Goal: Information Seeking & Learning: Learn about a topic

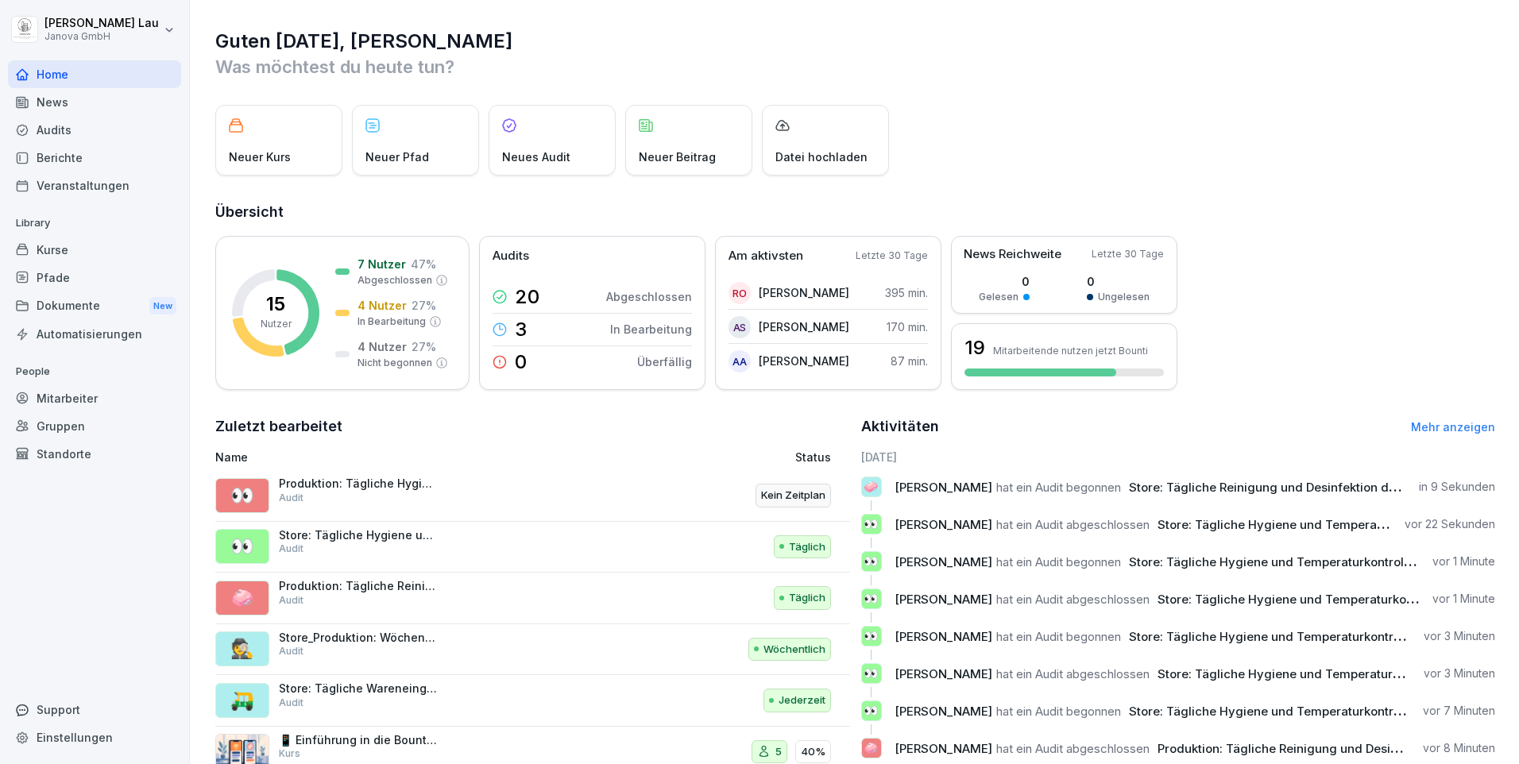
click at [91, 133] on div "Audits" at bounding box center [94, 130] width 173 height 28
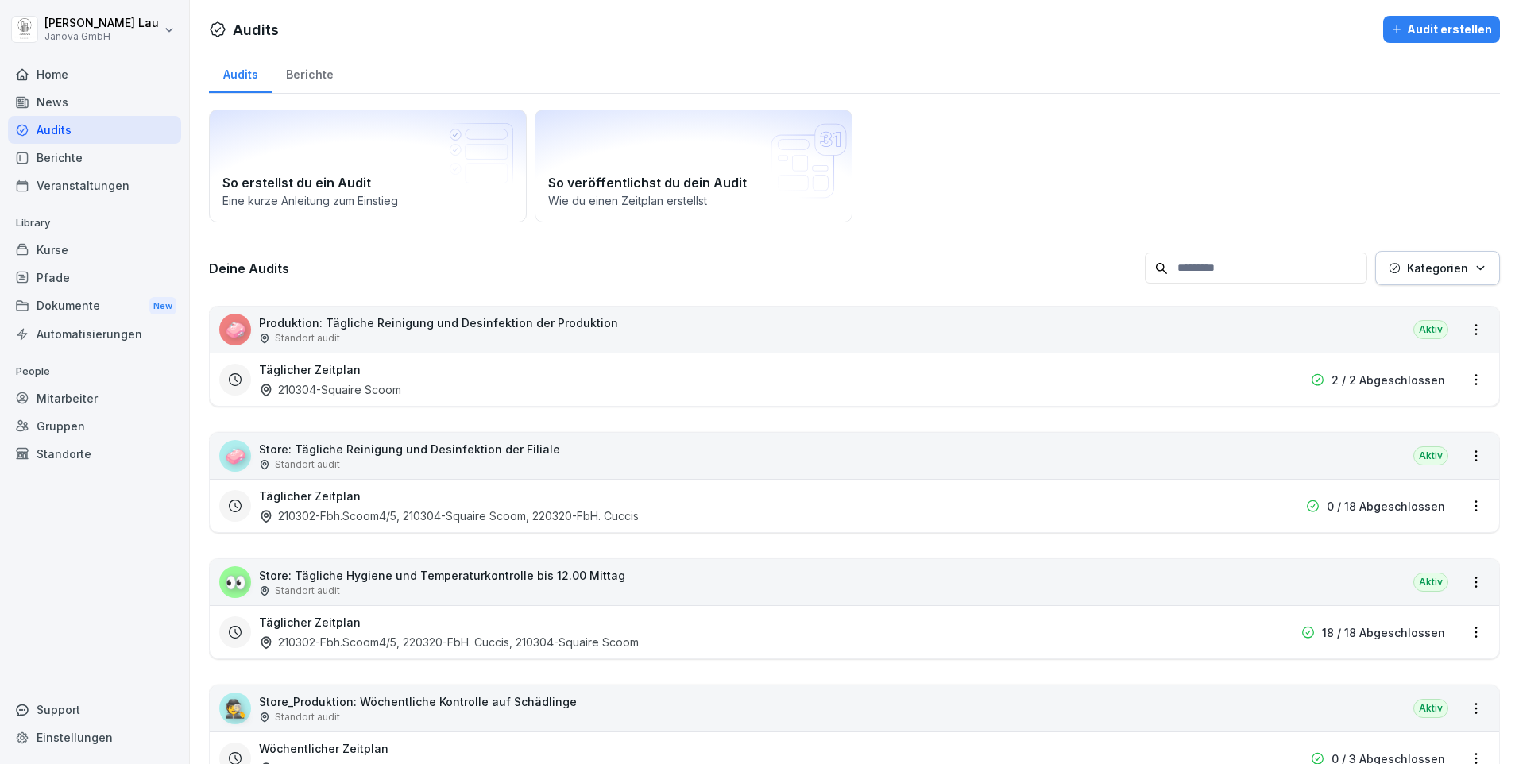
click at [67, 154] on div "Berichte" at bounding box center [94, 158] width 173 height 28
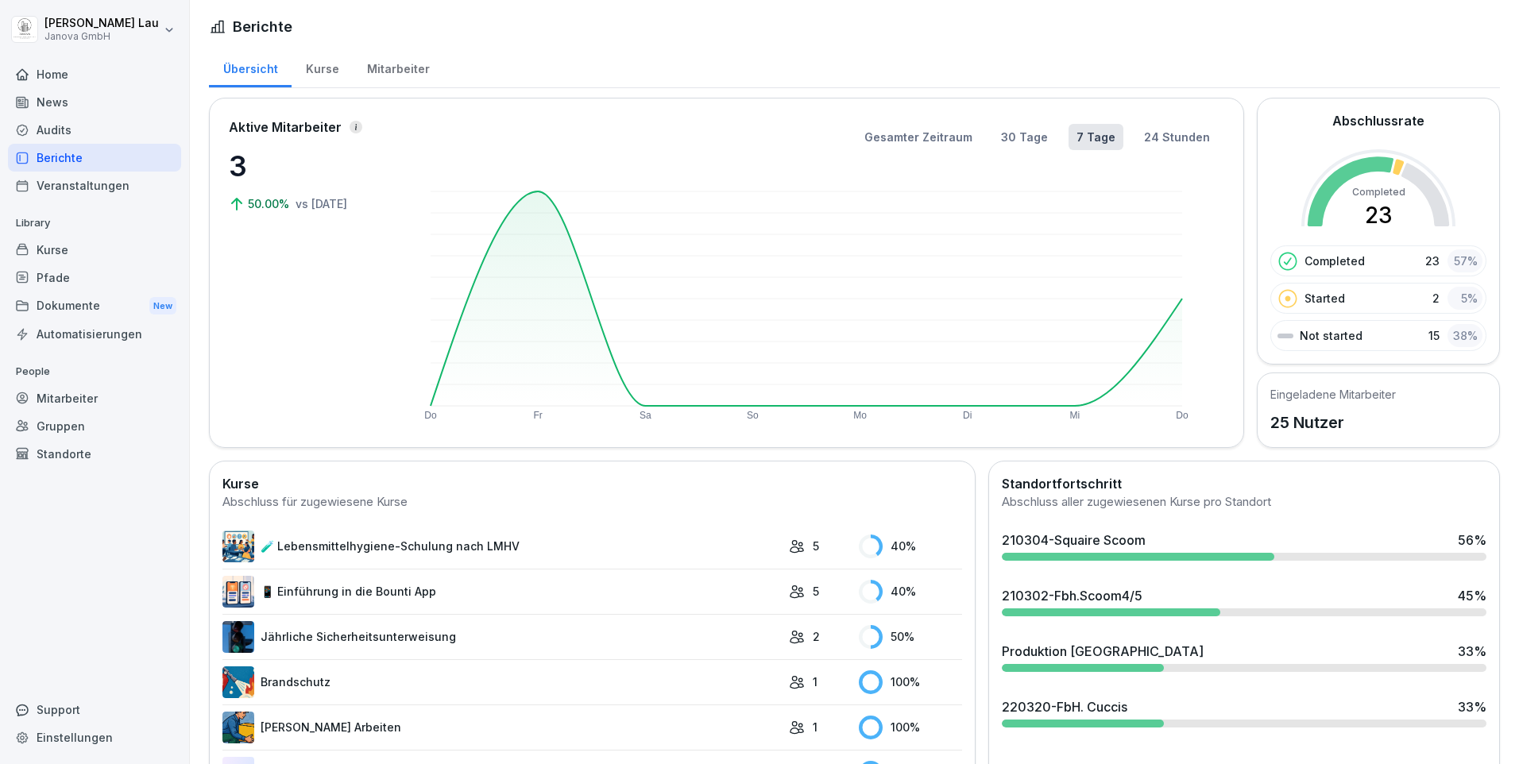
click at [74, 127] on div "Audits" at bounding box center [94, 130] width 173 height 28
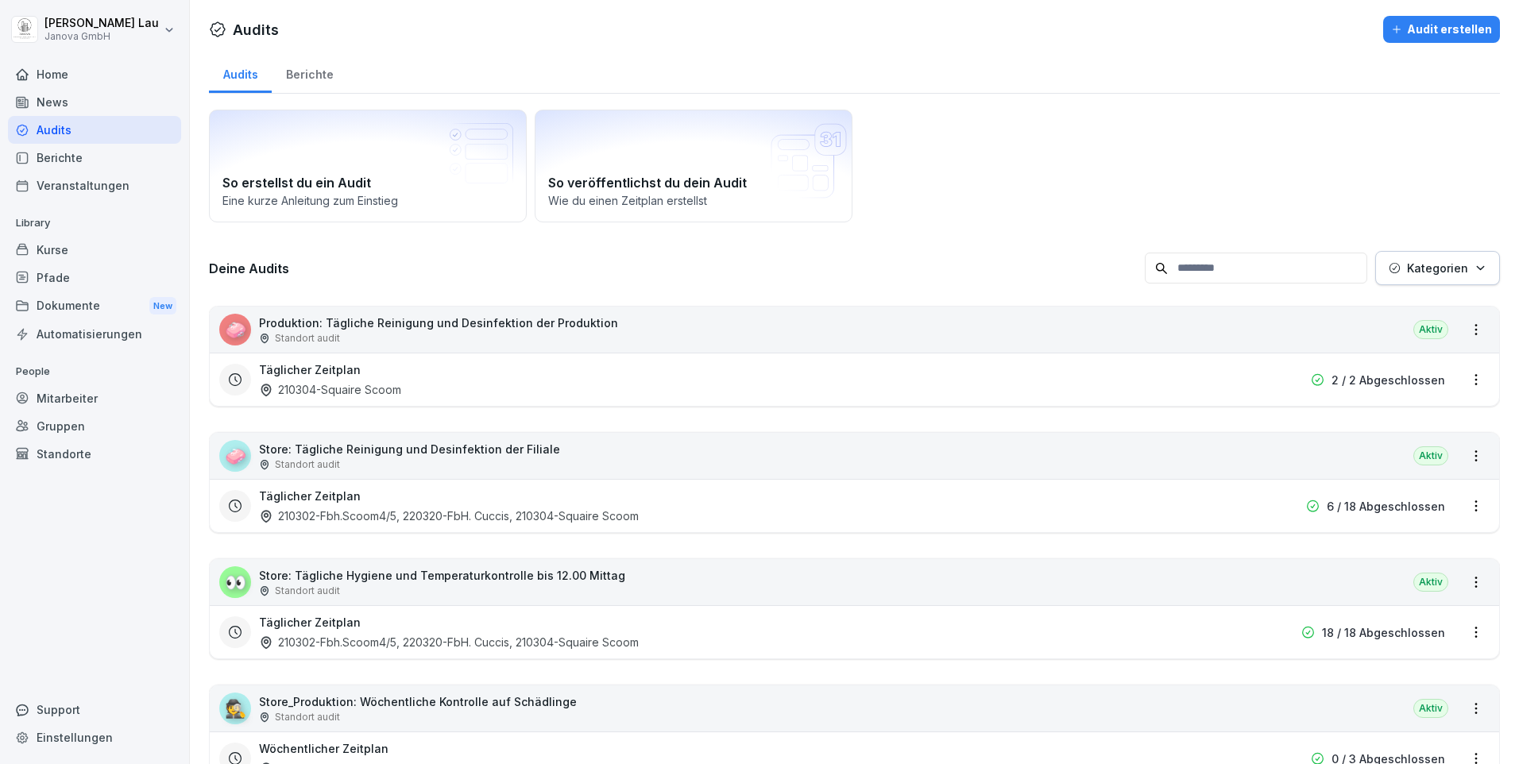
click at [300, 81] on div "Berichte" at bounding box center [309, 72] width 75 height 41
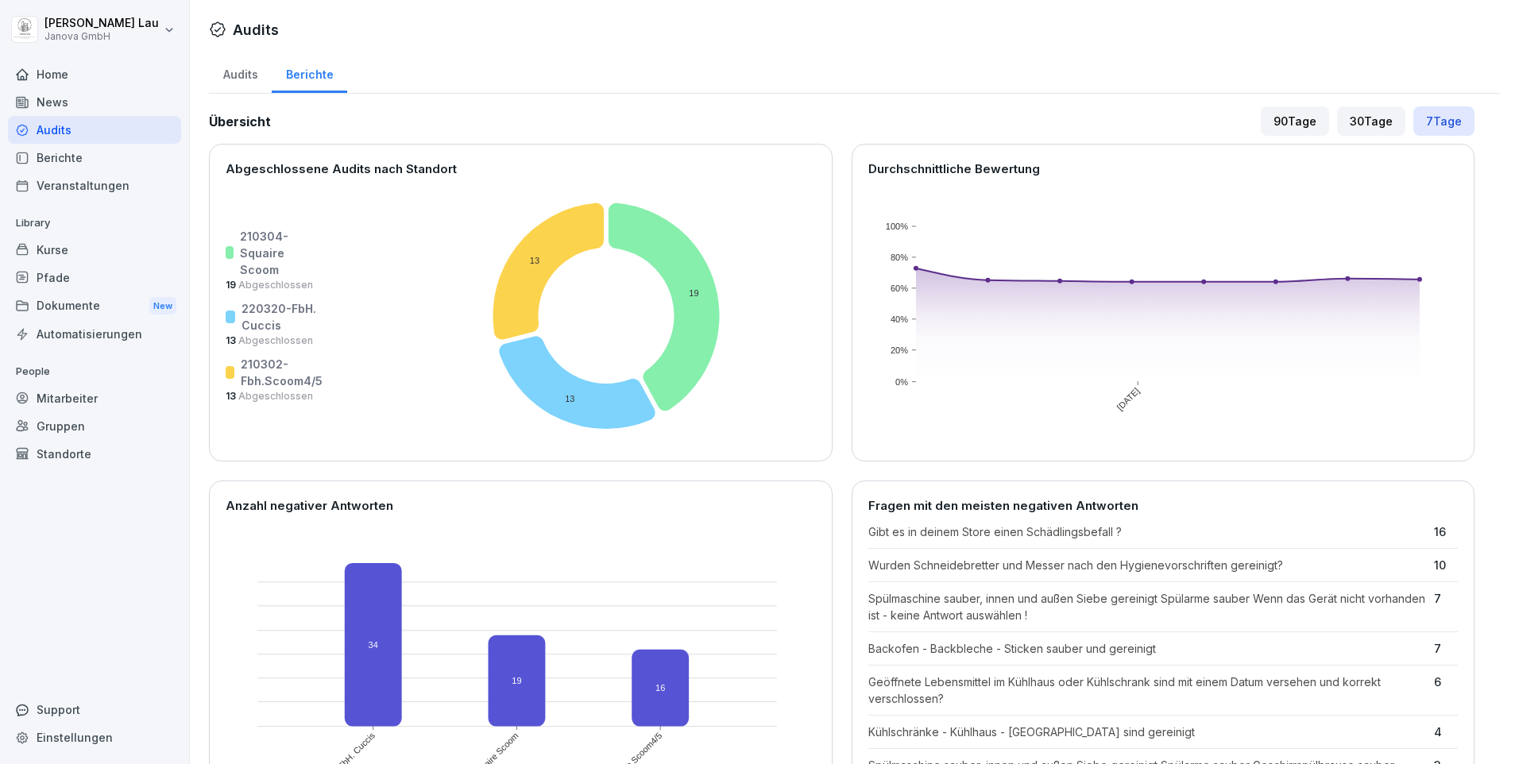
click at [56, 161] on div "Berichte" at bounding box center [94, 158] width 173 height 28
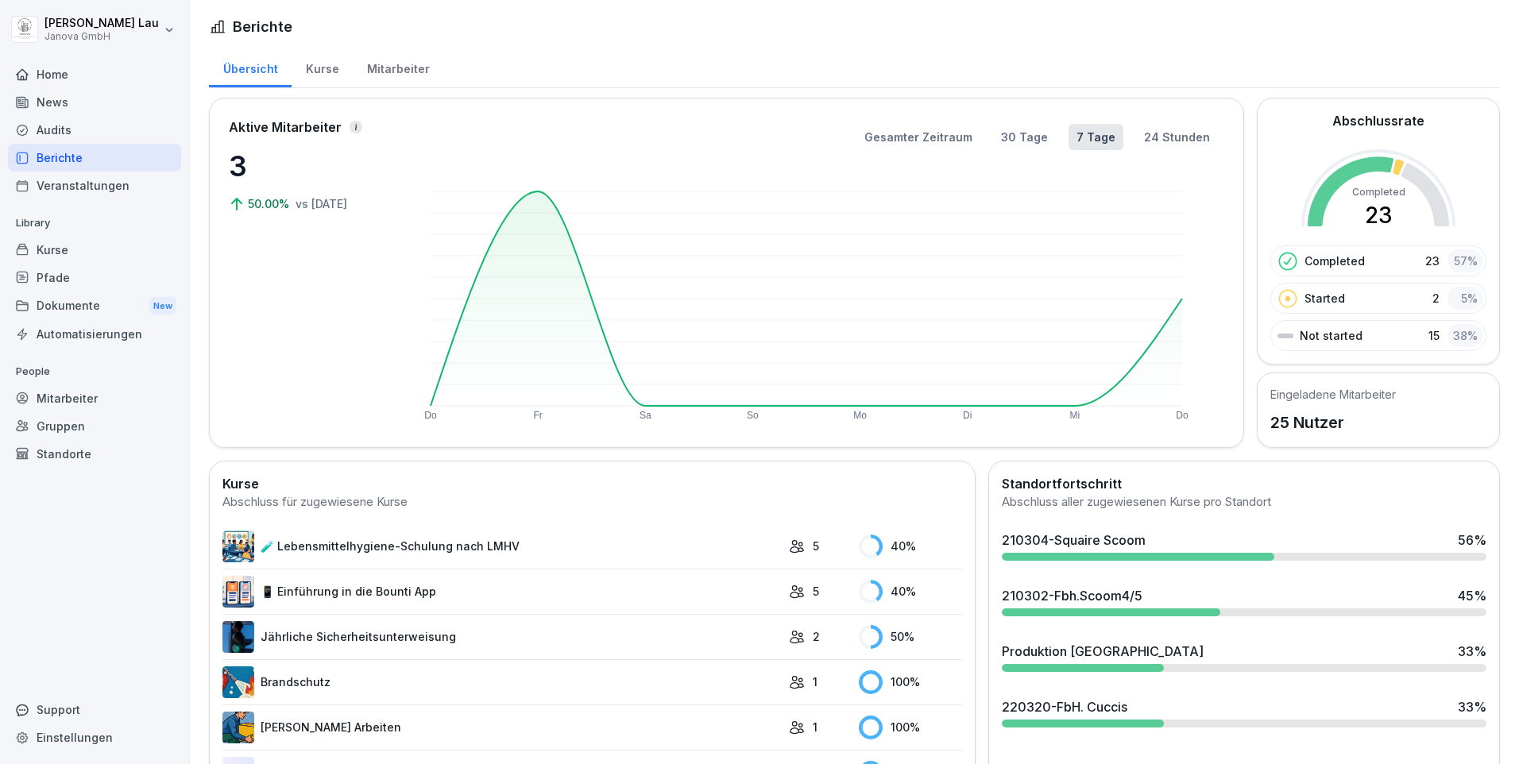
click at [95, 164] on div "Berichte" at bounding box center [94, 158] width 173 height 28
click at [69, 133] on div "Audits" at bounding box center [94, 130] width 173 height 28
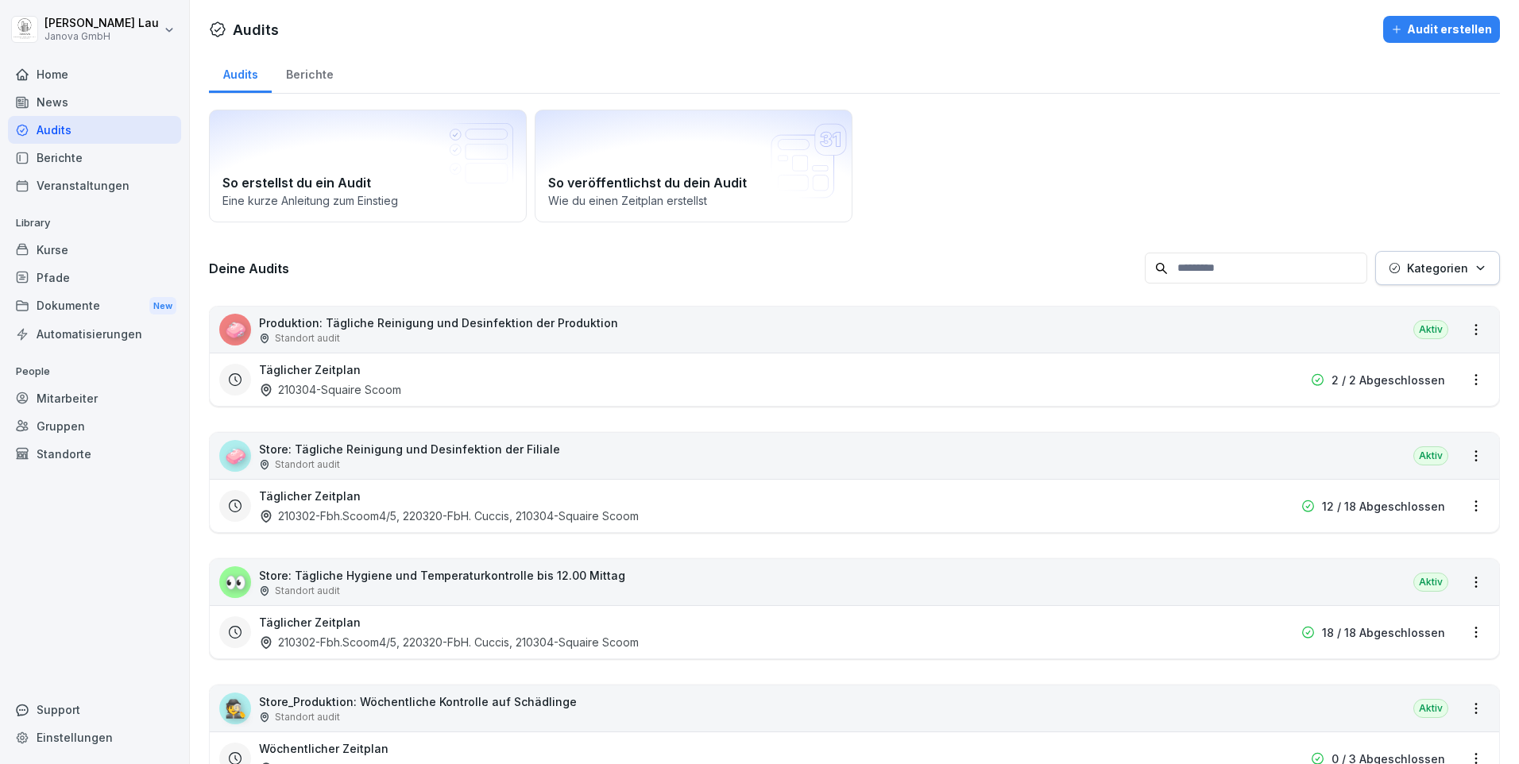
click at [1344, 456] on div "🧼 Store: Tägliche Reinigung und Desinfektion der Filiale Standort audit Aktiv" at bounding box center [855, 456] width 1290 height 46
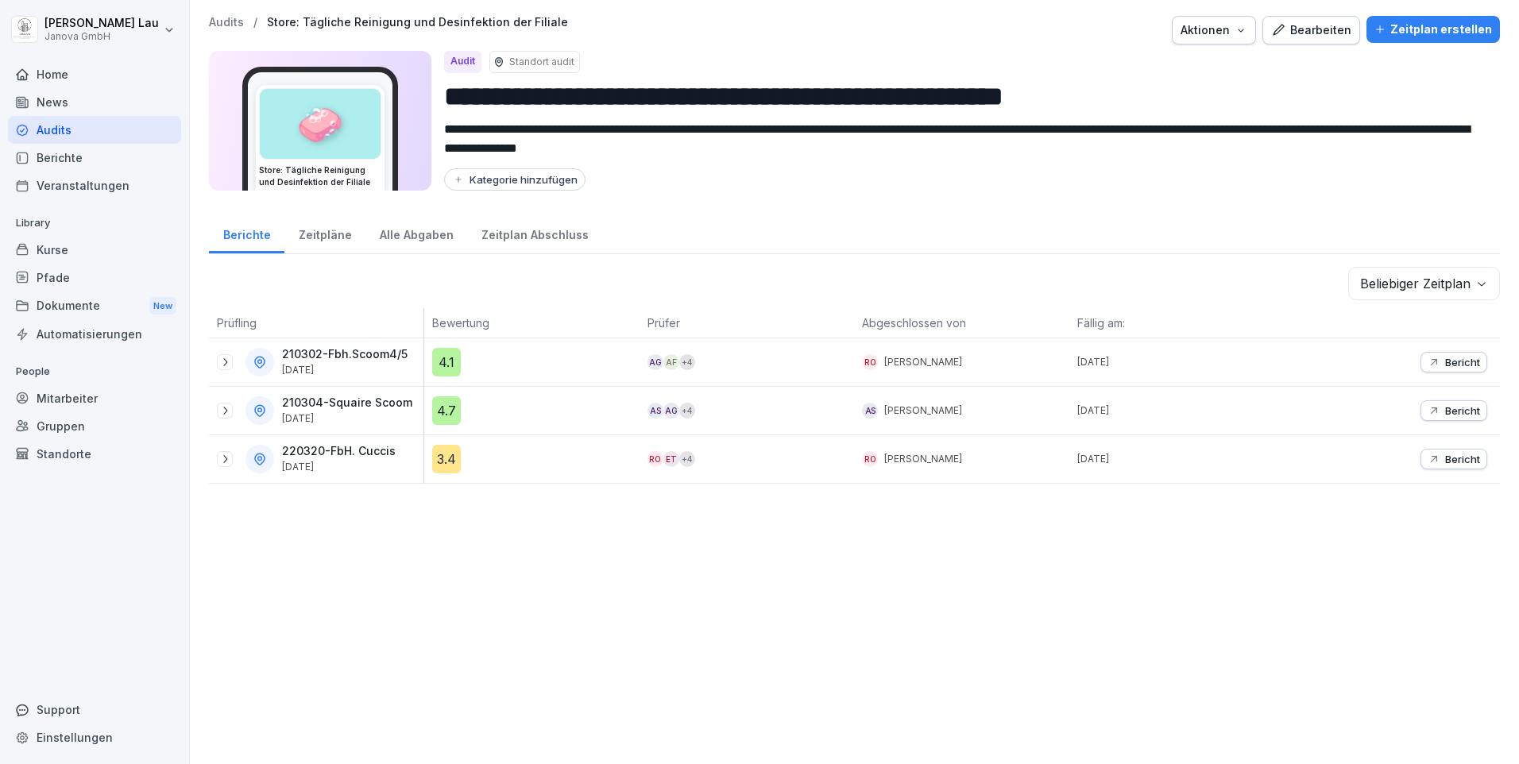
click at [404, 236] on div "Alle Abgaben" at bounding box center [417, 233] width 102 height 41
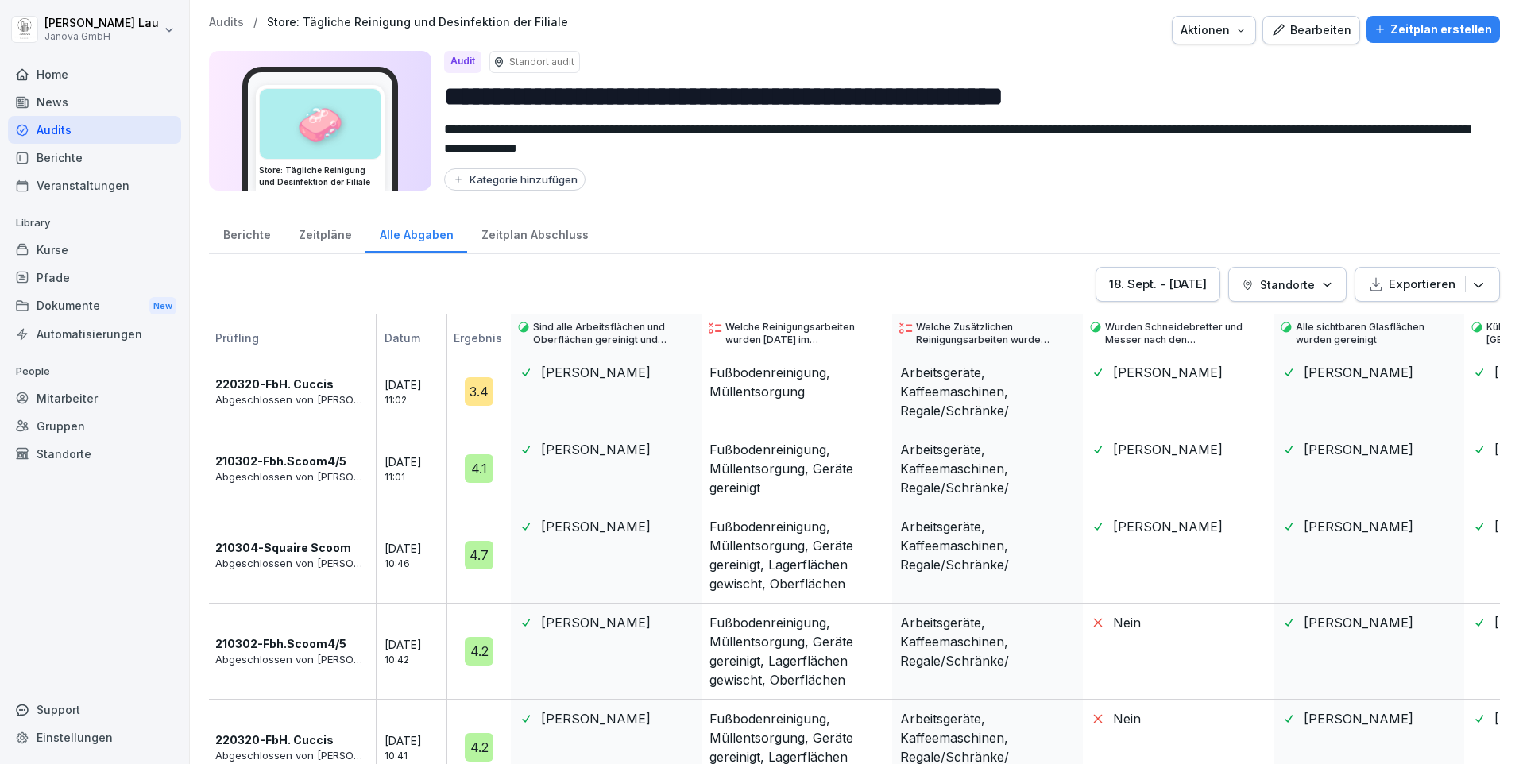
click at [1389, 284] on p "Exportieren" at bounding box center [1422, 284] width 67 height 17
click at [1387, 328] on div "Als Excel Datei exportieren" at bounding box center [1388, 327] width 205 height 32
click at [255, 242] on div "Berichte" at bounding box center [246, 233] width 75 height 41
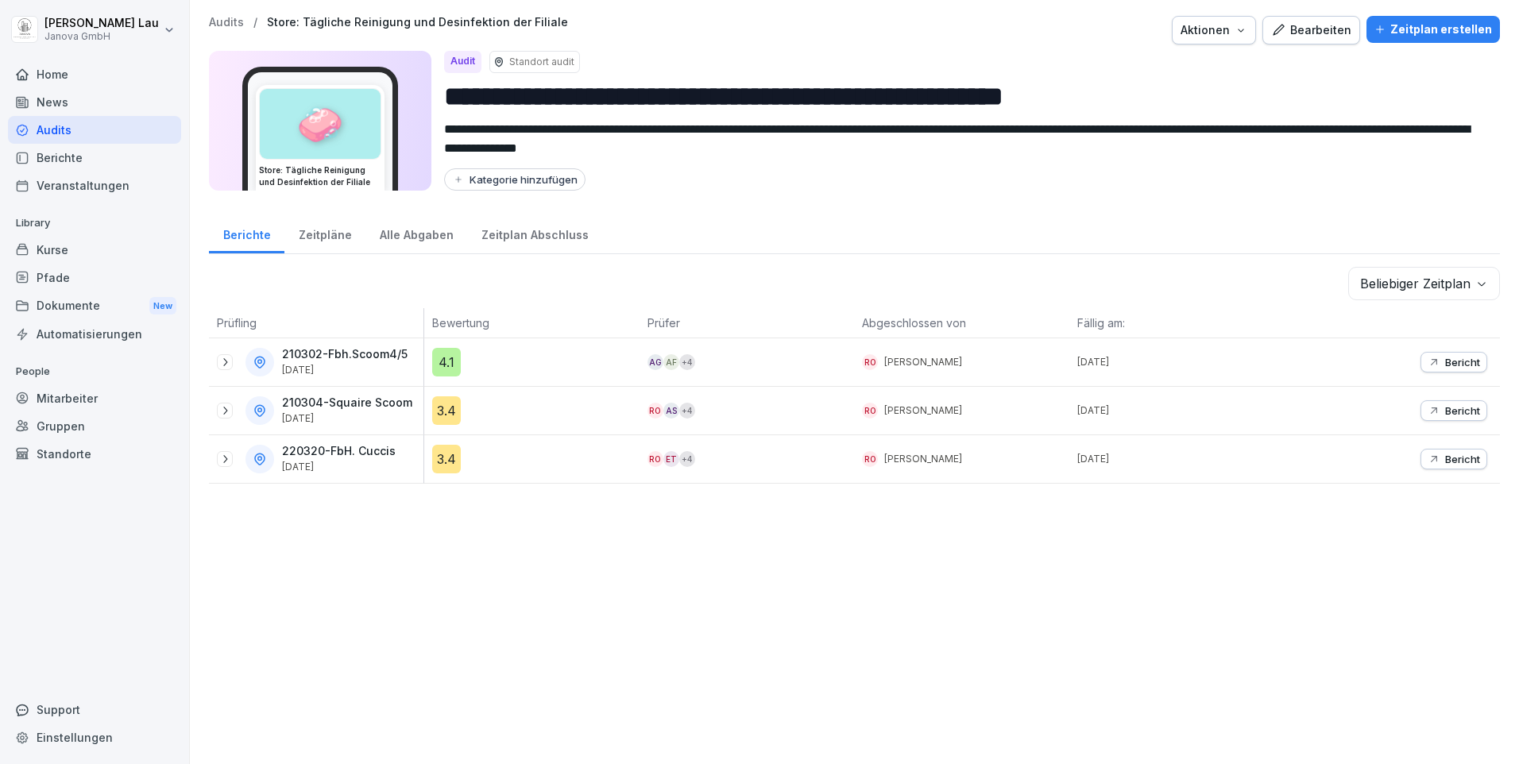
click at [85, 129] on div "Audits" at bounding box center [94, 130] width 173 height 28
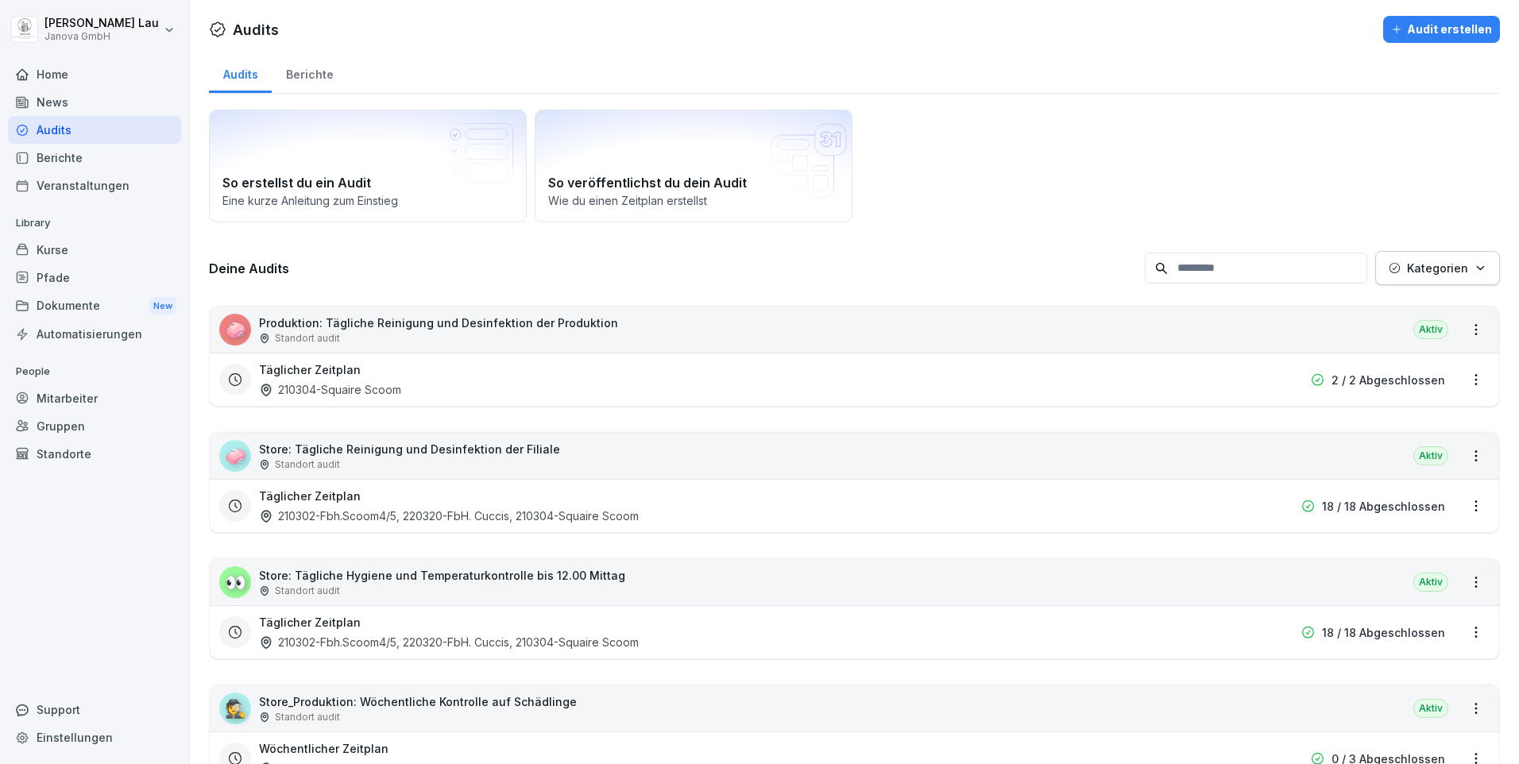
click at [102, 137] on div "Audits" at bounding box center [94, 130] width 173 height 28
click at [368, 595] on div "Standort audit" at bounding box center [442, 591] width 366 height 14
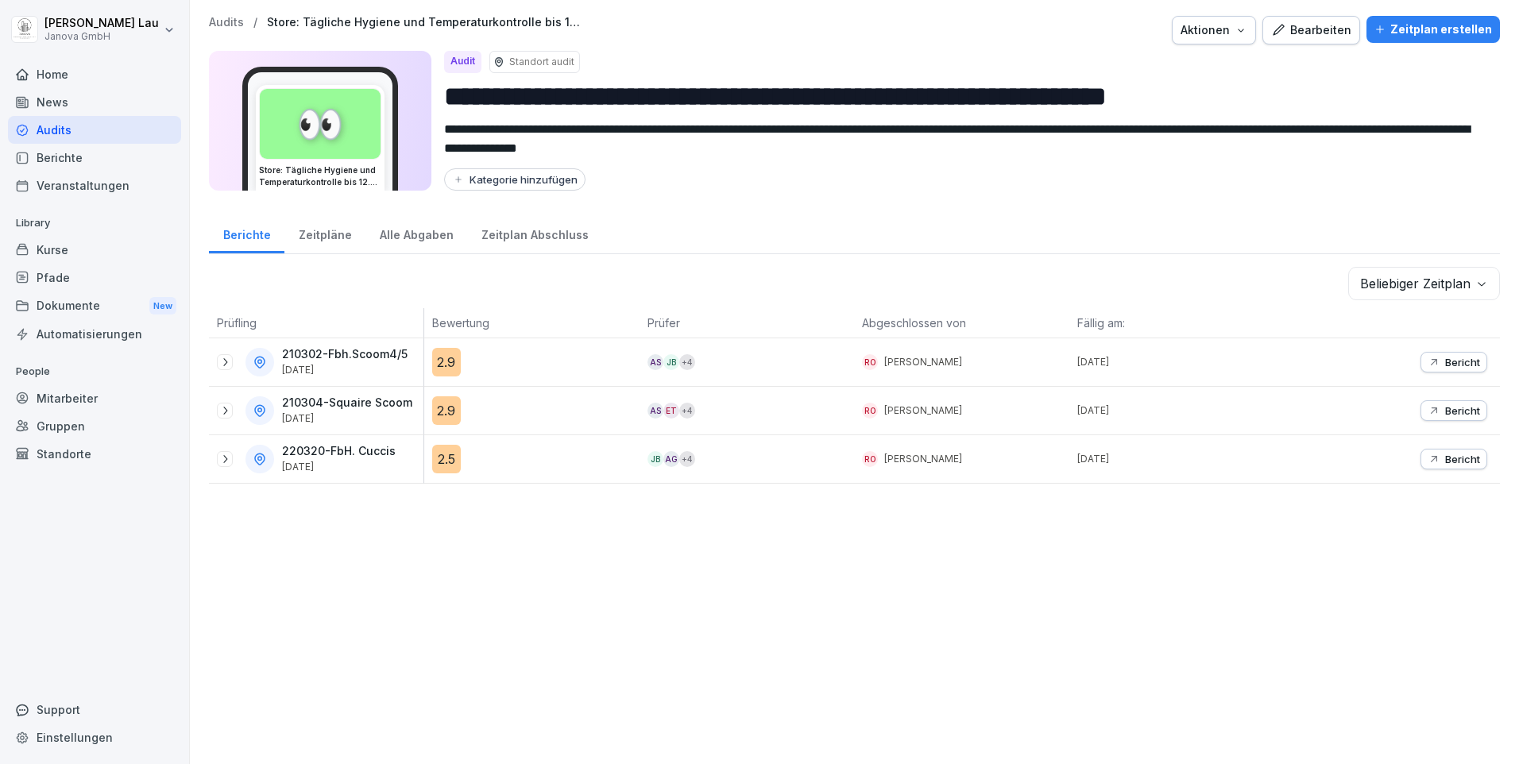
click at [1428, 364] on icon "button" at bounding box center [1434, 362] width 13 height 13
click at [429, 239] on div "Alle Abgaben" at bounding box center [417, 233] width 102 height 41
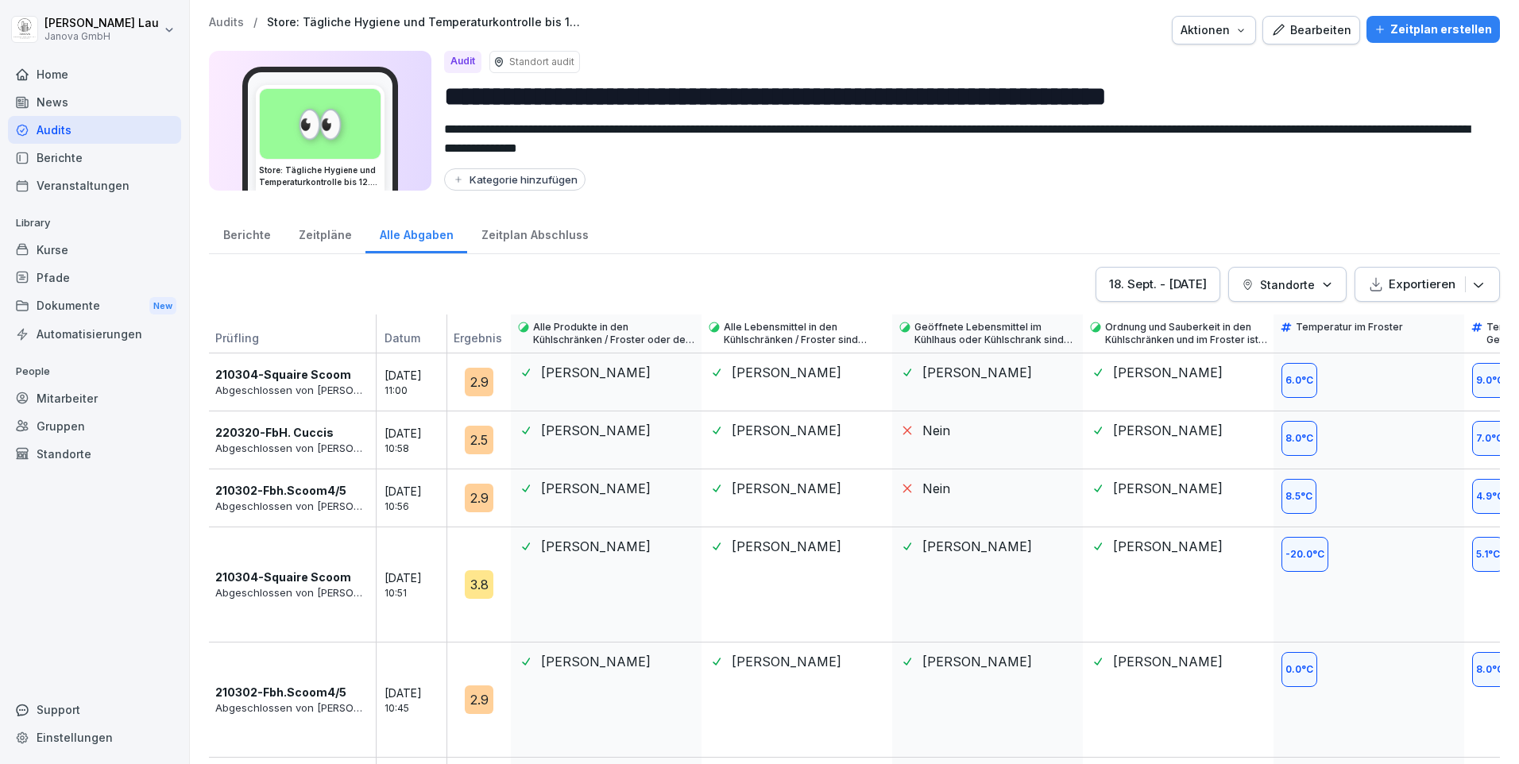
click at [1175, 389] on div "[PERSON_NAME]" at bounding box center [1178, 382] width 191 height 57
click at [318, 390] on p "Abgeschlossen von [PERSON_NAME]" at bounding box center [291, 391] width 153 height 16
drag, startPoint x: 318, startPoint y: 390, endPoint x: 289, endPoint y: 372, distance: 33.9
click at [289, 372] on p "210304-Squaire Scoom" at bounding box center [283, 374] width 136 height 17
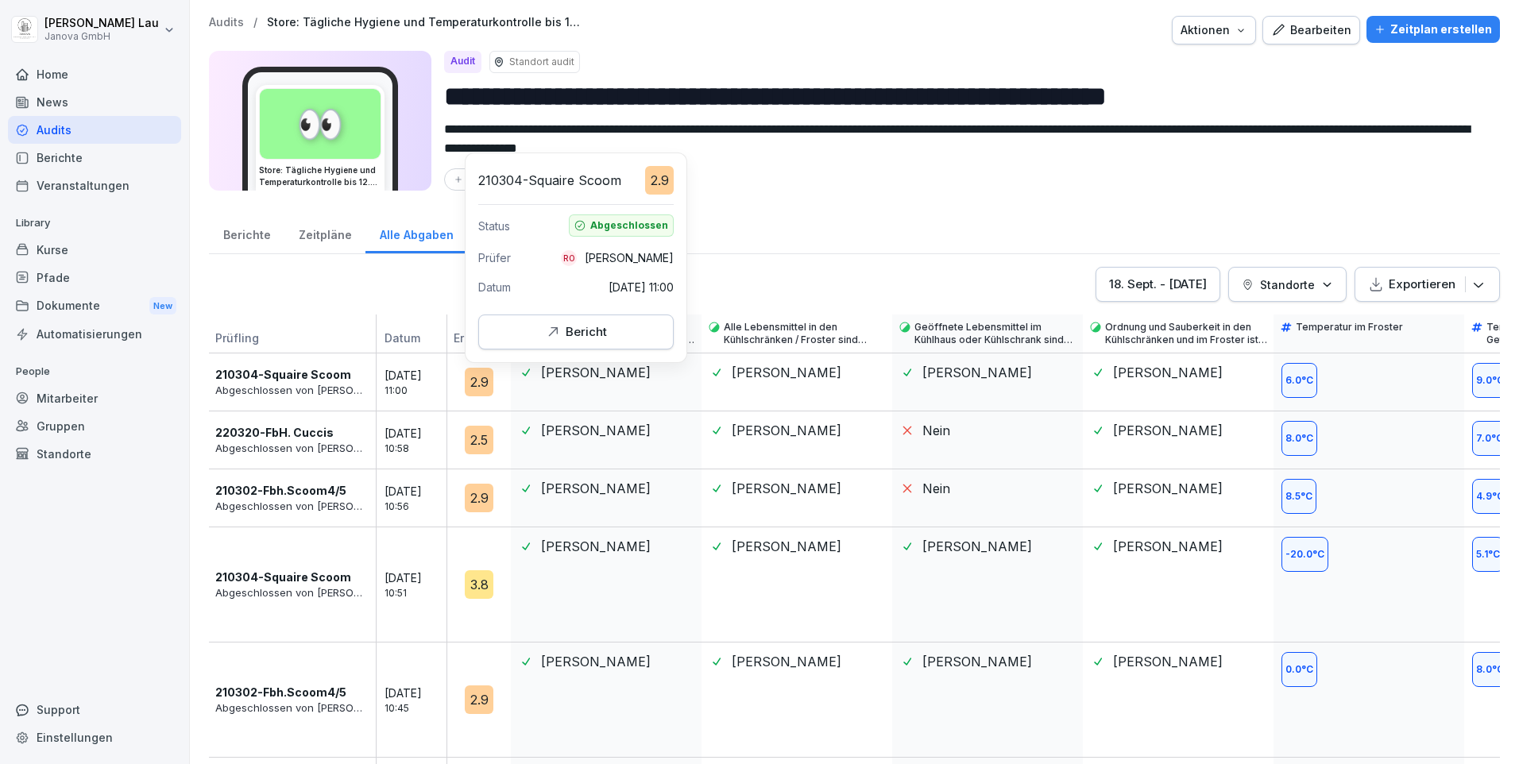
click at [487, 385] on div "2.9" at bounding box center [479, 382] width 29 height 29
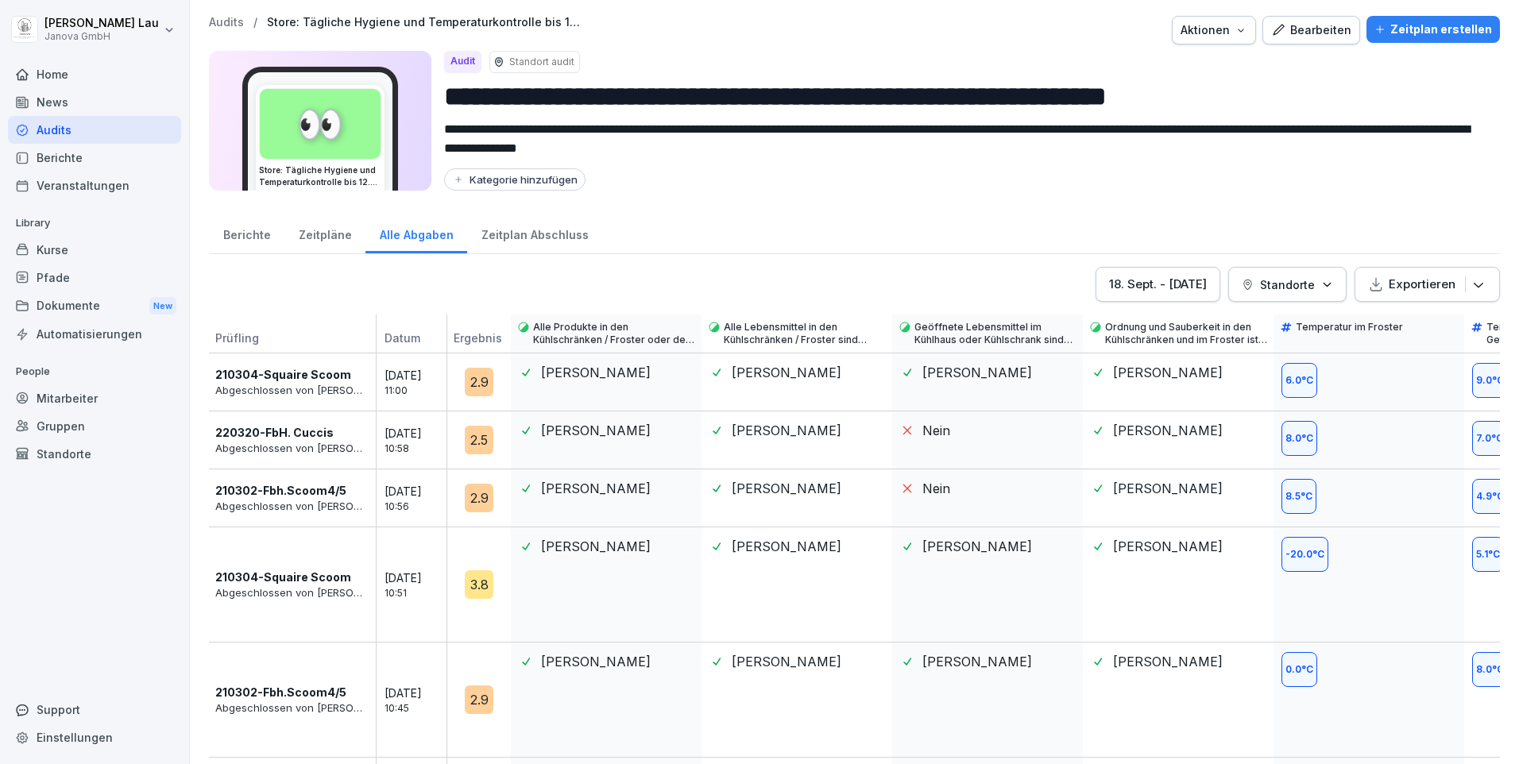
click at [487, 385] on div "2.9" at bounding box center [479, 382] width 29 height 29
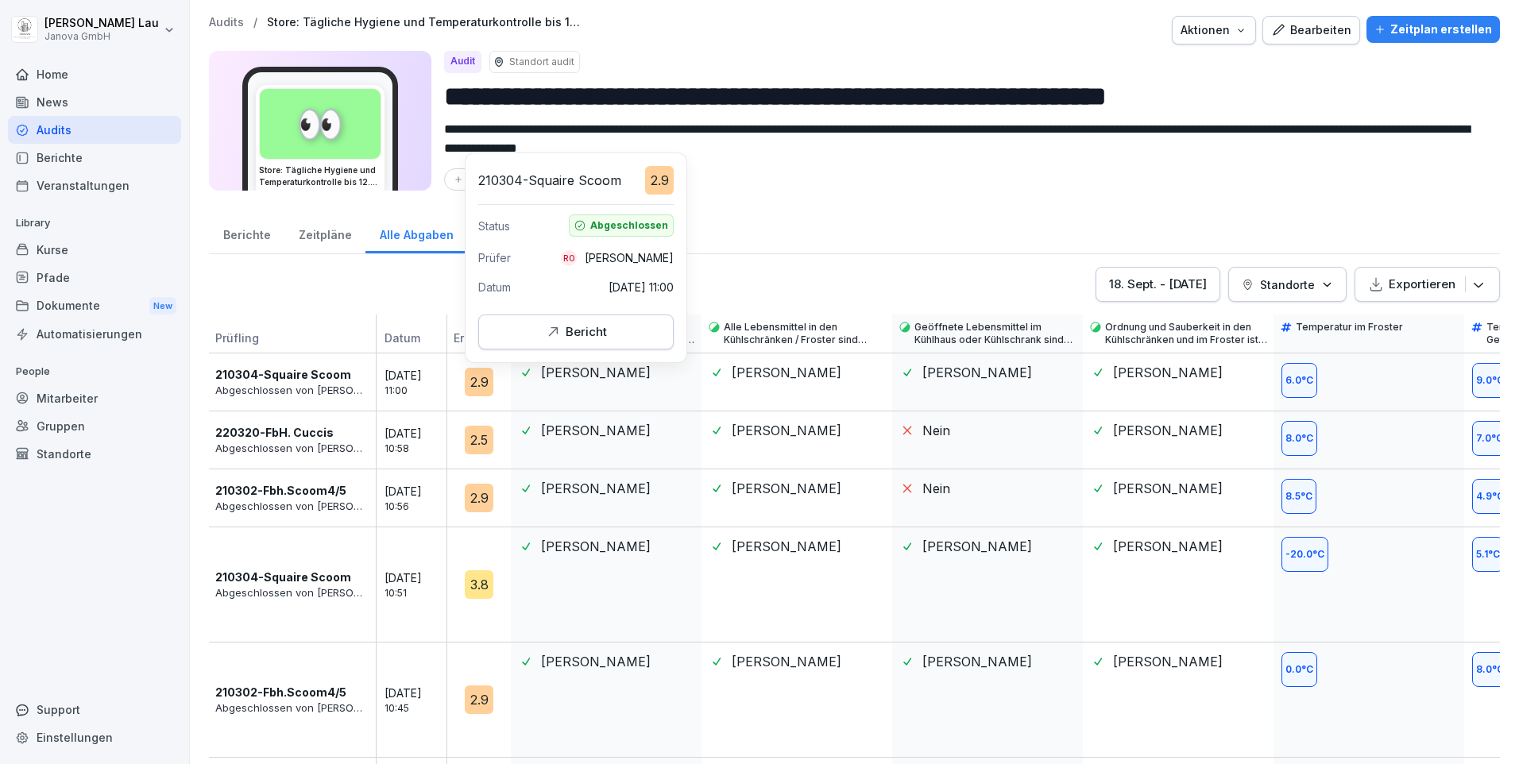
click at [611, 330] on div "Bericht" at bounding box center [576, 331] width 168 height 17
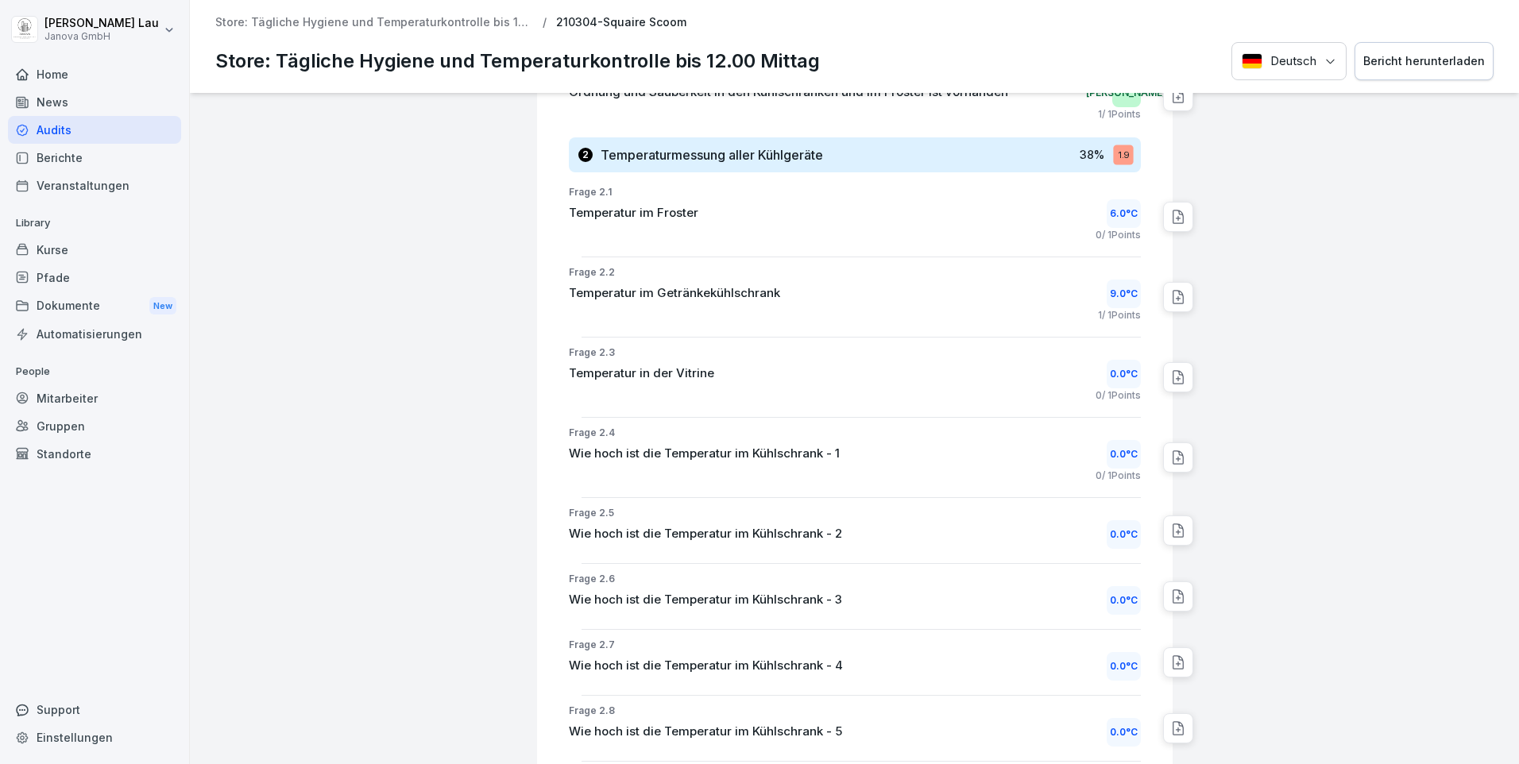
scroll to position [824, 0]
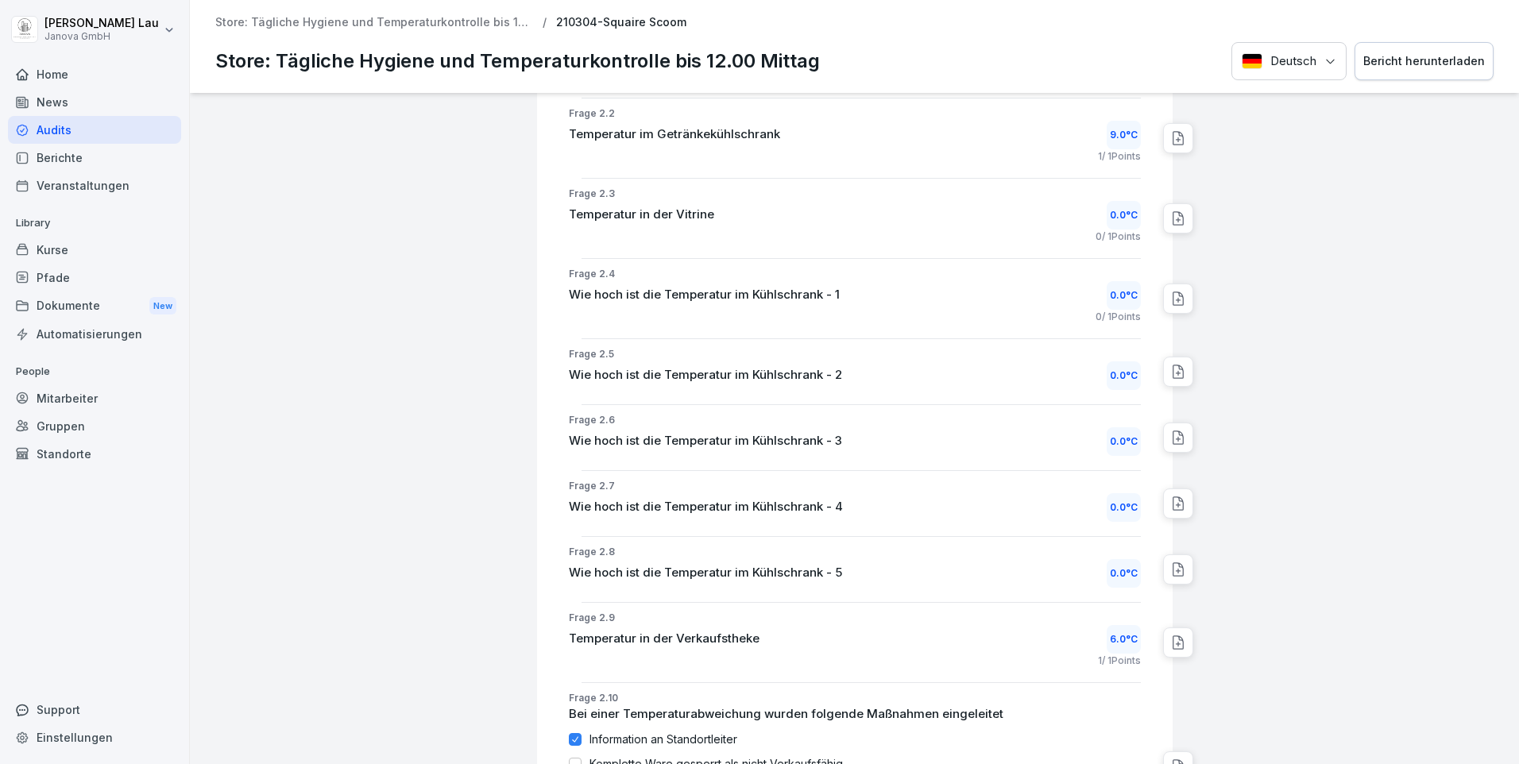
click at [1124, 299] on div "0.0 °C" at bounding box center [1124, 295] width 34 height 29
click at [1107, 288] on div "0.0 °C" at bounding box center [1124, 295] width 34 height 29
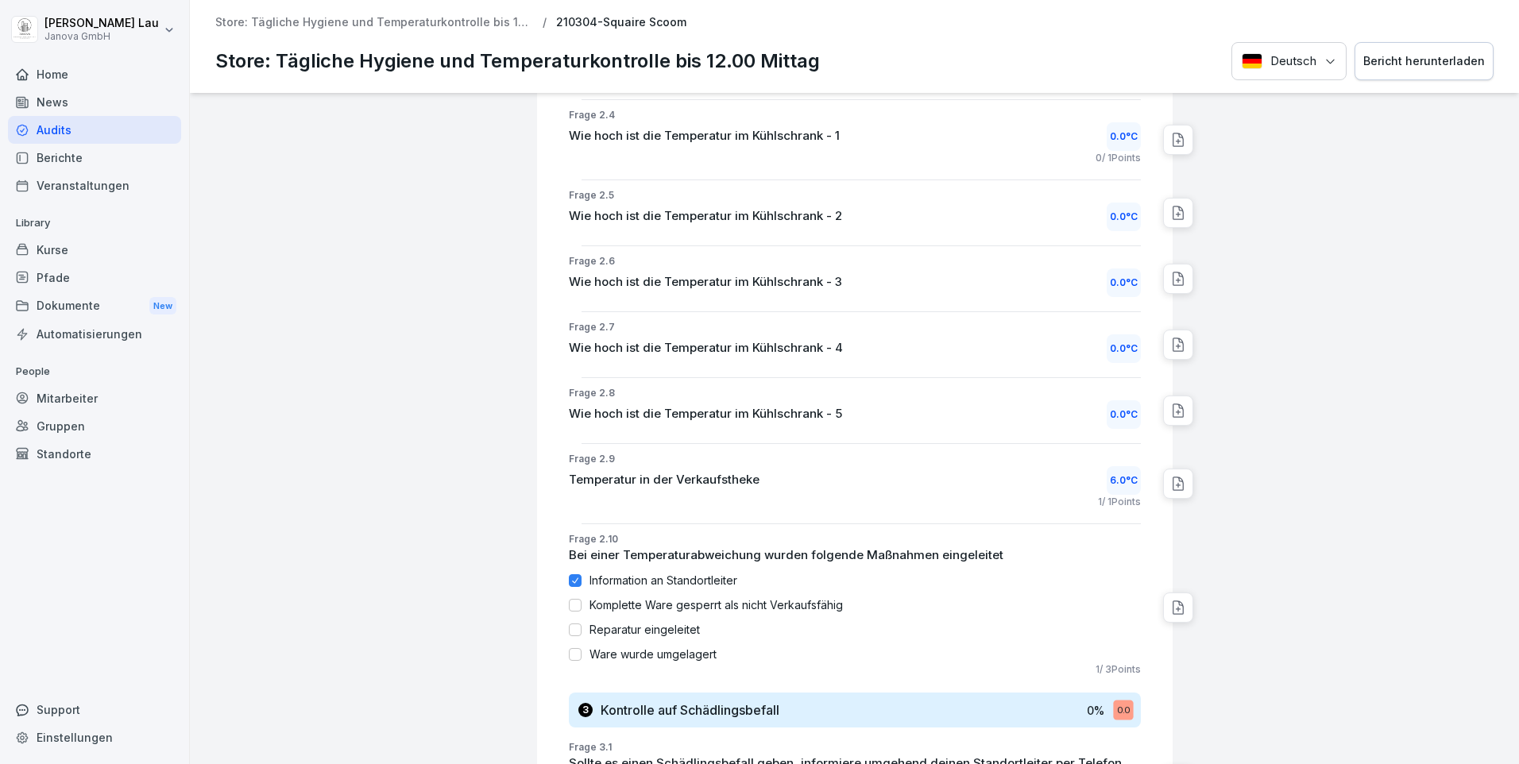
click at [1170, 602] on icon at bounding box center [1178, 608] width 16 height 16
click at [984, 601] on div "Komplette Ware gesperrt als nicht Verkaufsfähig" at bounding box center [855, 605] width 572 height 17
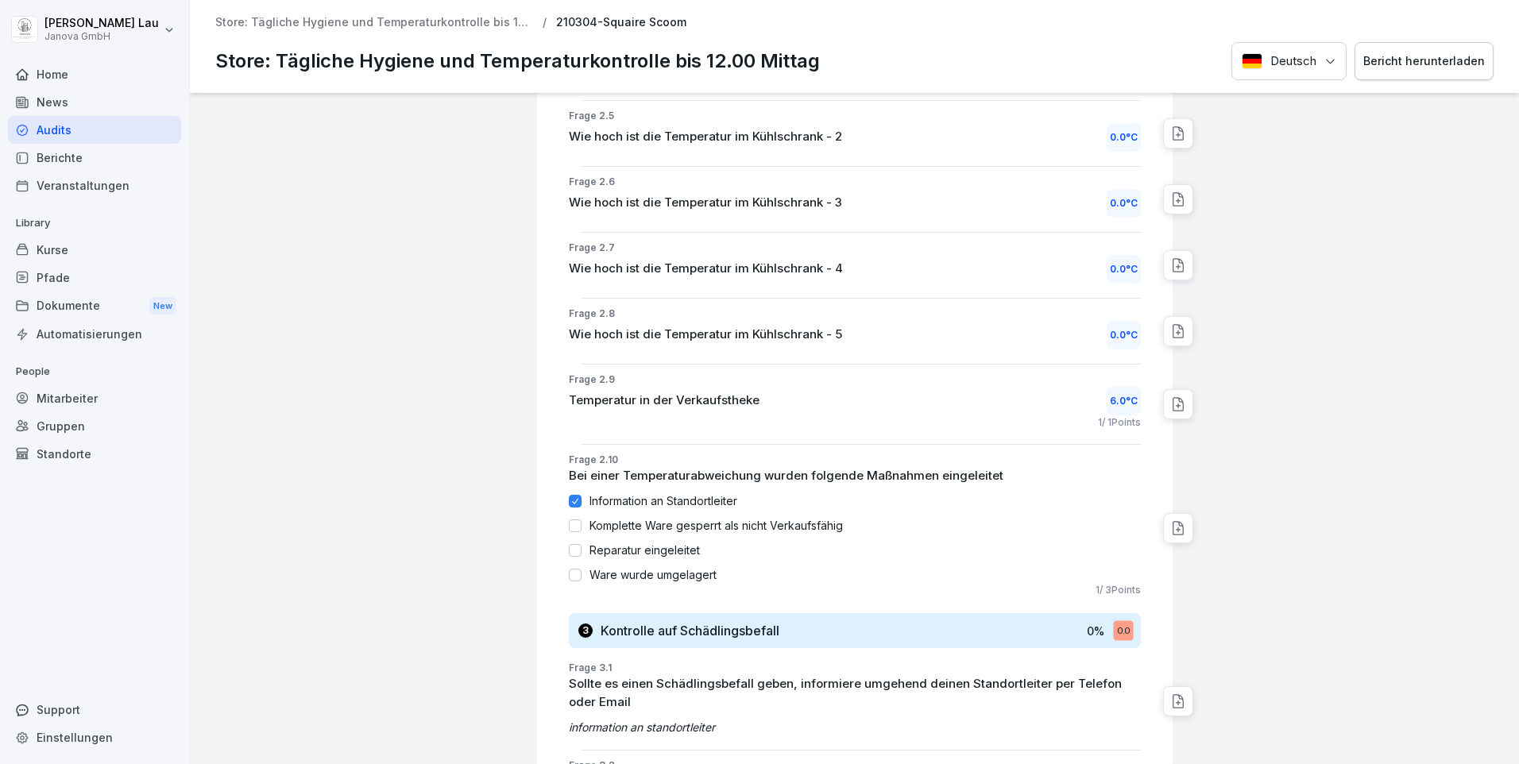
click at [569, 520] on div at bounding box center [575, 526] width 13 height 13
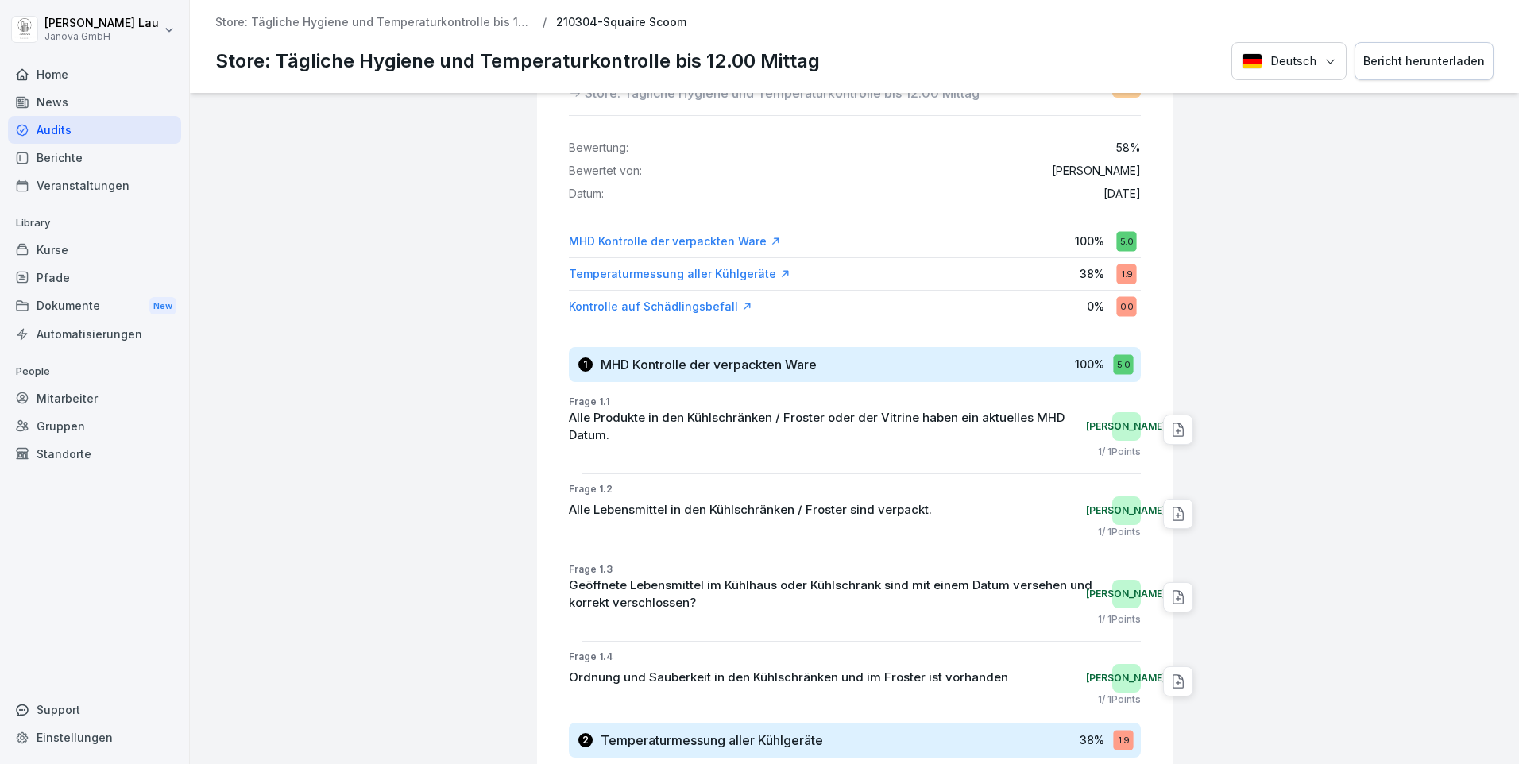
scroll to position [0, 0]
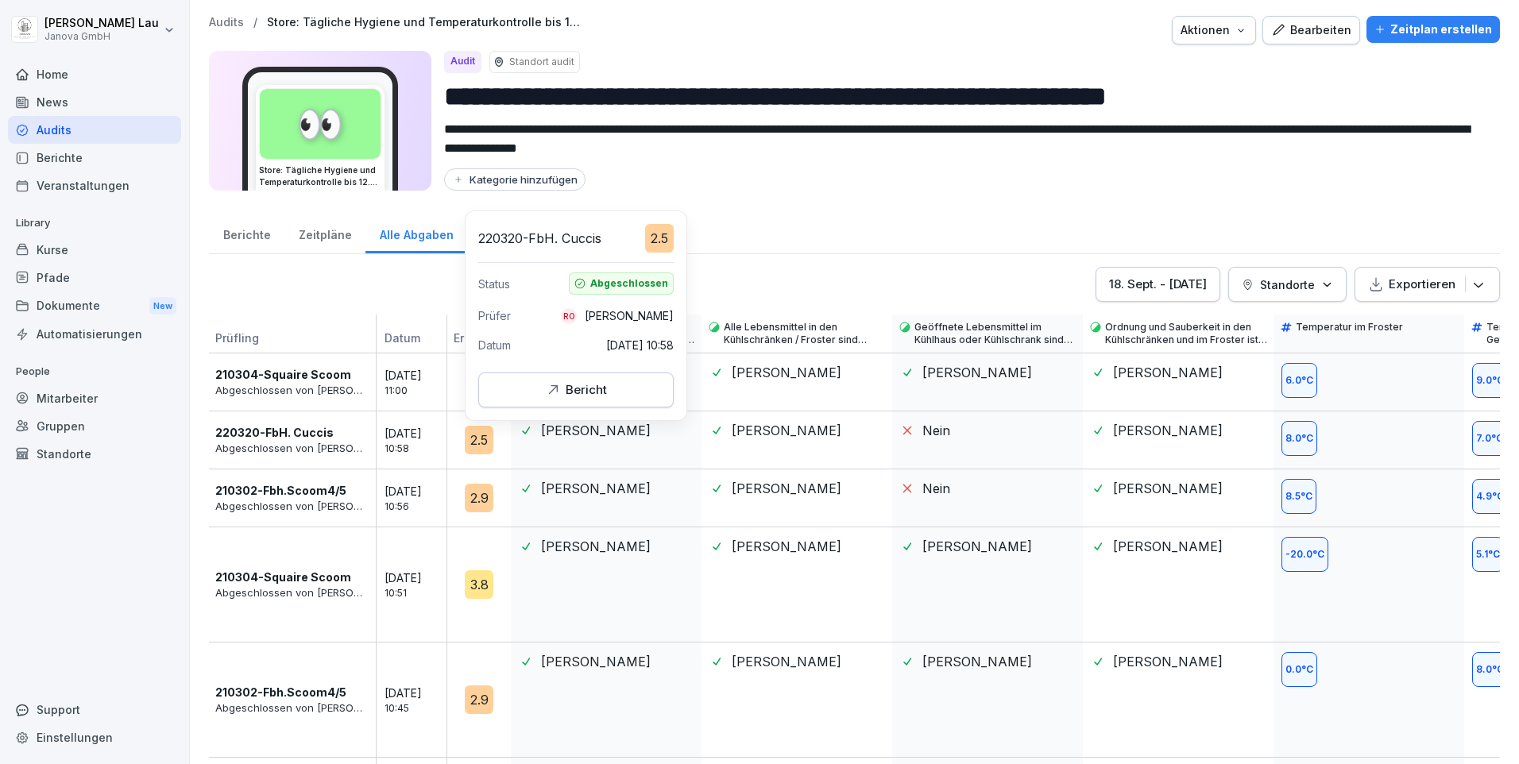
click at [532, 392] on div "Bericht" at bounding box center [576, 389] width 168 height 17
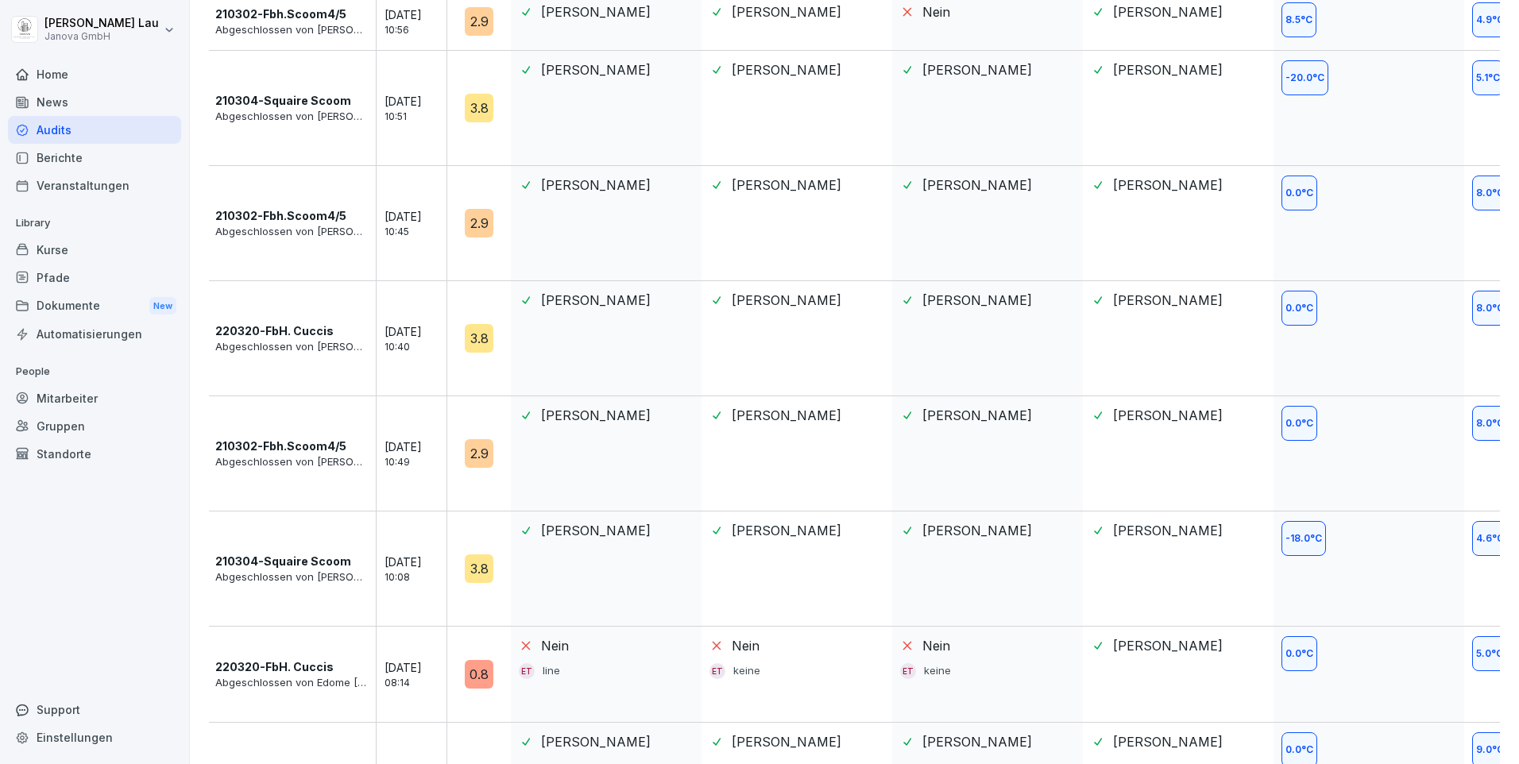
scroll to position [556, 0]
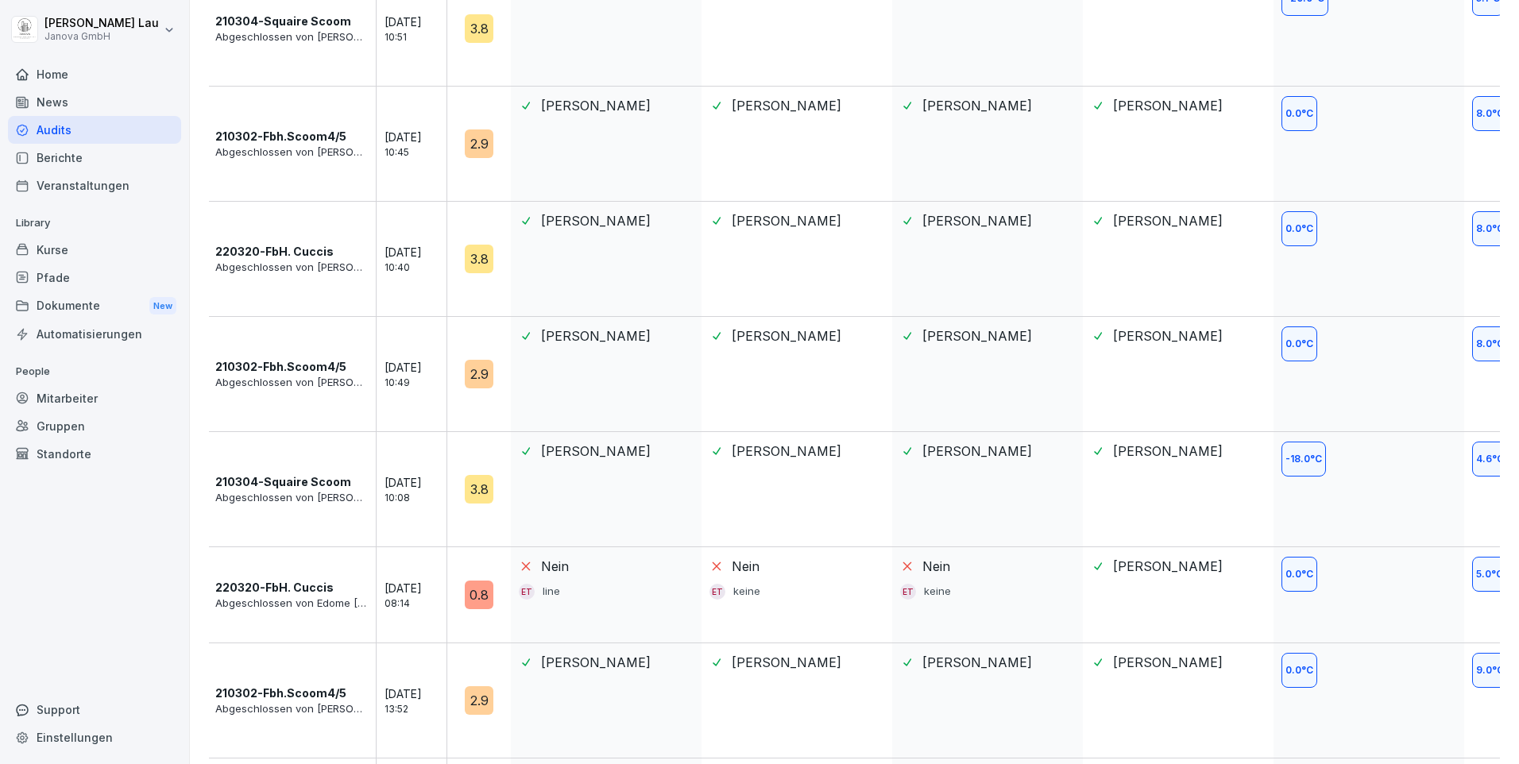
click at [479, 262] on div "3.8" at bounding box center [479, 259] width 29 height 29
click at [482, 586] on div "0.8" at bounding box center [479, 595] width 29 height 29
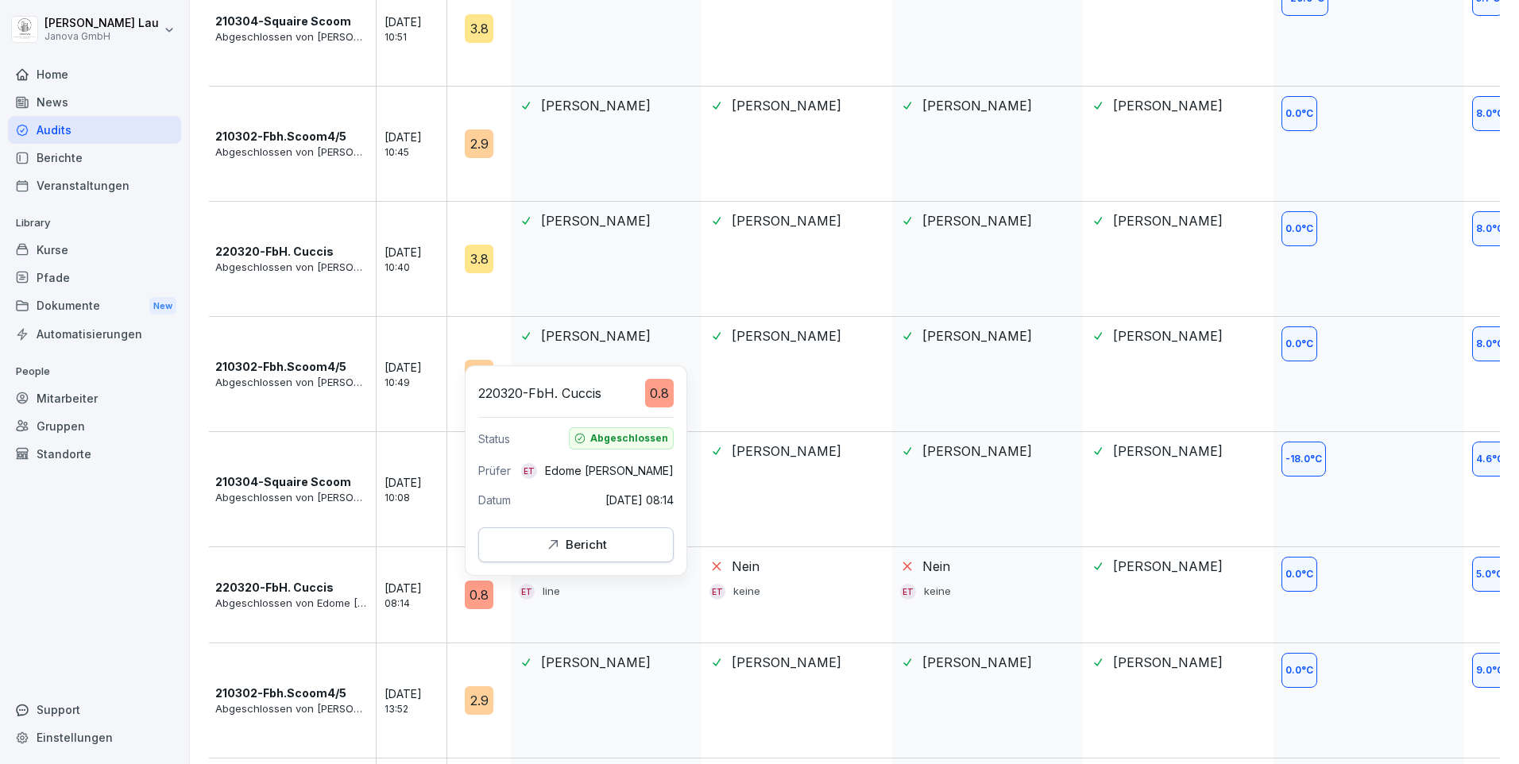
click at [513, 558] on button "Bericht" at bounding box center [575, 545] width 195 height 35
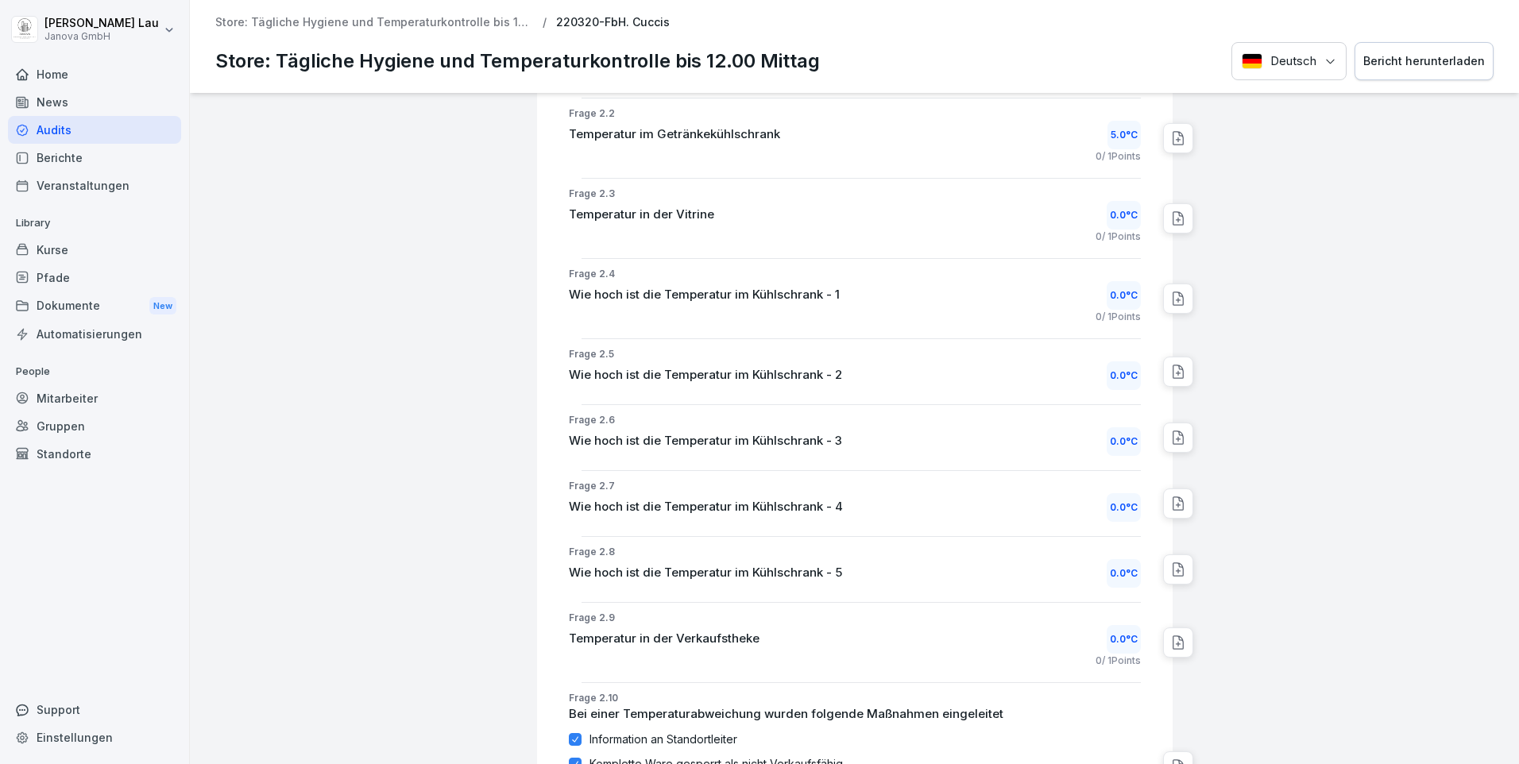
scroll to position [1513, 0]
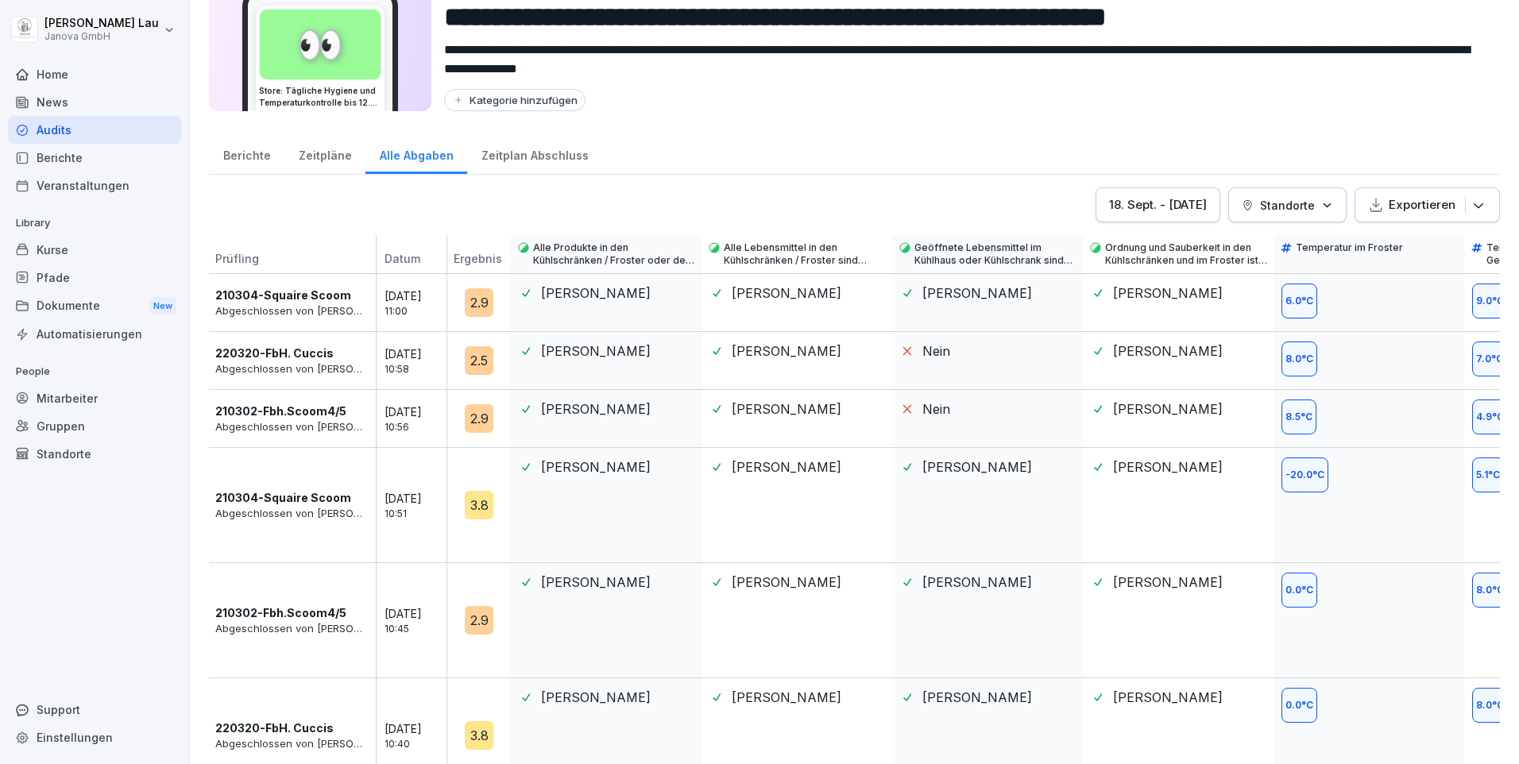
scroll to position [159, 0]
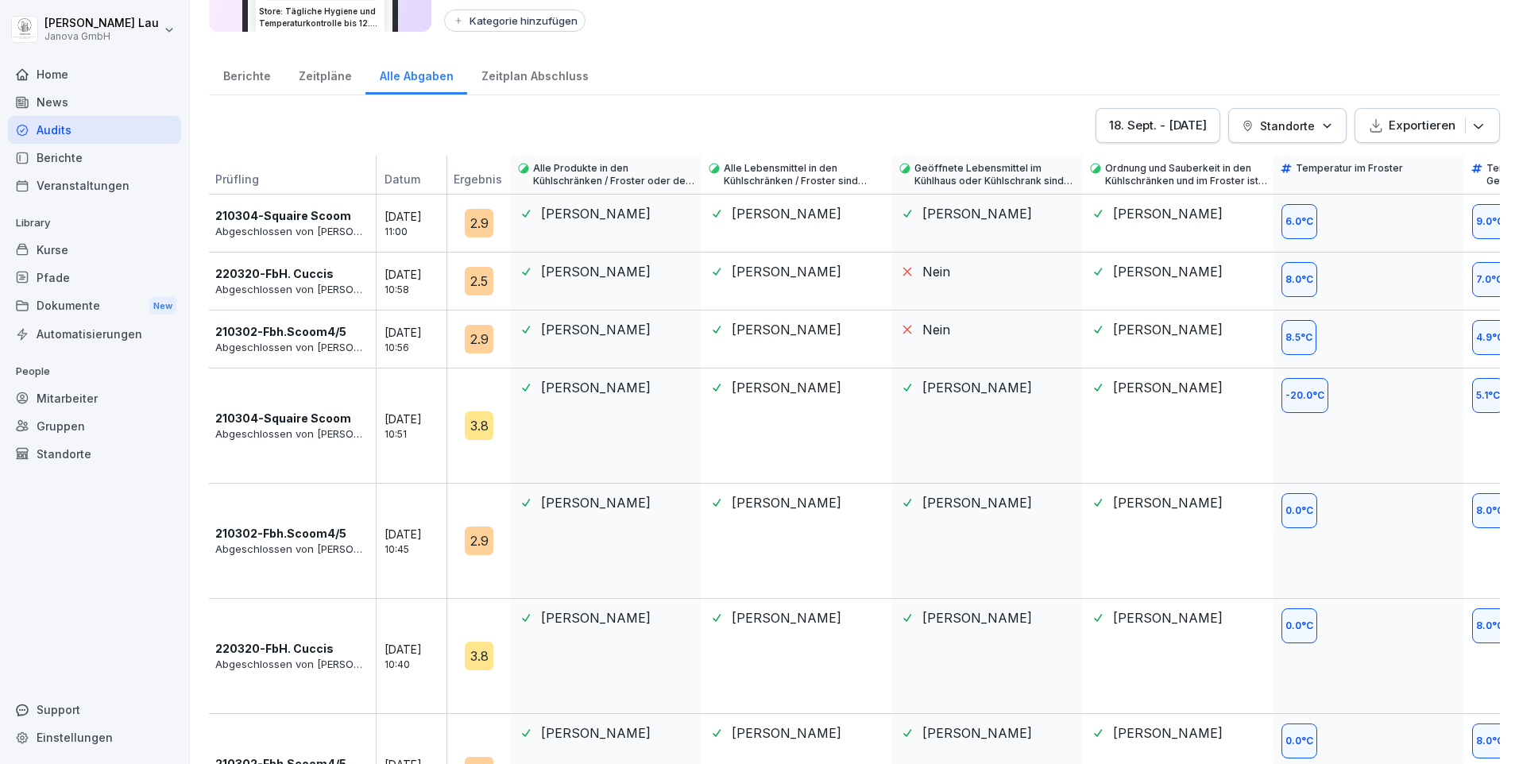
click at [261, 76] on div "Berichte" at bounding box center [246, 74] width 75 height 41
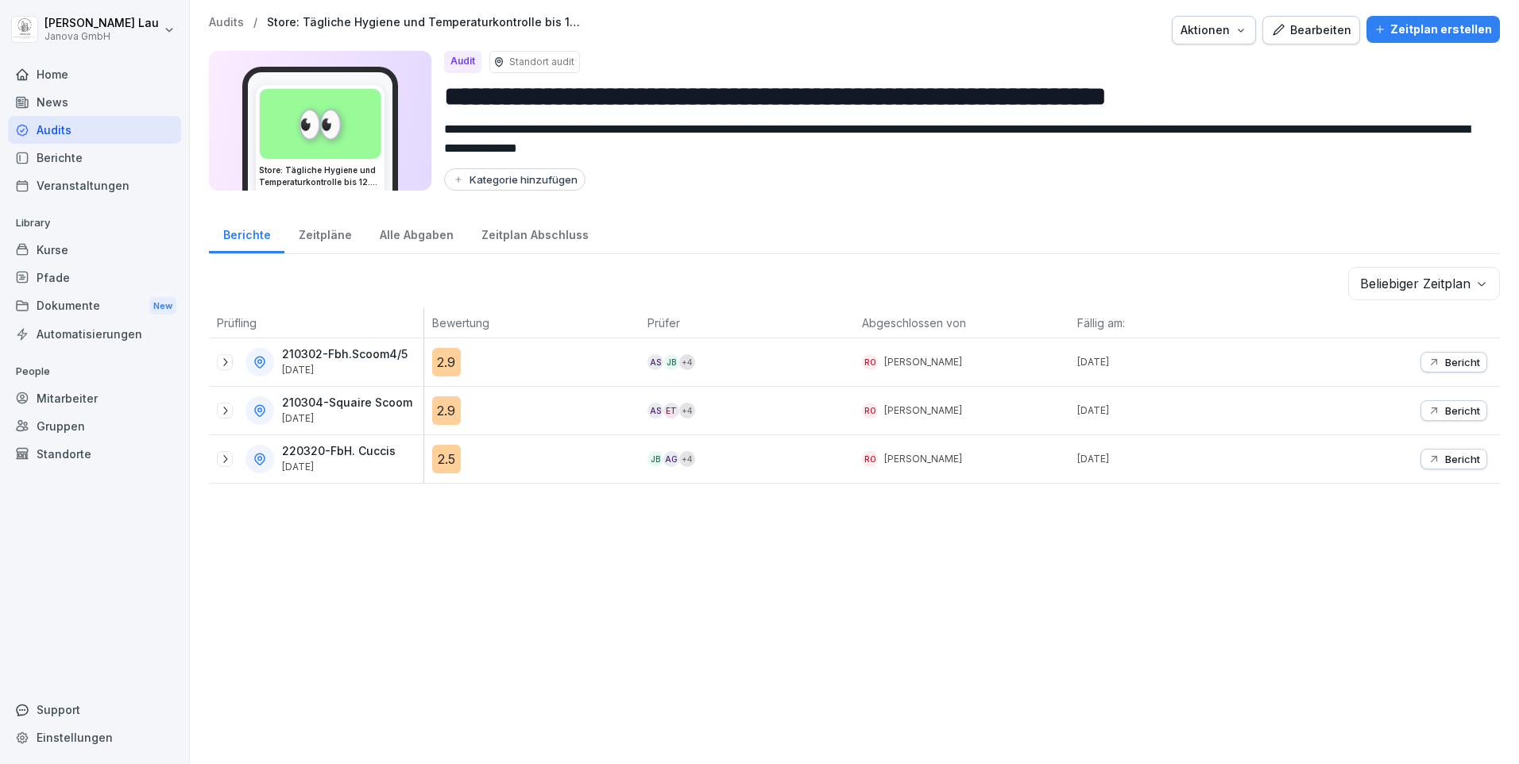
click at [96, 125] on div "Audits" at bounding box center [94, 130] width 173 height 28
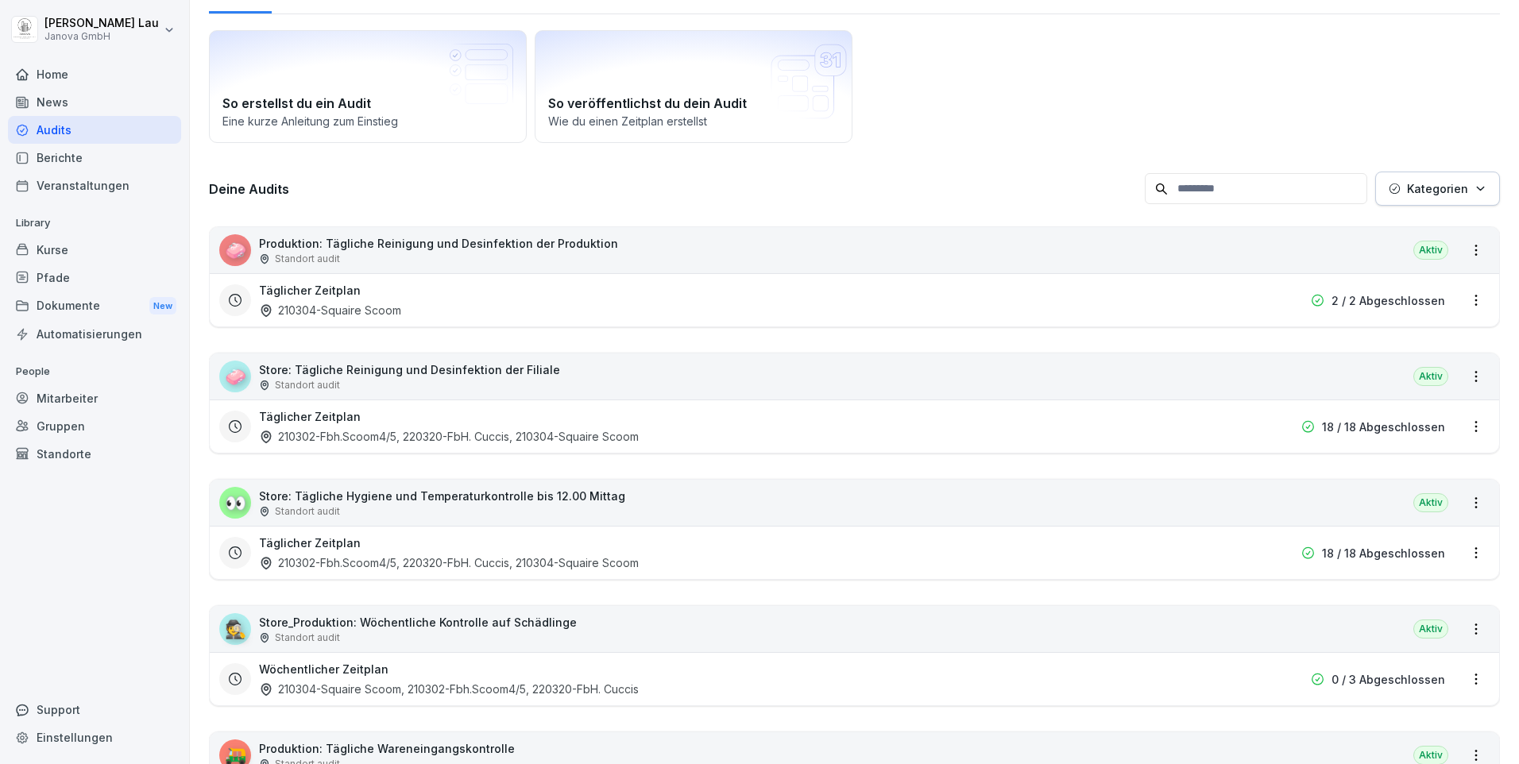
scroll to position [159, 0]
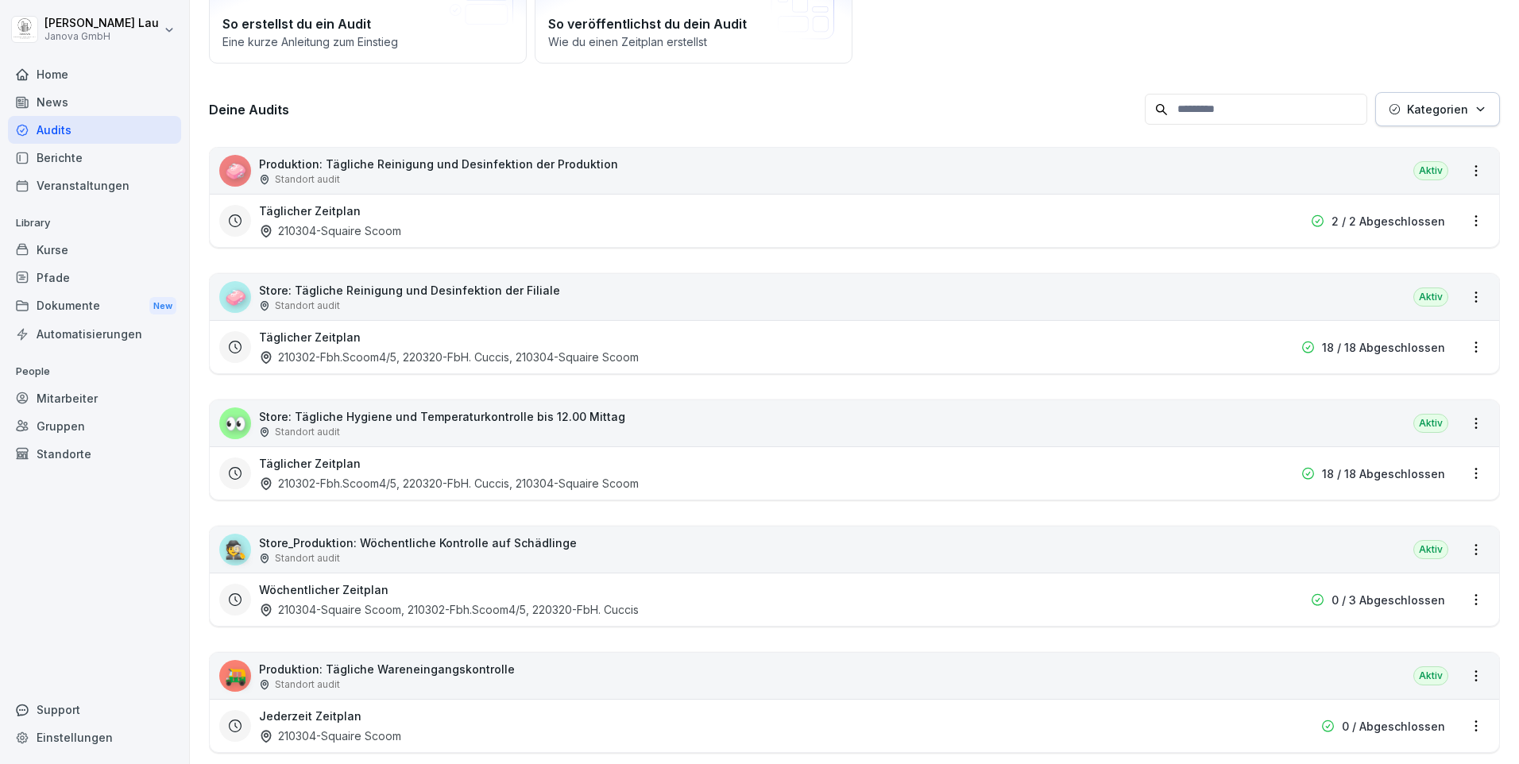
click at [375, 542] on p "Store_Produktion: Wöchentliche Kontrolle auf Schädlinge" at bounding box center [418, 543] width 318 height 17
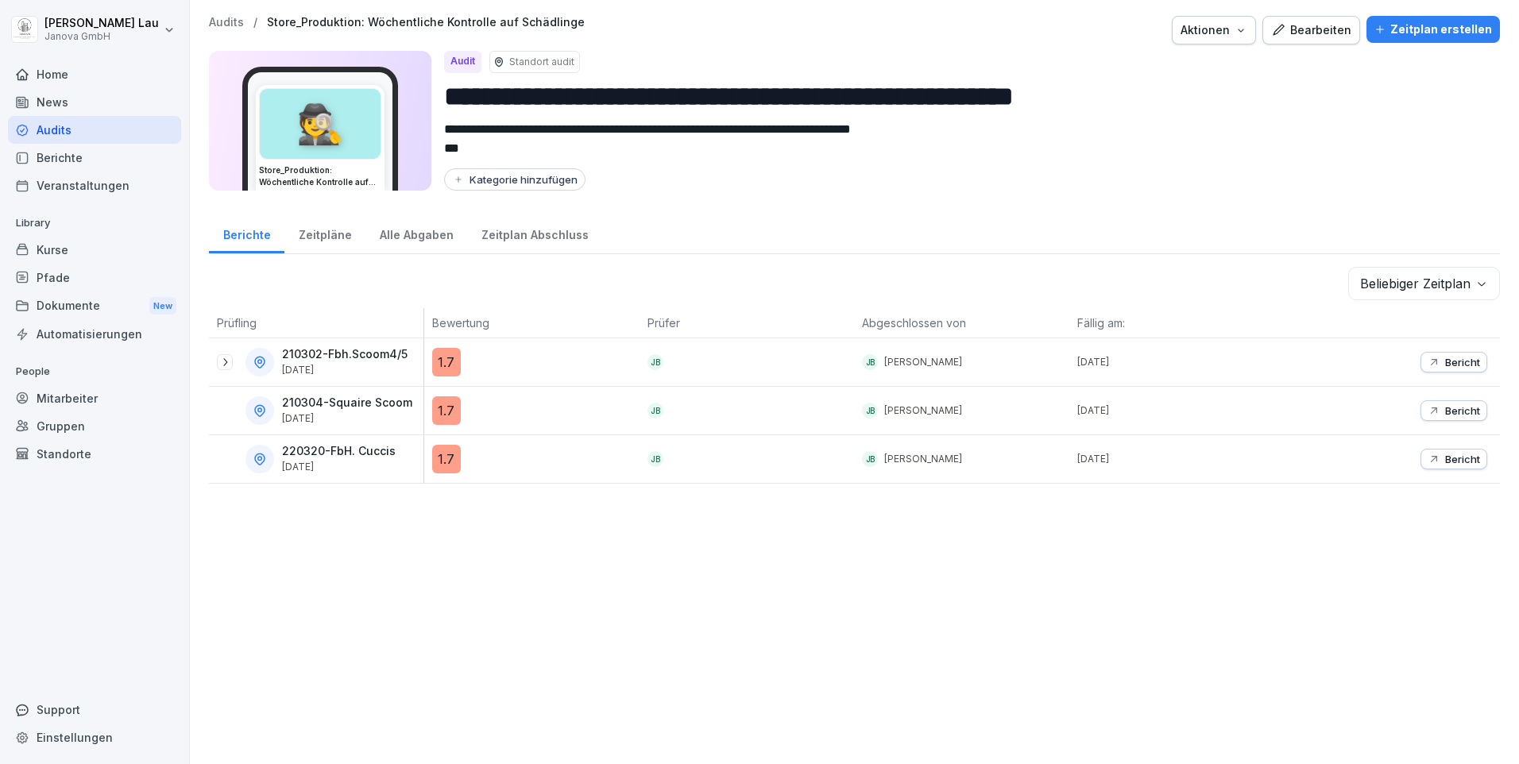
click at [407, 238] on div "Alle Abgaben" at bounding box center [417, 233] width 102 height 41
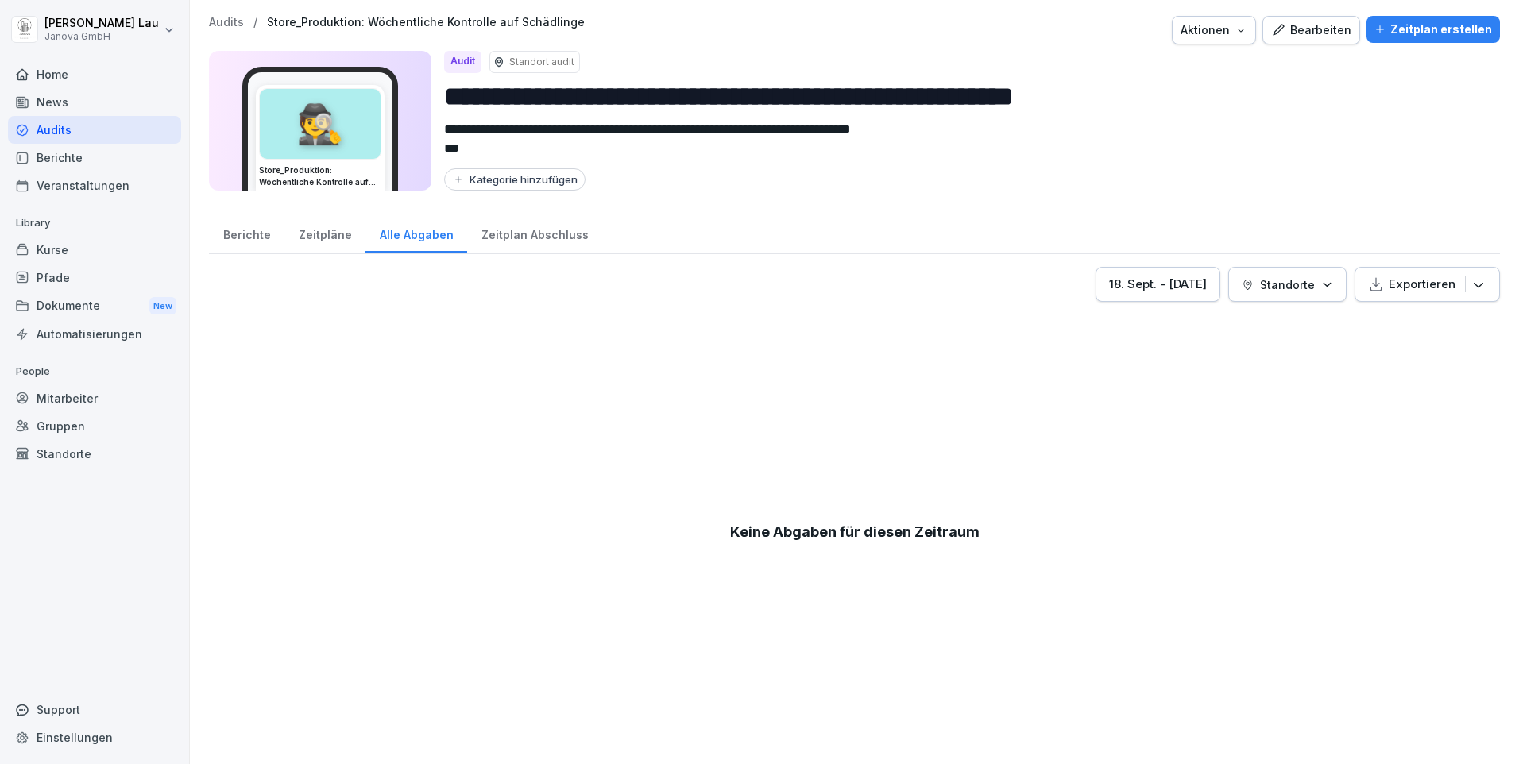
click at [320, 234] on div "Zeitpläne" at bounding box center [324, 233] width 81 height 41
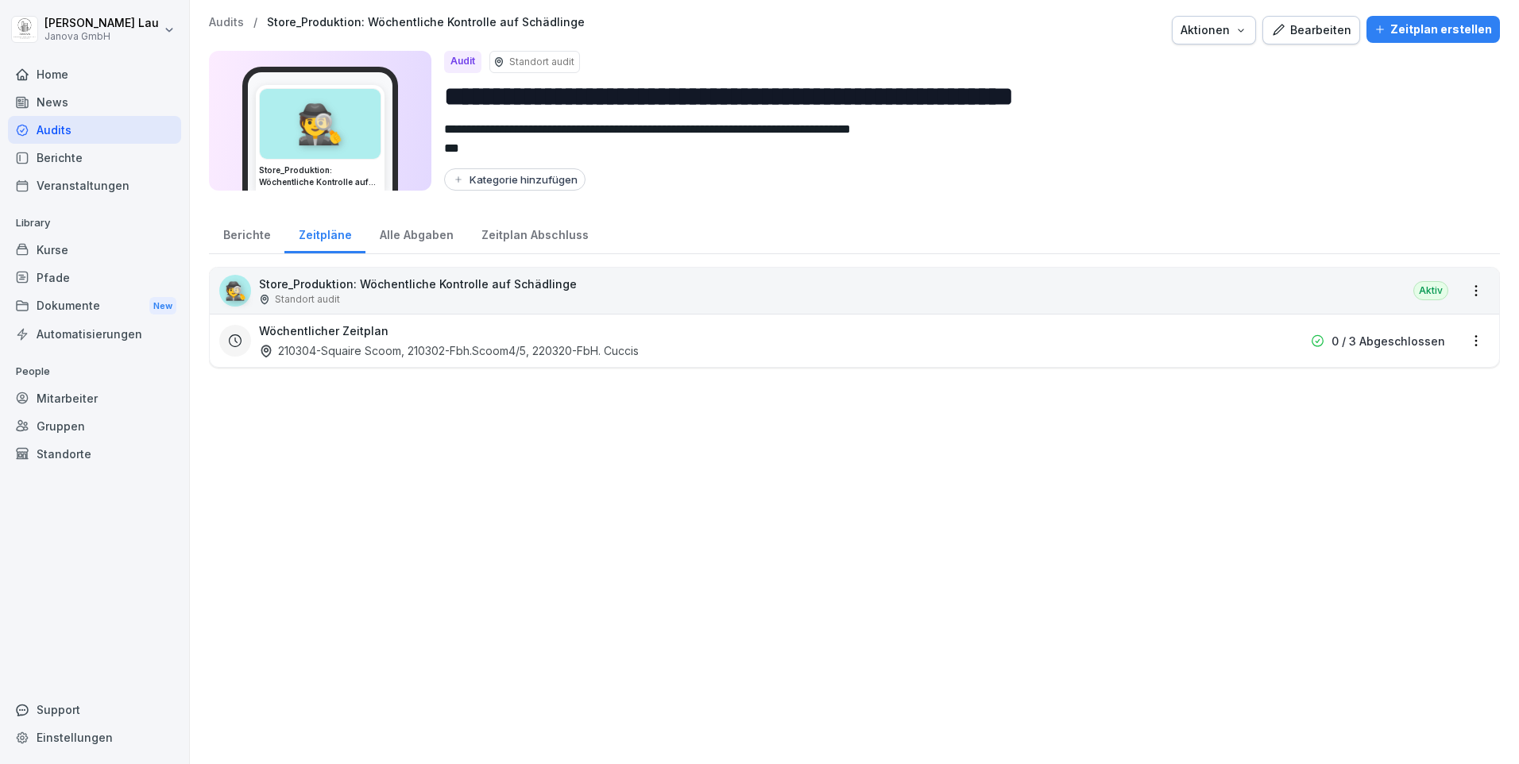
click at [236, 238] on div "Berichte" at bounding box center [246, 233] width 75 height 41
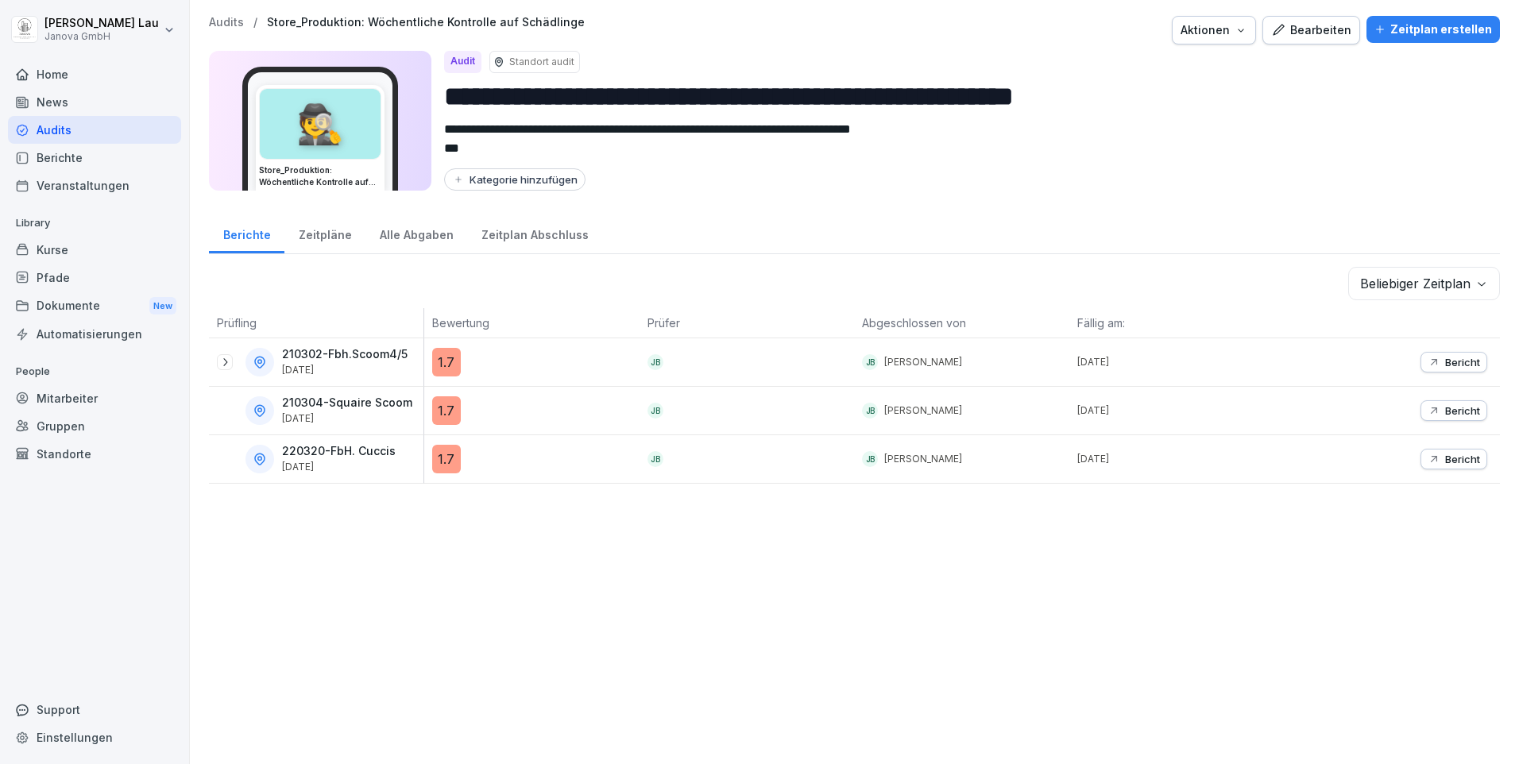
click at [74, 137] on div "Audits" at bounding box center [94, 130] width 173 height 28
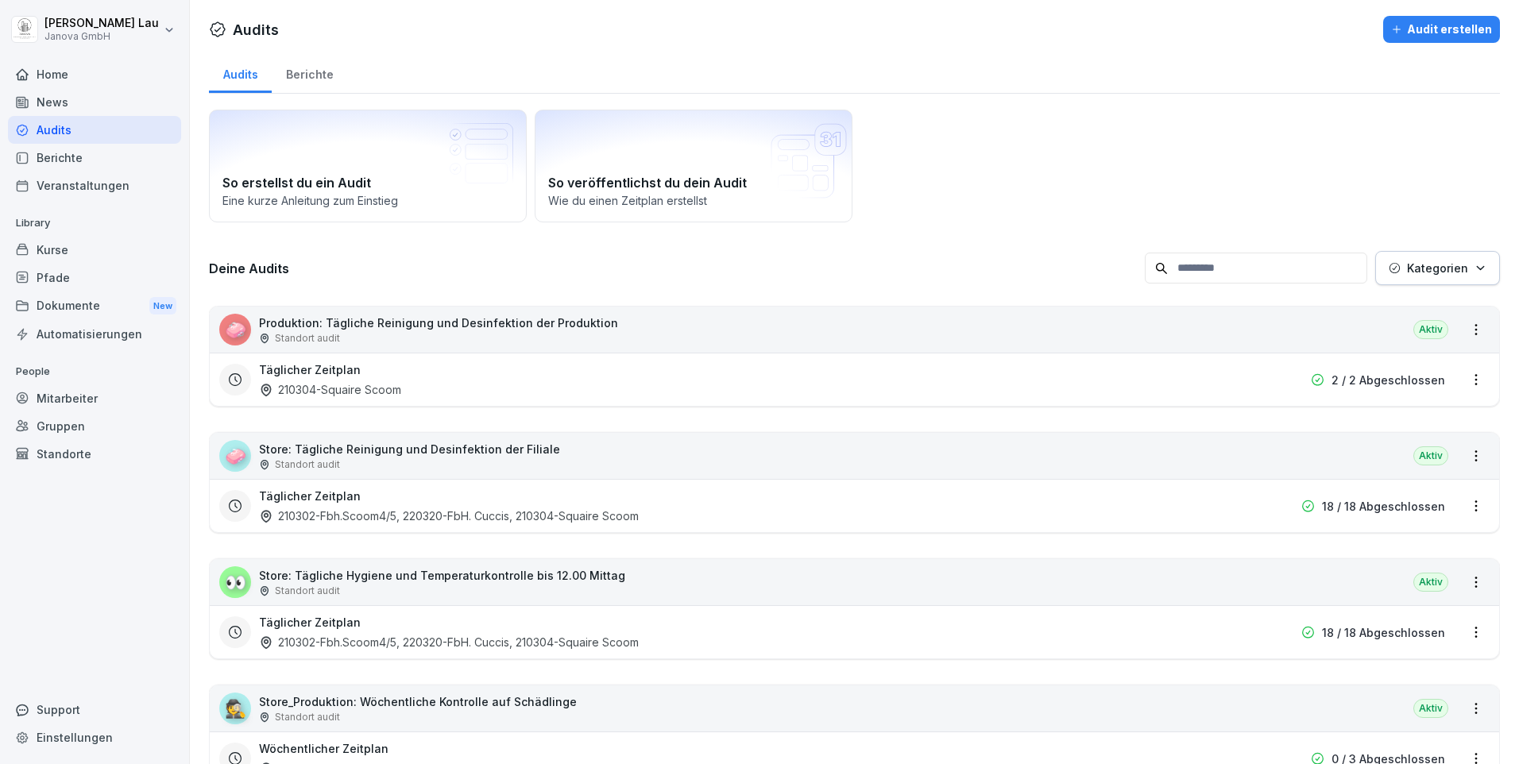
click at [420, 572] on p "Store: Tägliche Hygiene und Temperaturkontrolle bis 12.00 Mittag" at bounding box center [442, 575] width 366 height 17
click at [377, 708] on p "Store_Produktion: Wöchentliche Kontrolle auf Schädlinge" at bounding box center [418, 702] width 318 height 17
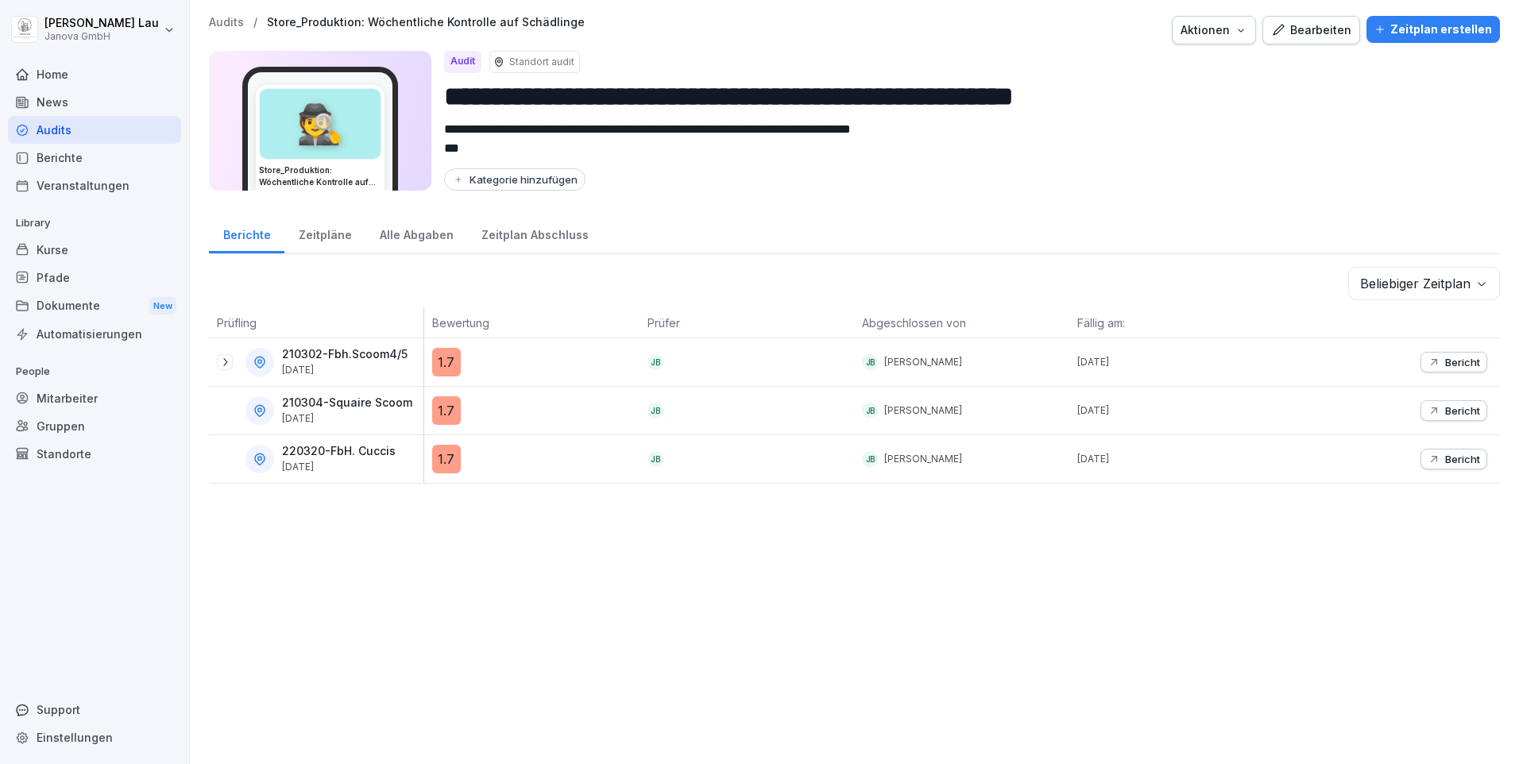
click at [320, 455] on p "220320-FbH. Cuccis" at bounding box center [339, 452] width 114 height 14
click at [441, 465] on div "1.7" at bounding box center [446, 459] width 29 height 29
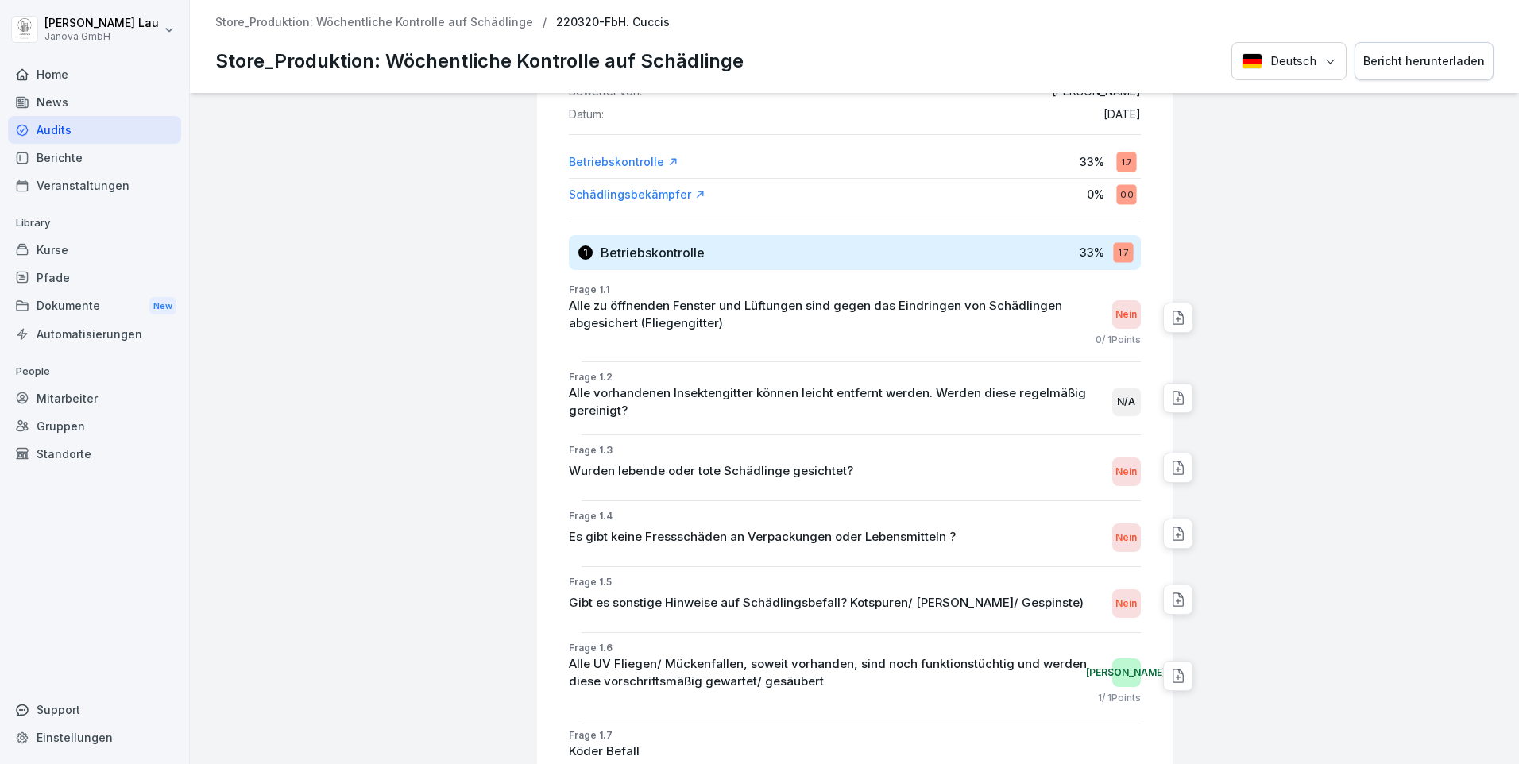
scroll to position [397, 0]
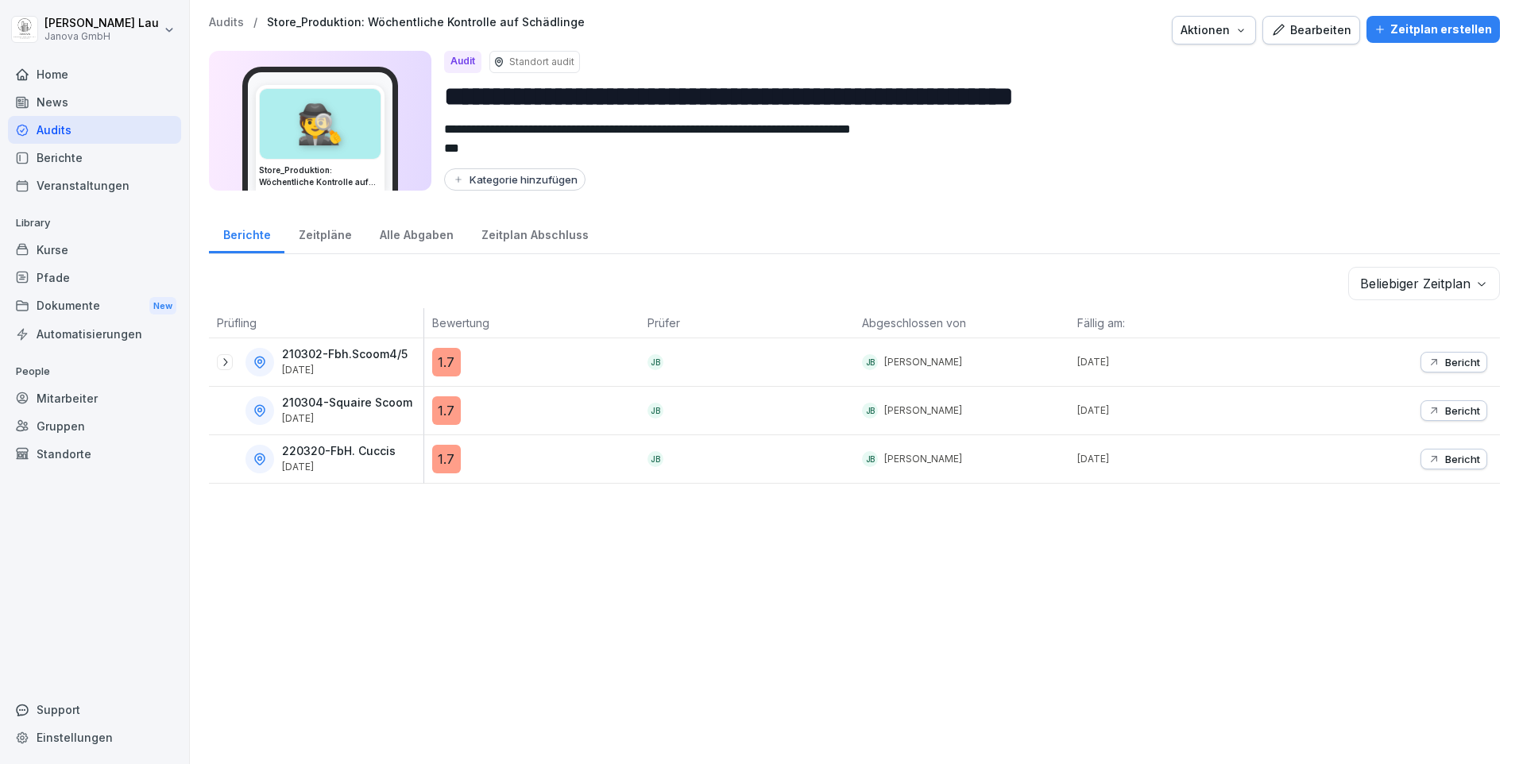
click at [58, 140] on div "Audits" at bounding box center [94, 130] width 173 height 28
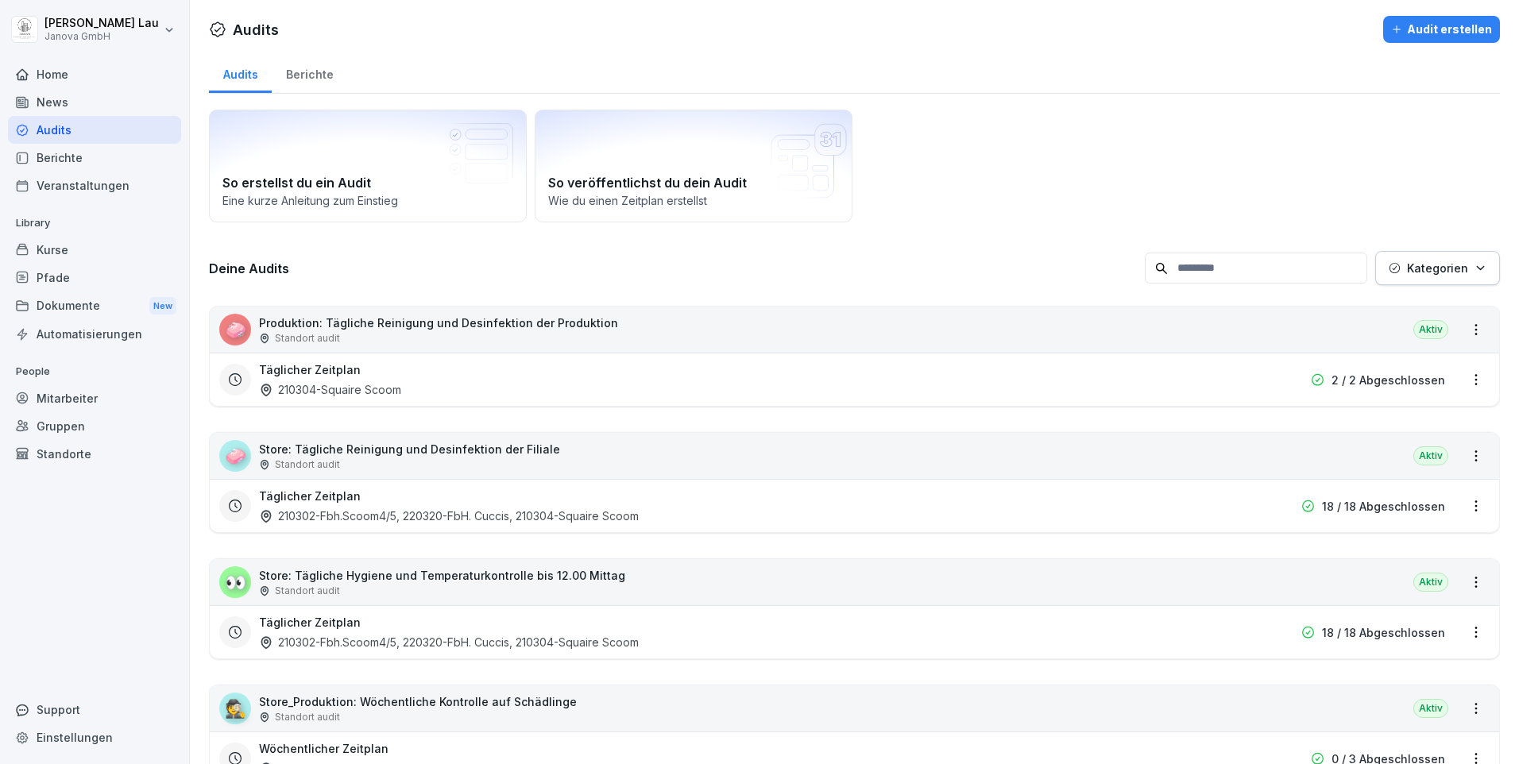
click at [379, 575] on p "Store: Tägliche Hygiene und Temperaturkontrolle bis 12.00 Mittag" at bounding box center [442, 575] width 366 height 17
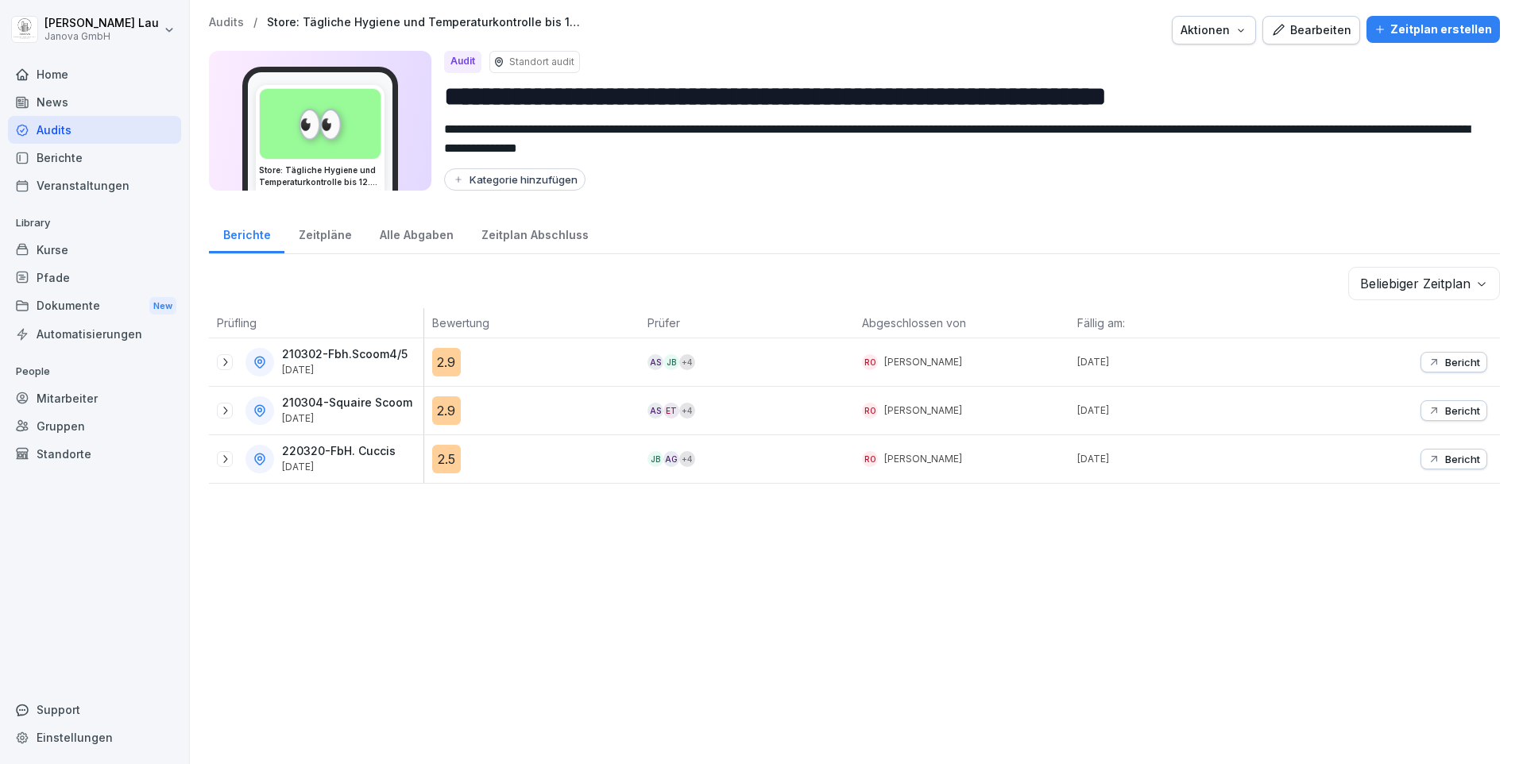
click at [415, 228] on div "Alle Abgaben" at bounding box center [417, 233] width 102 height 41
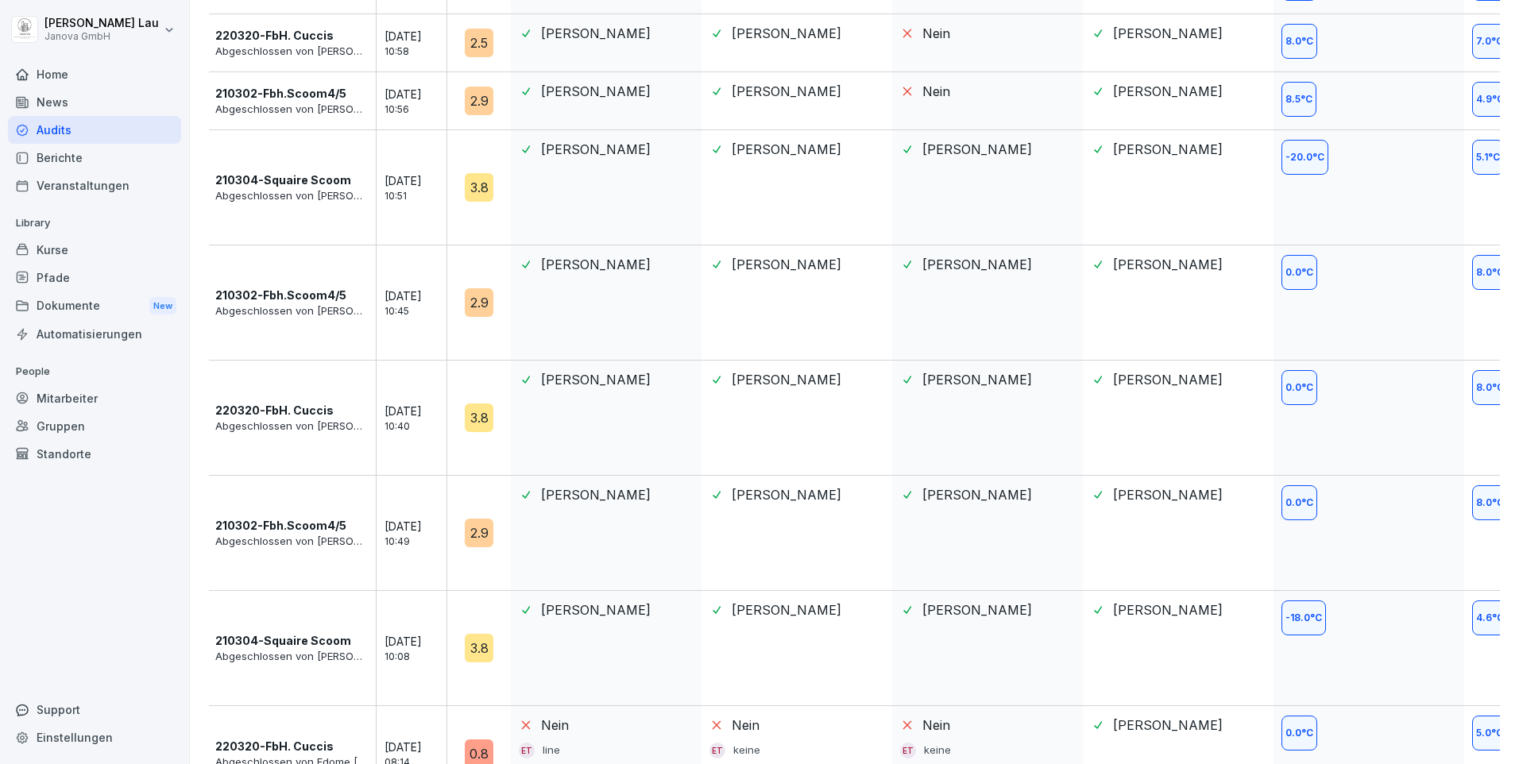
scroll to position [556, 0]
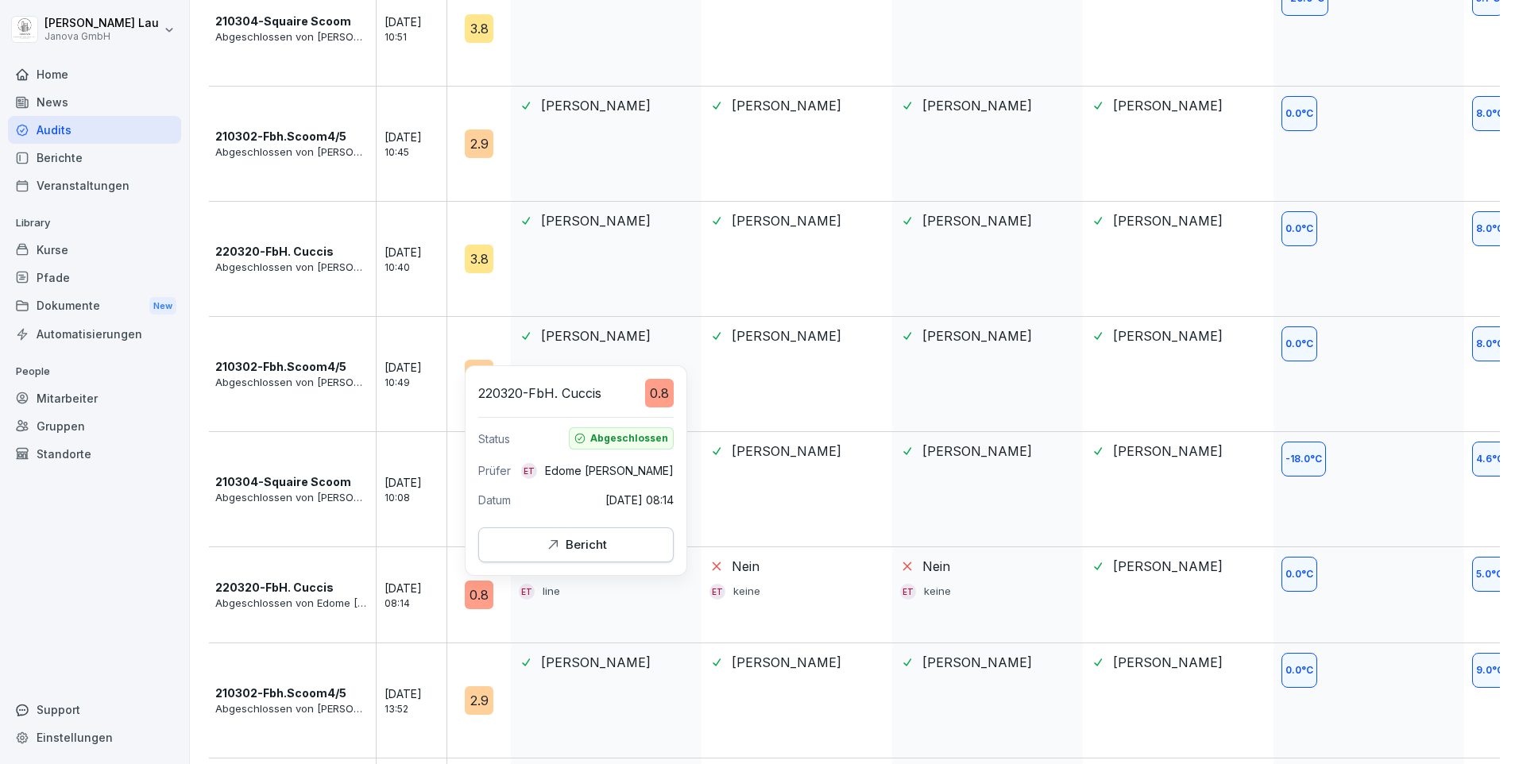
click at [536, 559] on button "Bericht" at bounding box center [575, 545] width 195 height 35
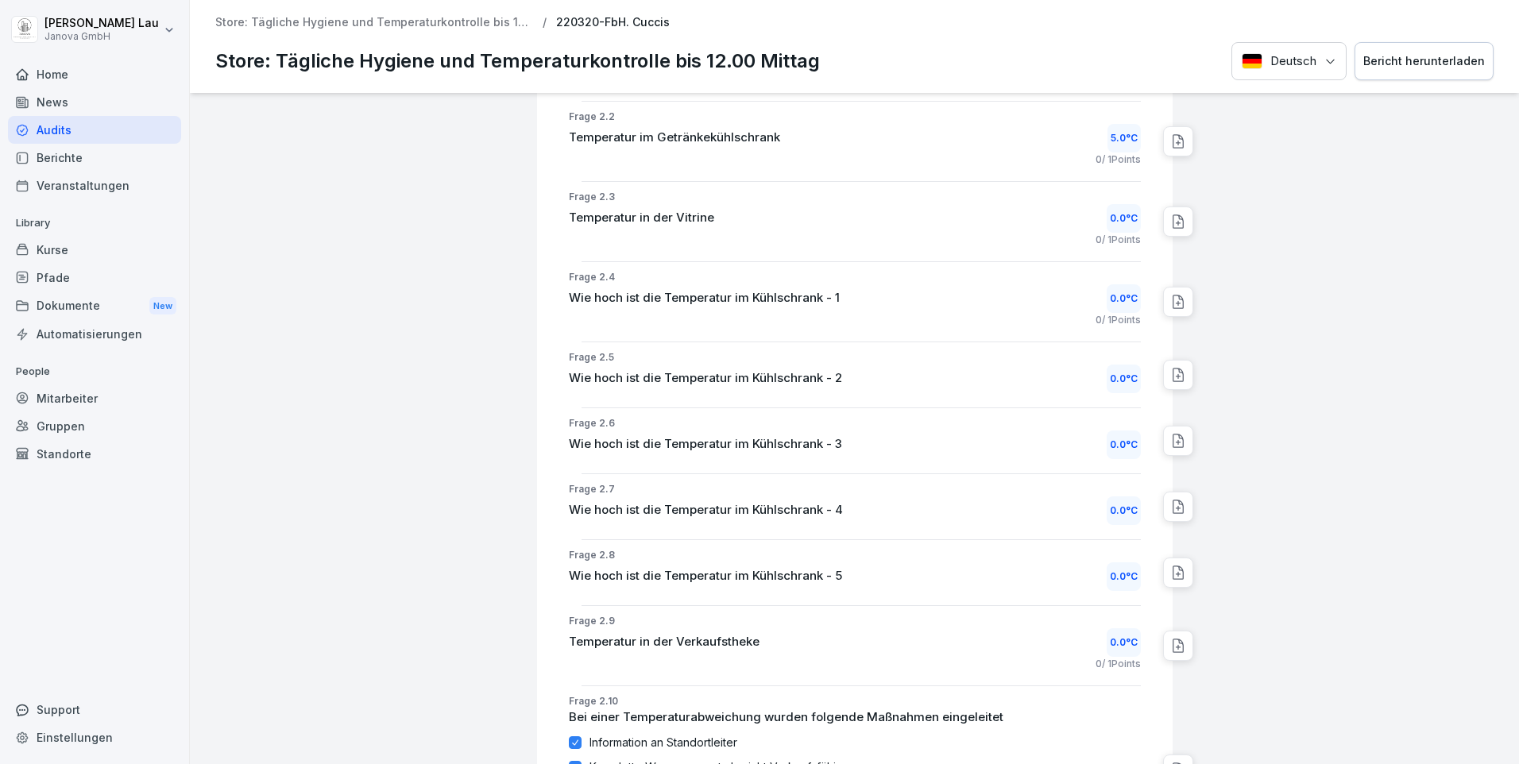
scroll to position [1513, 0]
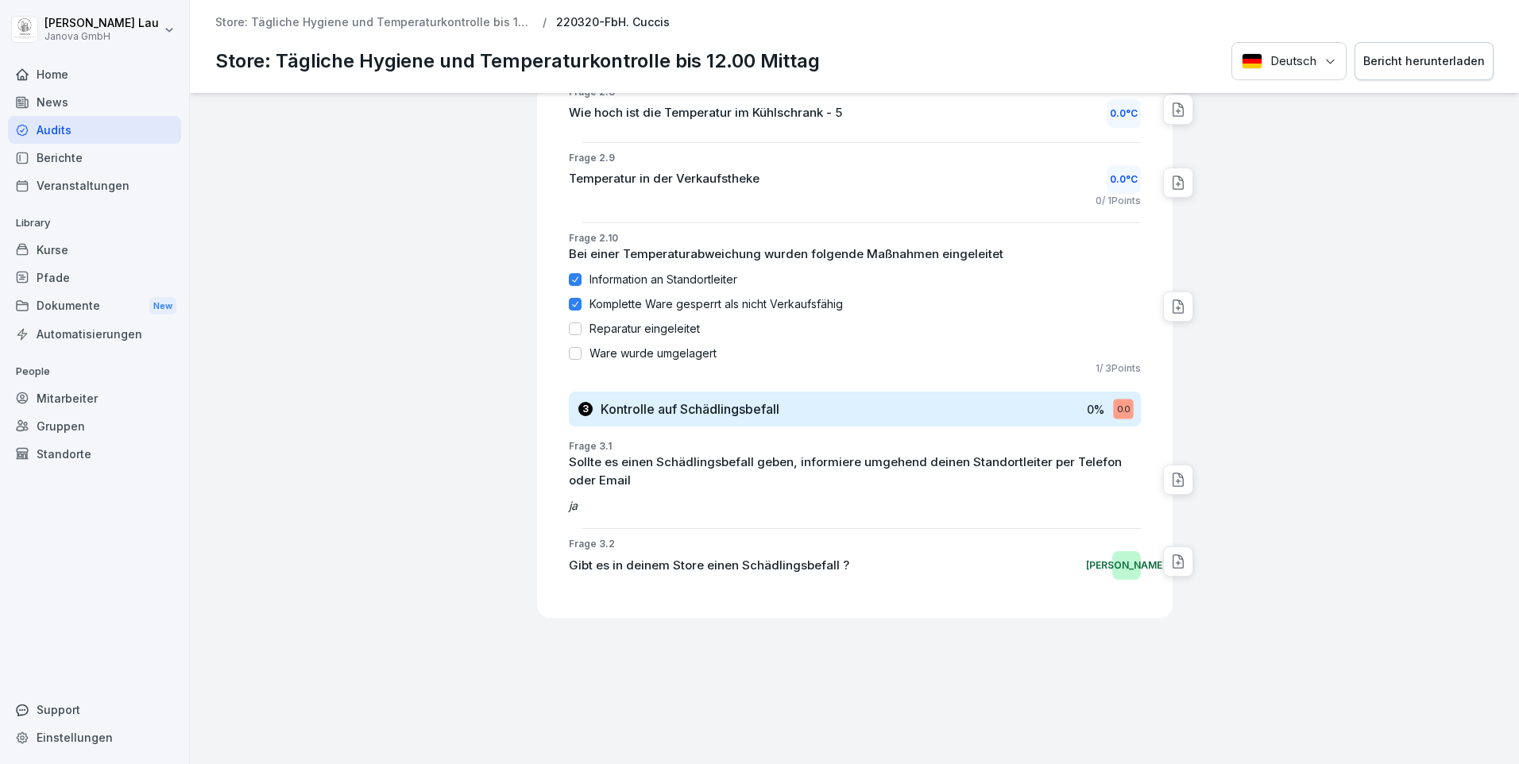
click at [65, 129] on div "Audits" at bounding box center [94, 130] width 173 height 28
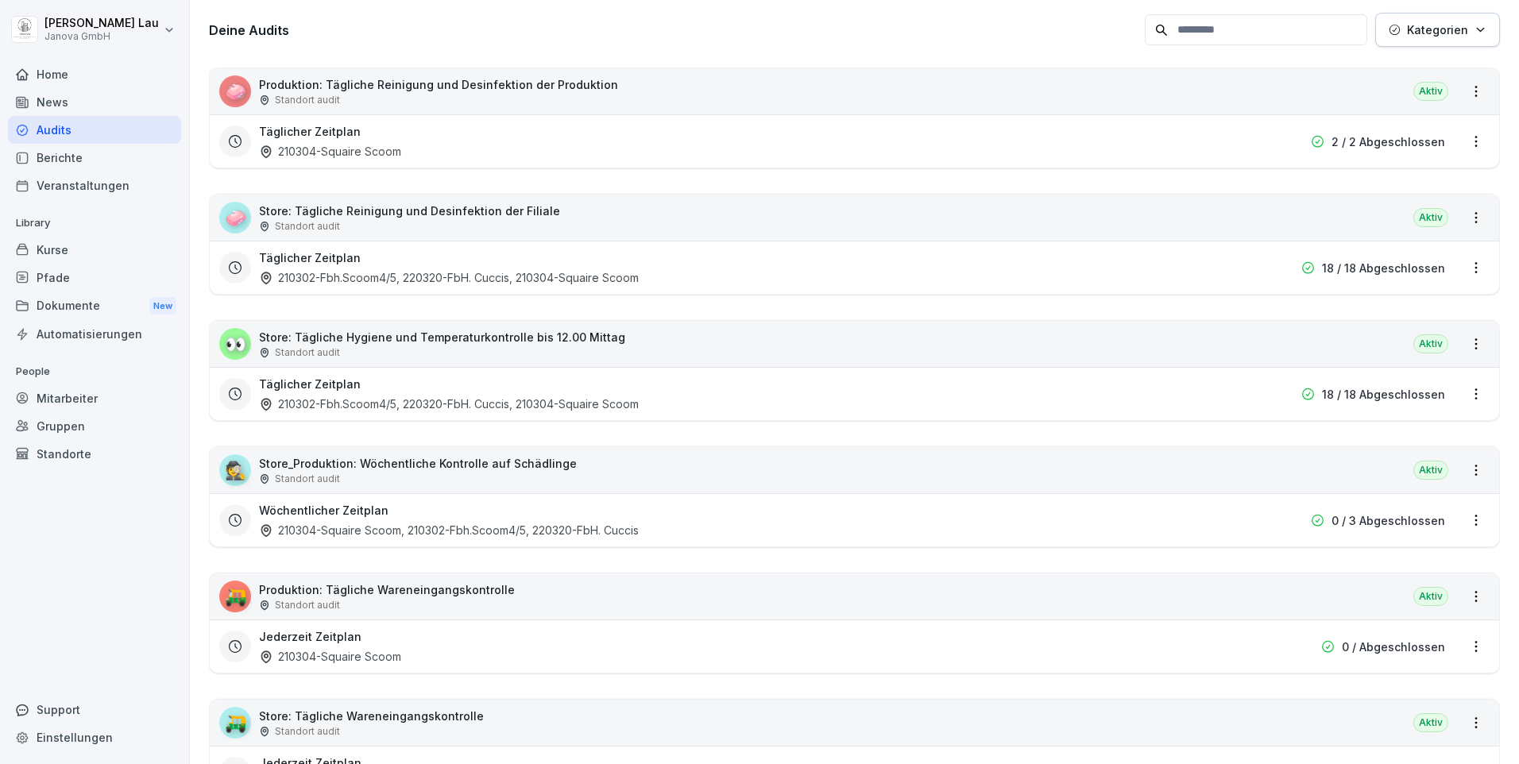
scroll to position [318, 0]
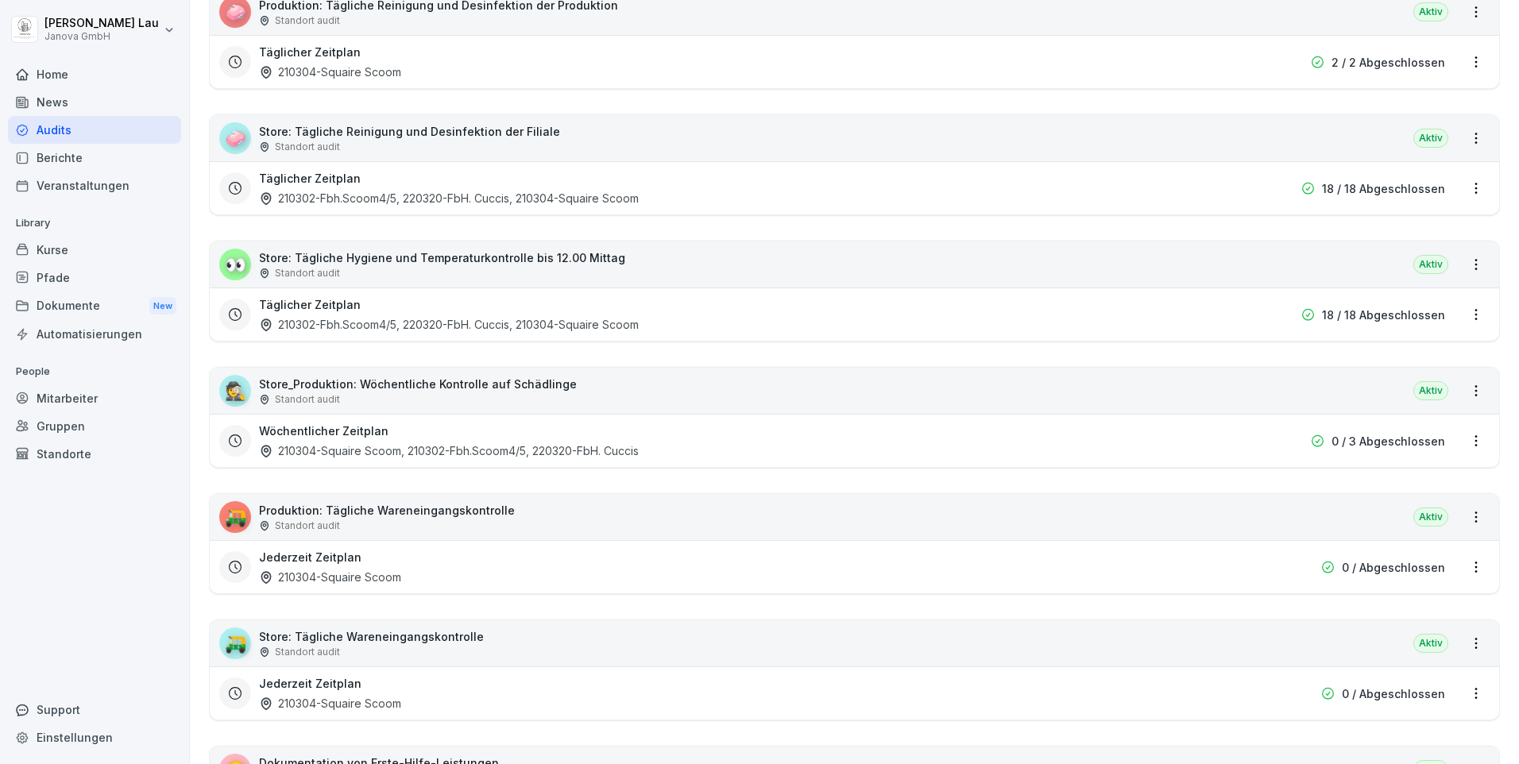
click at [415, 381] on p "Store_Produktion: Wöchentliche Kontrolle auf Schädlinge" at bounding box center [418, 384] width 318 height 17
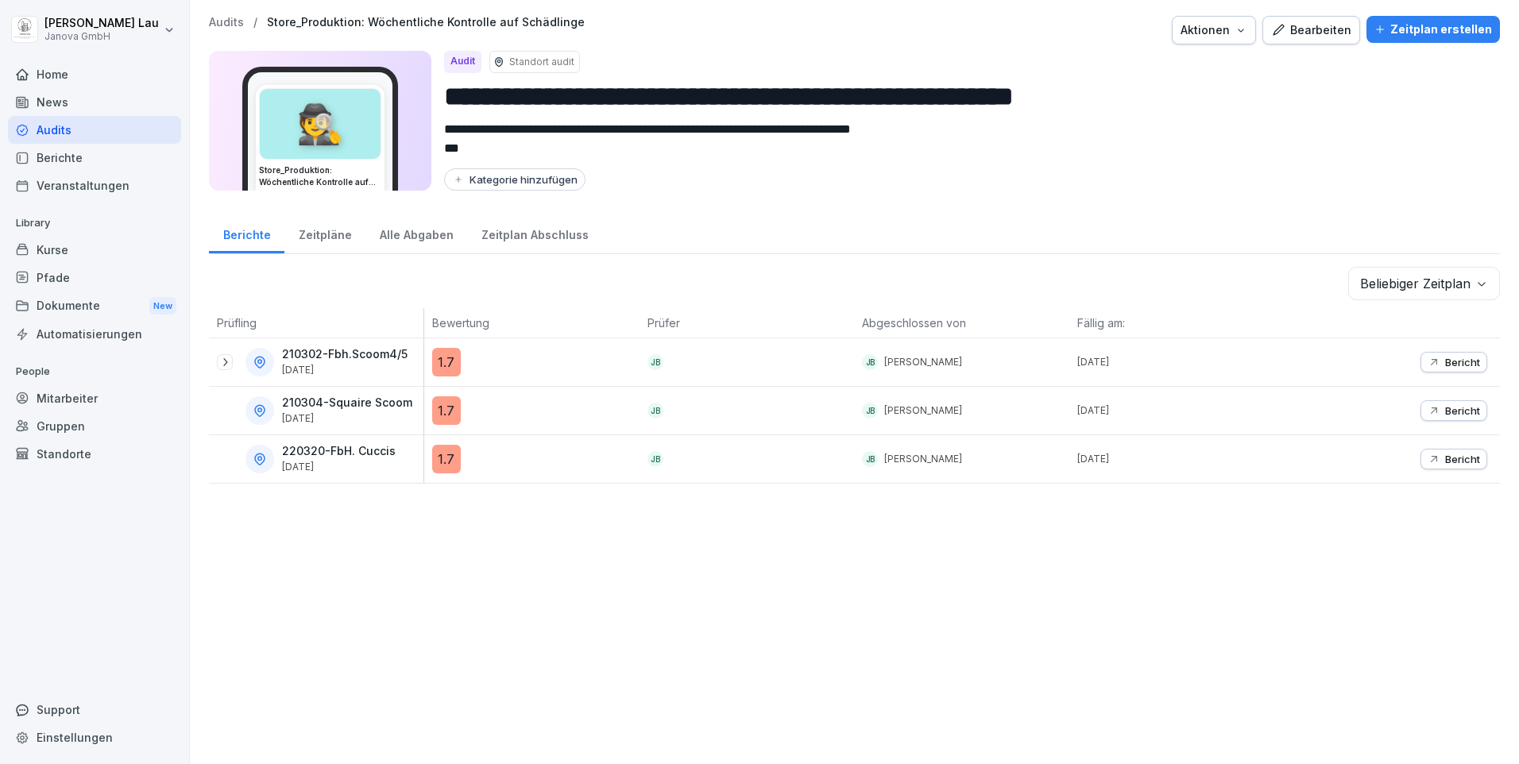
click at [311, 458] on p "220320-FbH. Cuccis" at bounding box center [339, 452] width 114 height 14
click at [339, 455] on p "220320-FbH. Cuccis" at bounding box center [339, 452] width 114 height 14
click at [405, 234] on div "Alle Abgaben" at bounding box center [417, 233] width 102 height 41
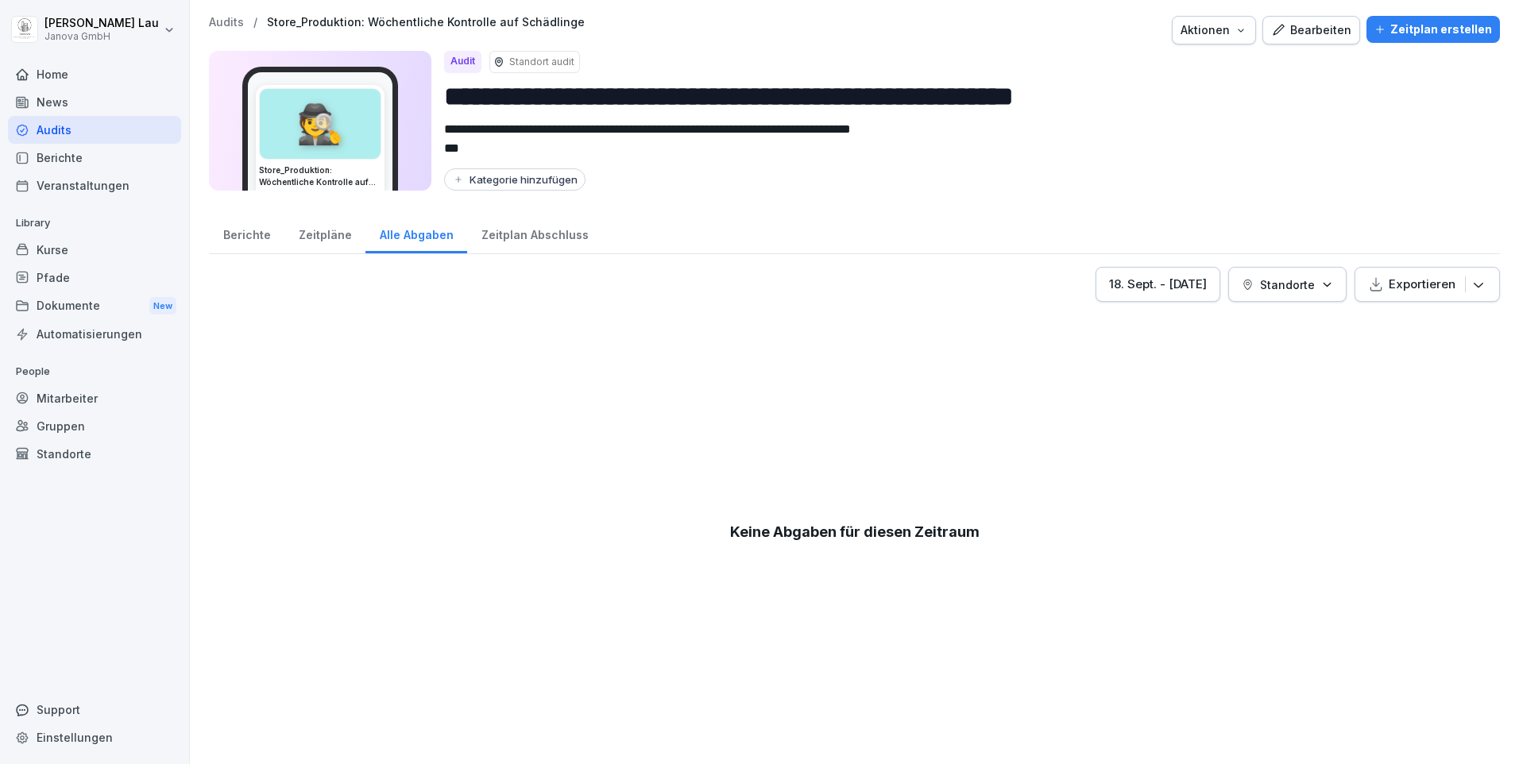
click at [269, 234] on div "Berichte" at bounding box center [246, 233] width 75 height 41
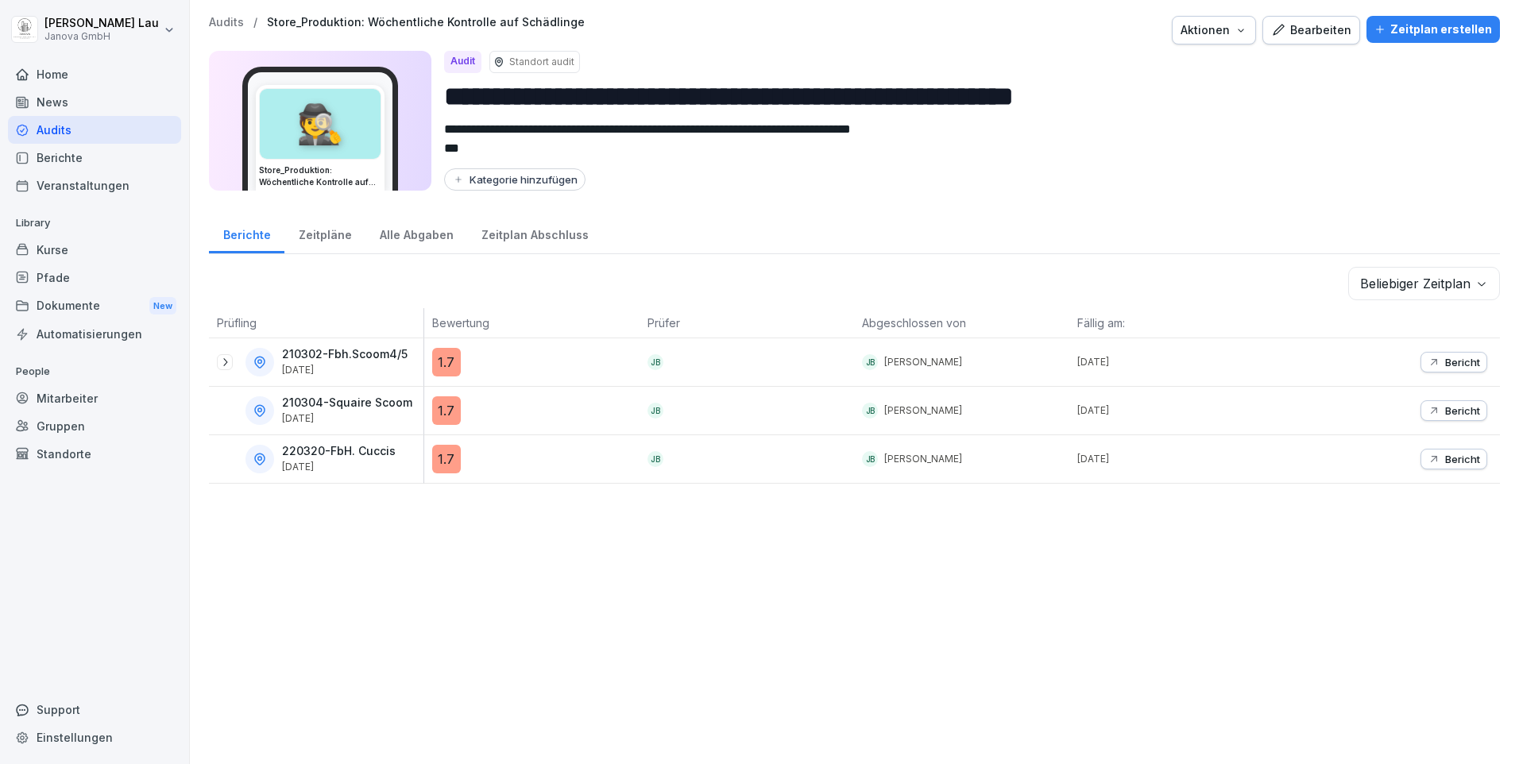
click at [445, 462] on div "1.7" at bounding box center [446, 459] width 29 height 29
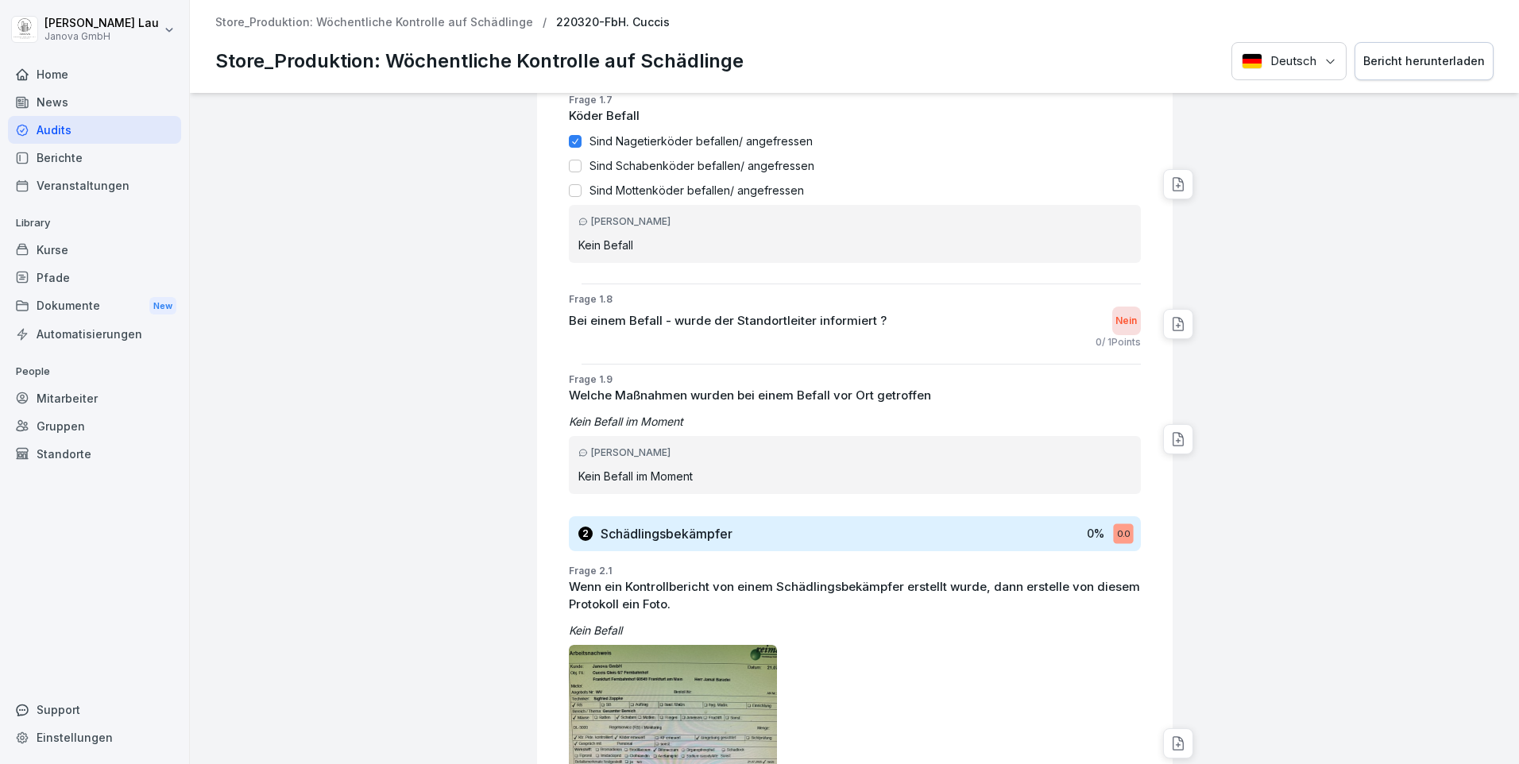
scroll to position [954, 0]
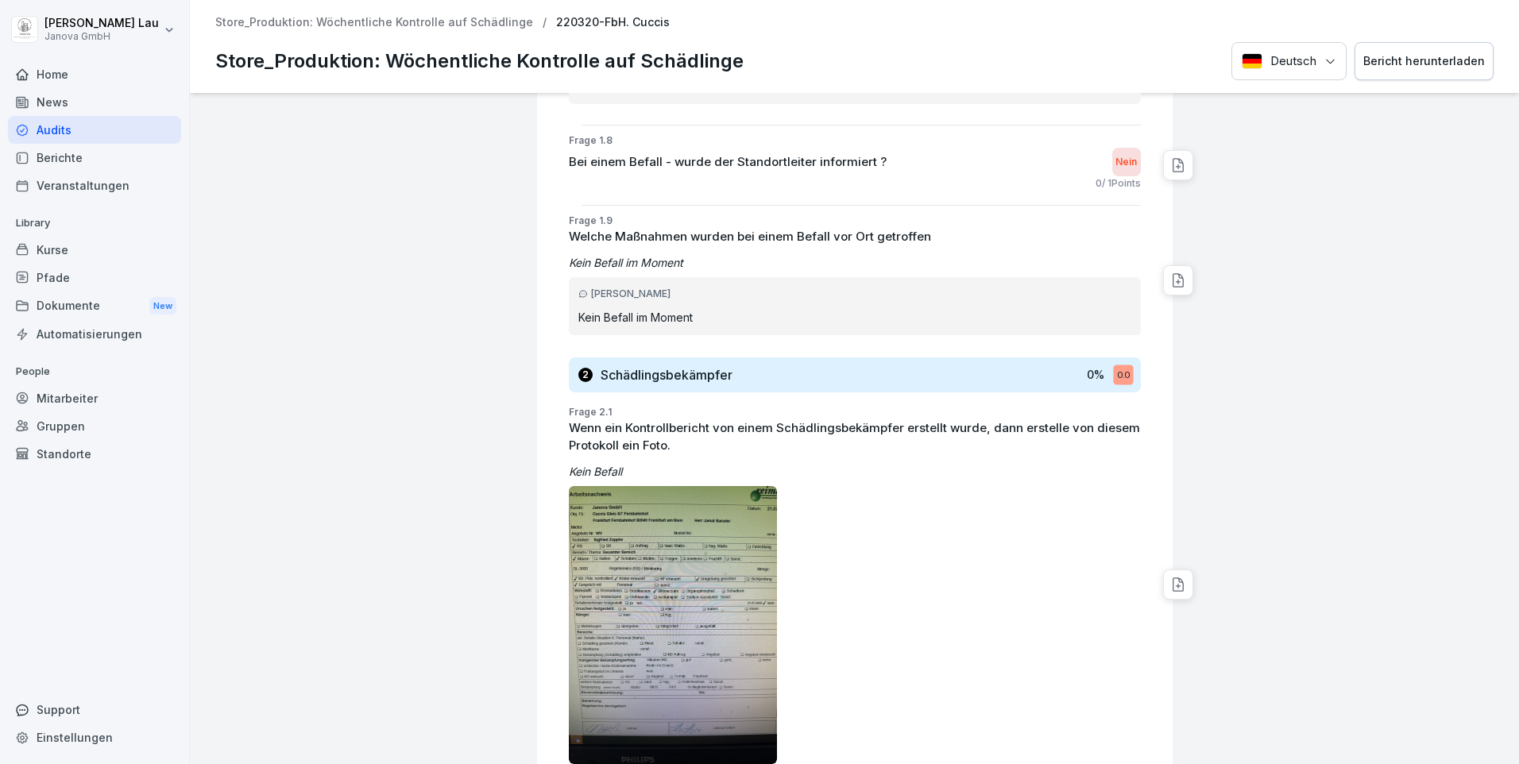
click at [628, 559] on img at bounding box center [673, 625] width 209 height 278
click at [54, 131] on div "Audits" at bounding box center [94, 130] width 173 height 28
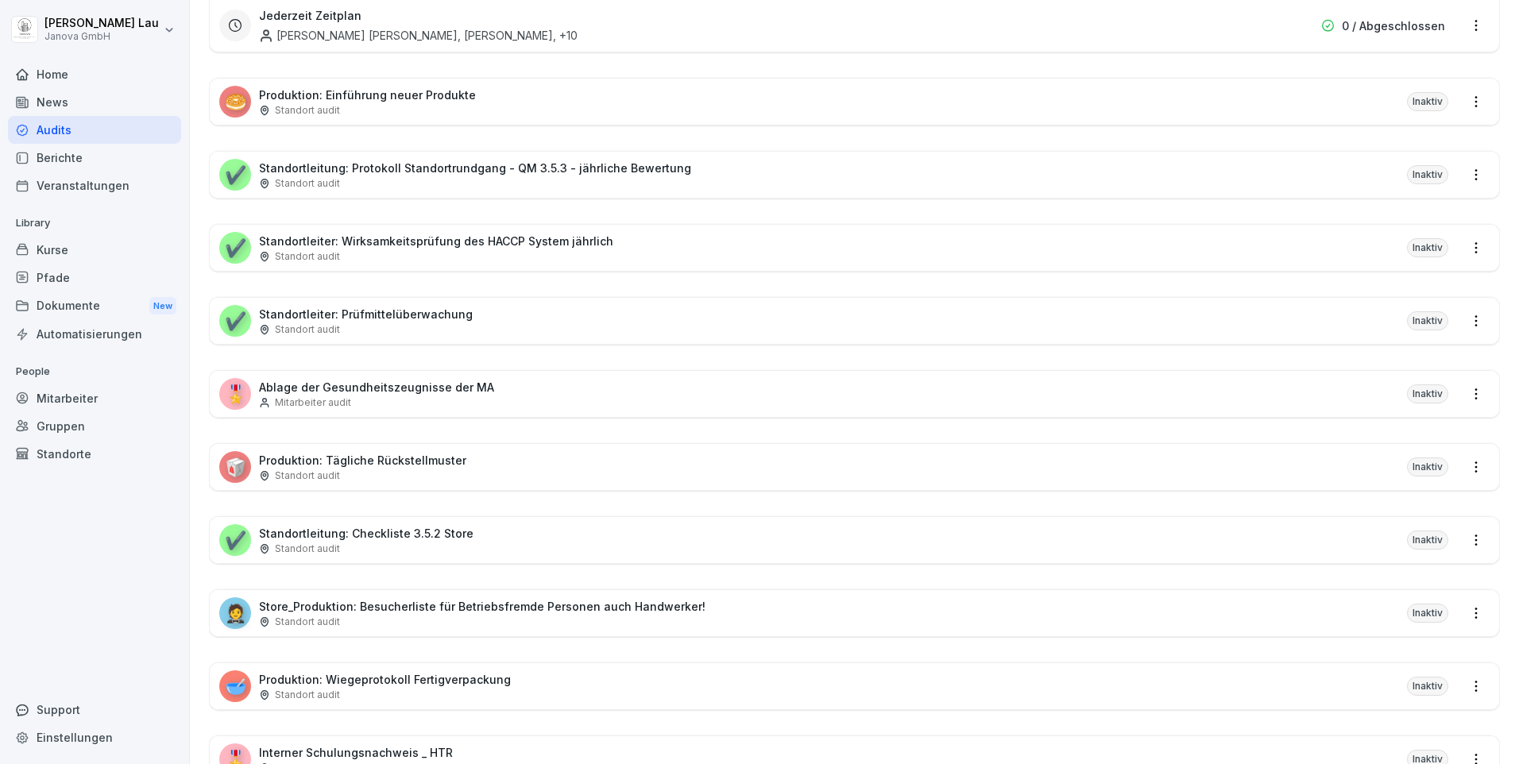
scroll to position [1255, 0]
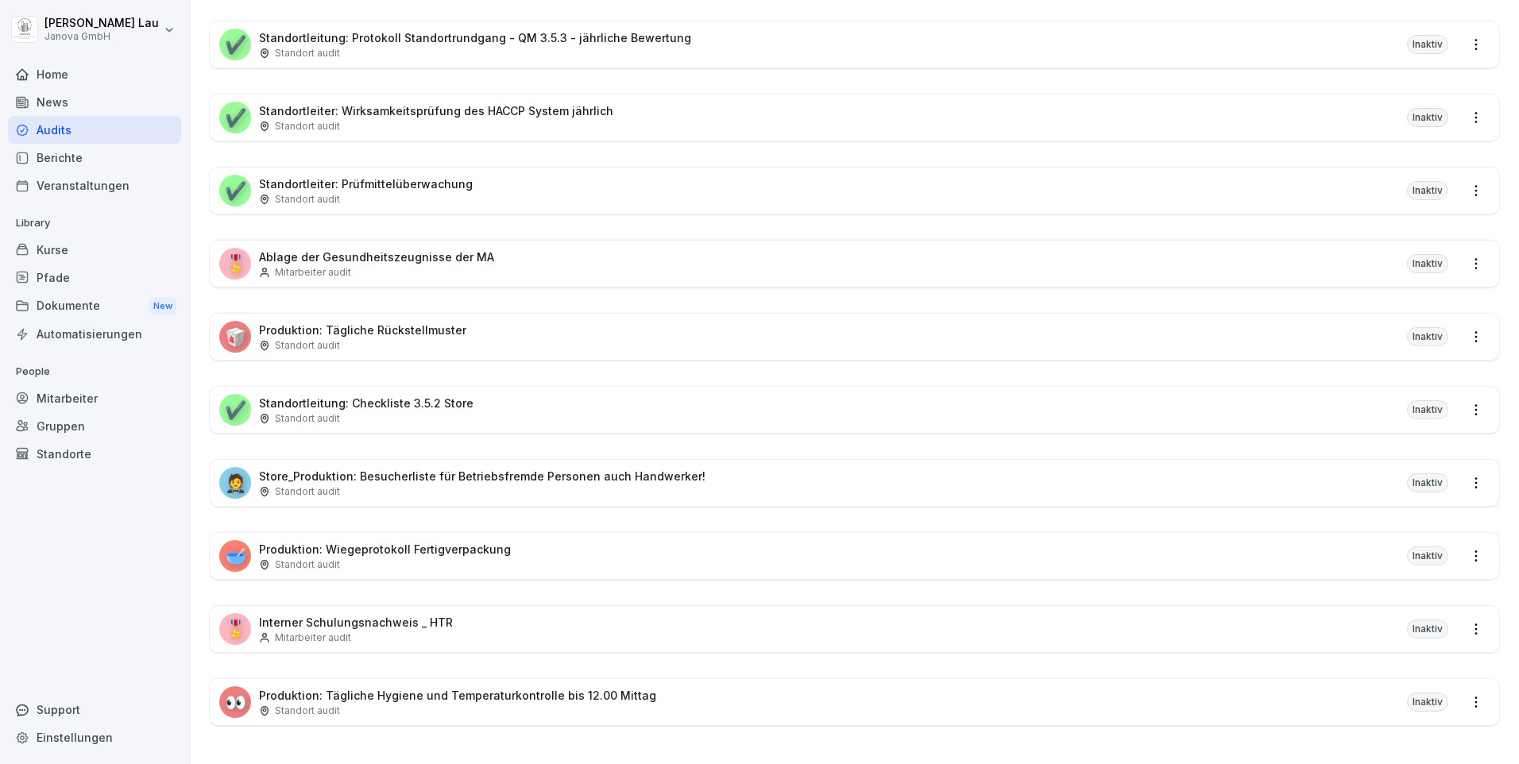
click at [389, 541] on p "Produktion: Wiegeprotokoll Fertigverpackung" at bounding box center [385, 549] width 252 height 17
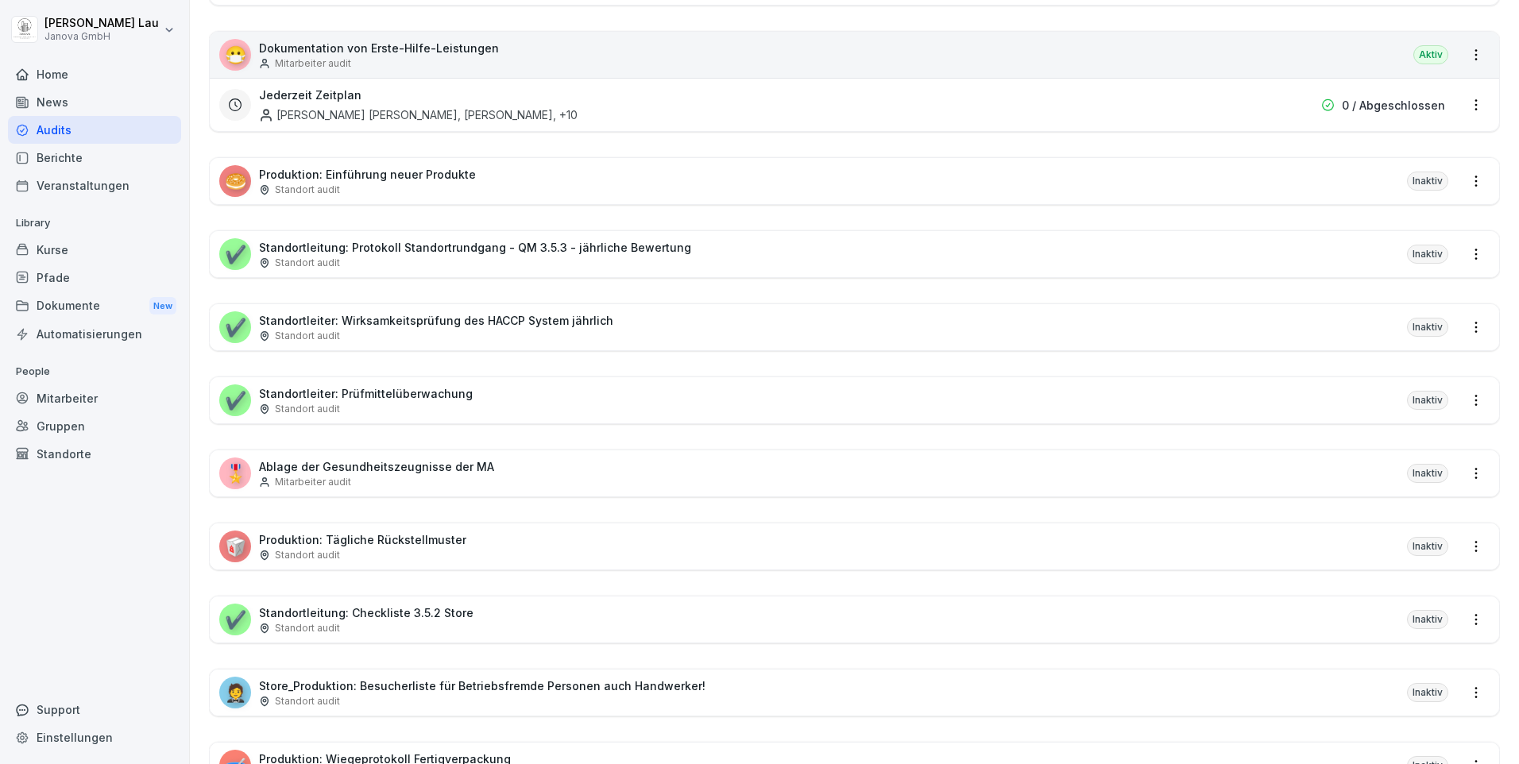
scroll to position [1255, 0]
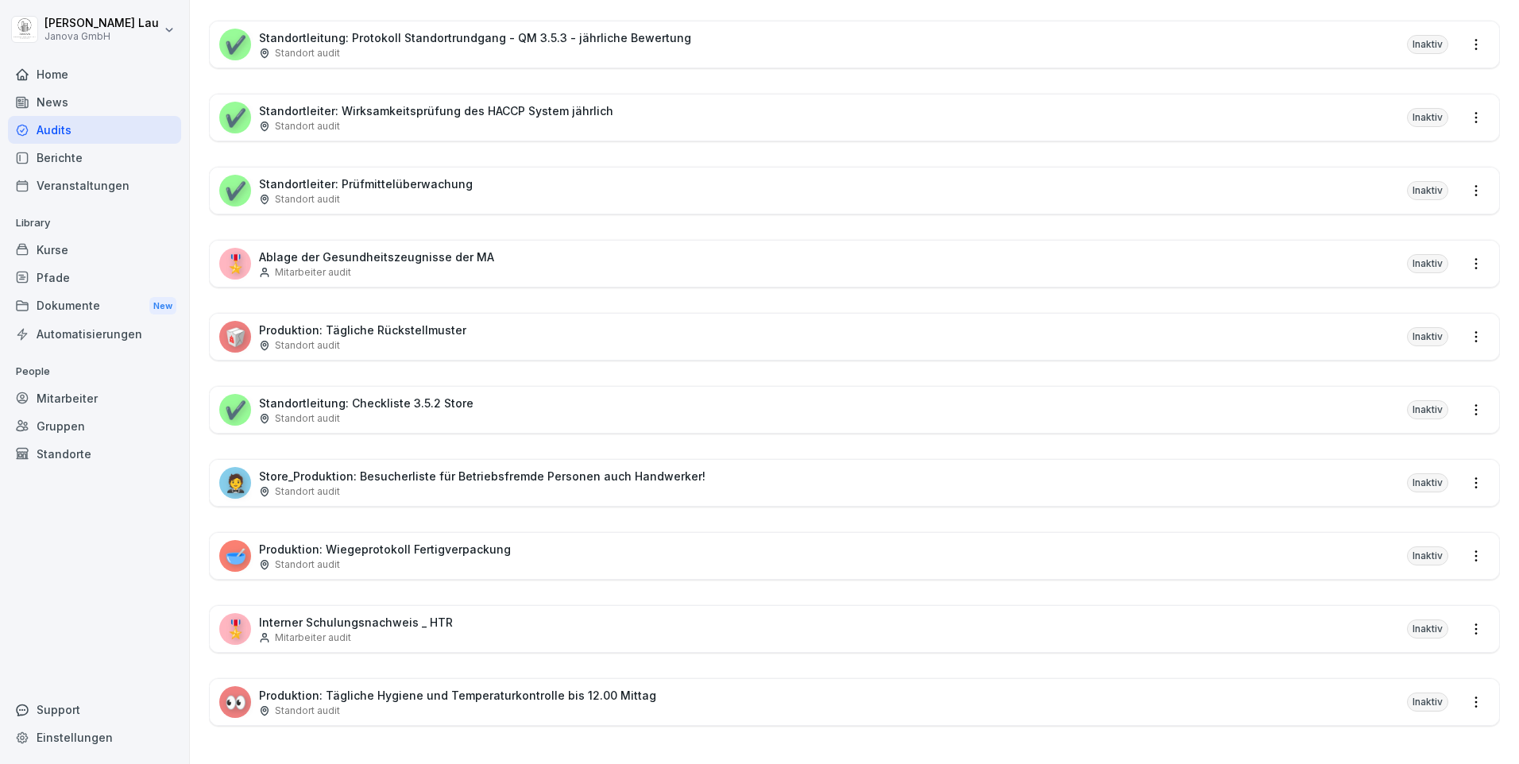
click at [40, 161] on div "Berichte" at bounding box center [94, 158] width 173 height 28
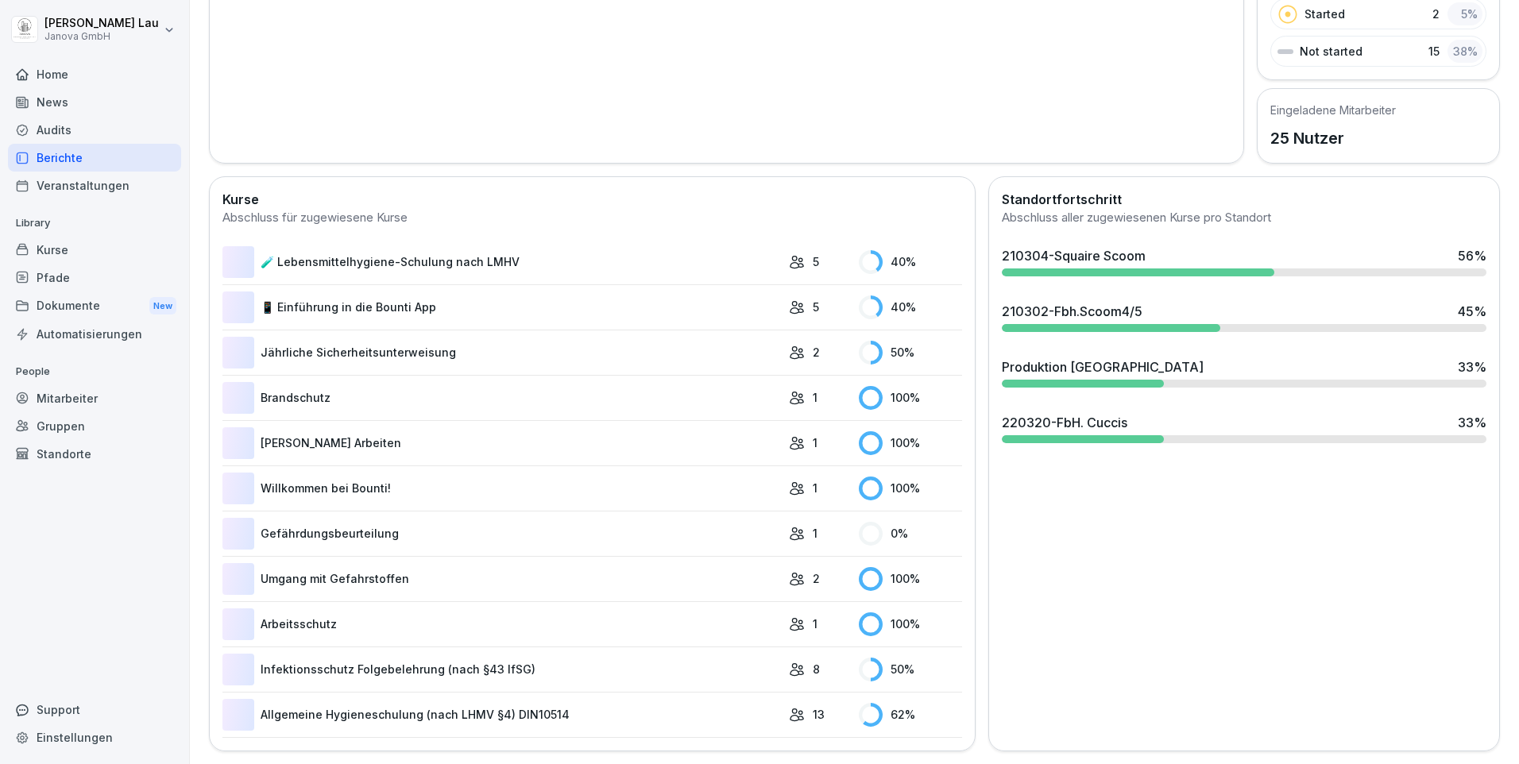
scroll to position [98, 0]
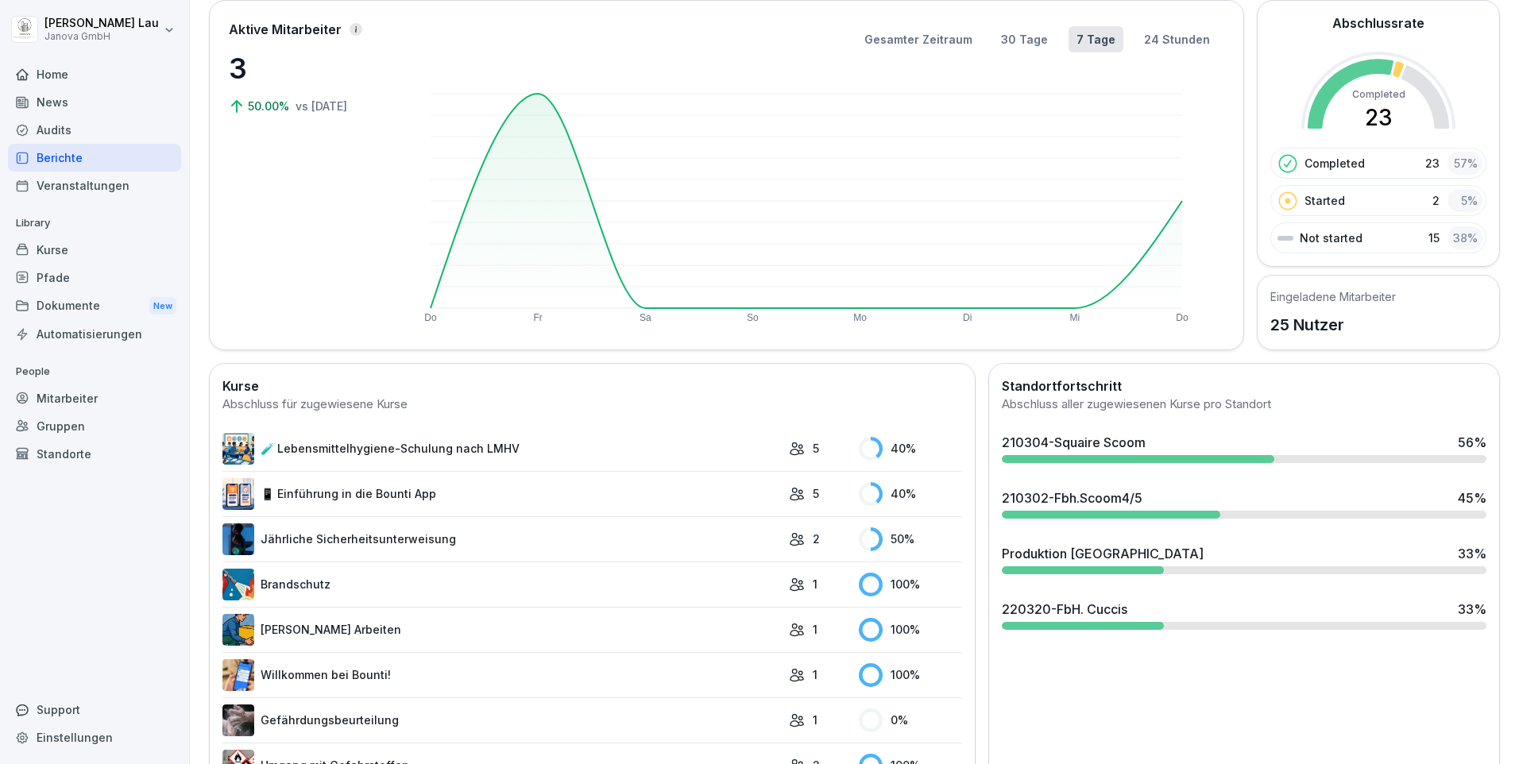
click at [57, 138] on div "Audits" at bounding box center [94, 130] width 173 height 28
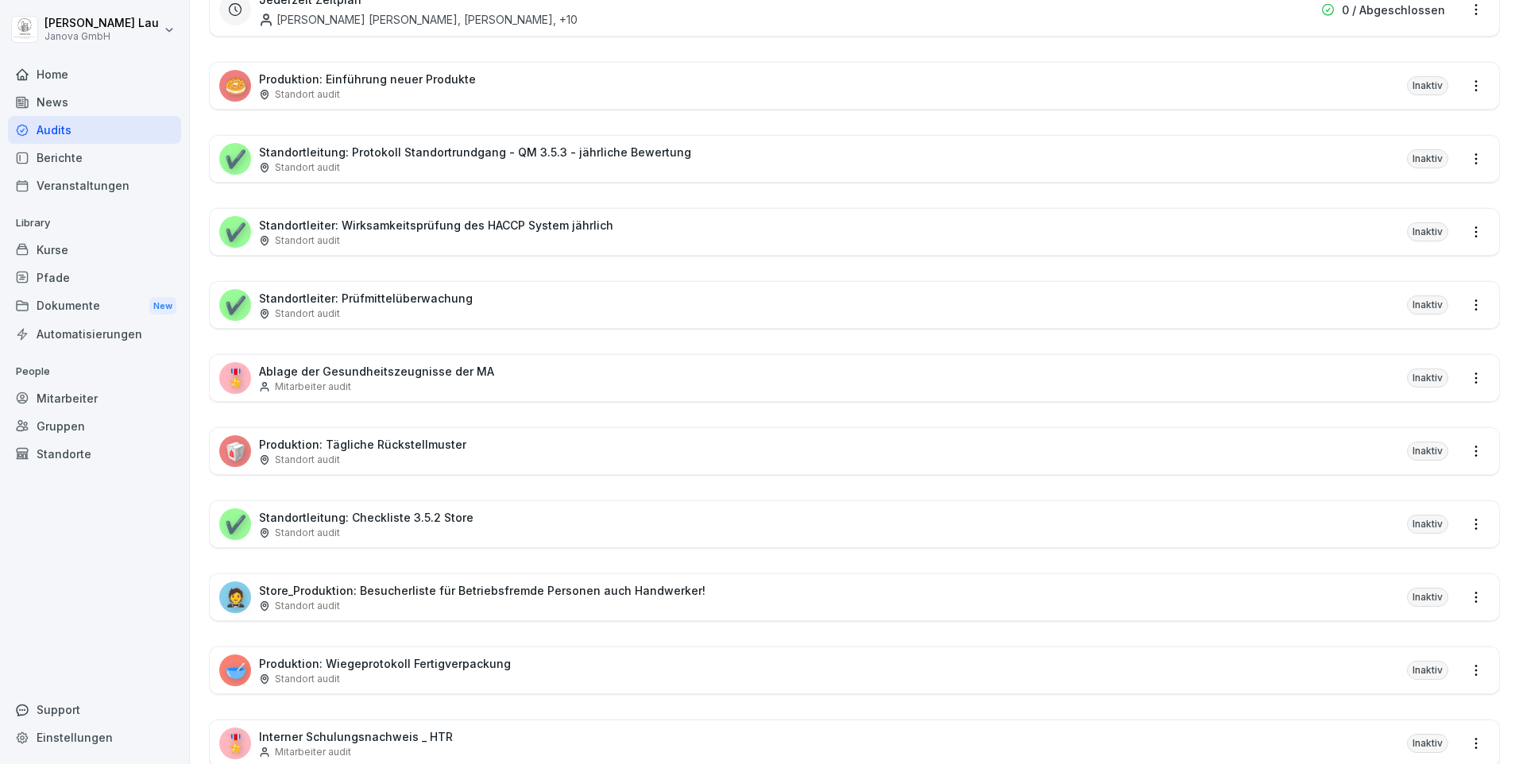
scroll to position [1255, 0]
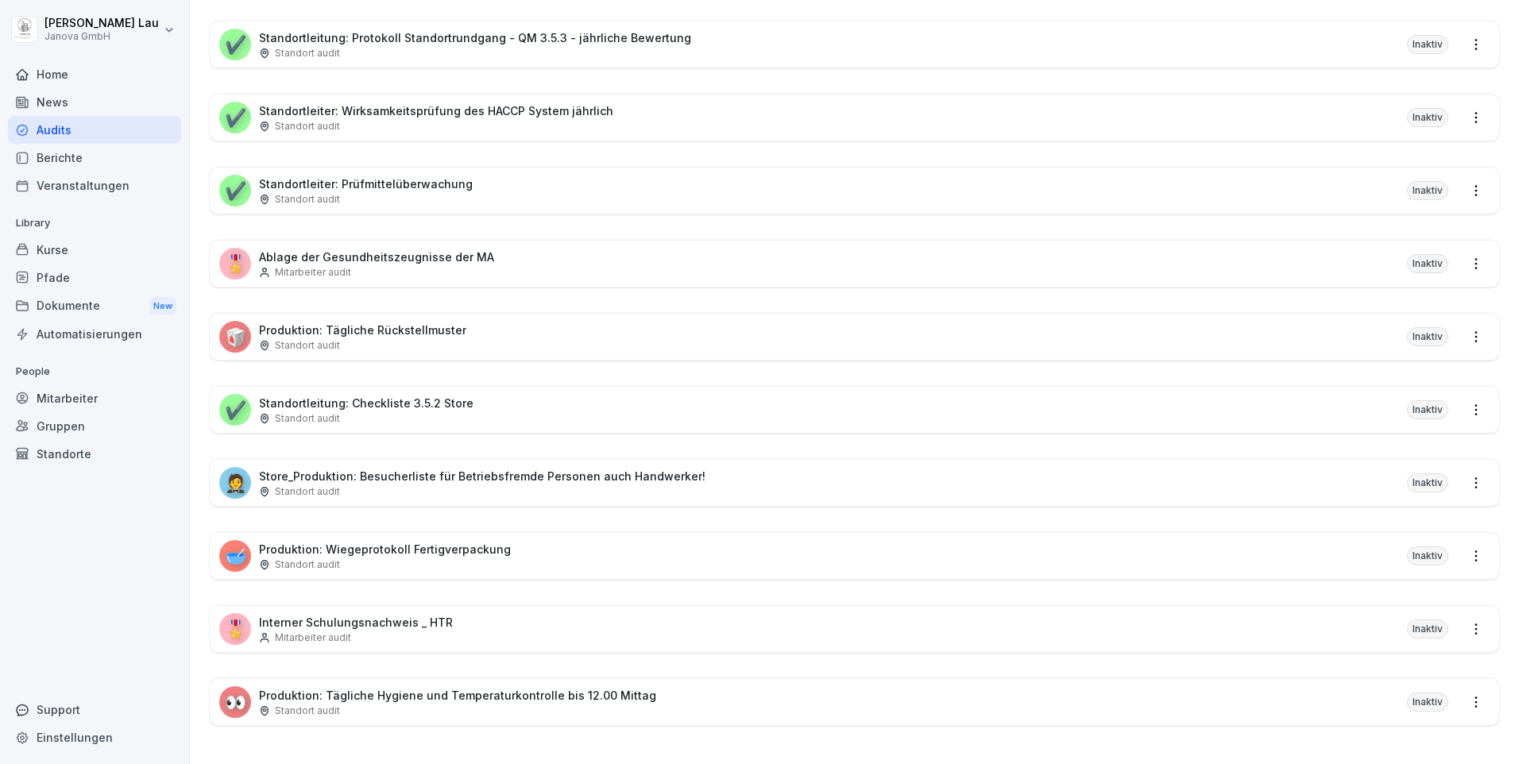
click at [325, 614] on p "Interner Schulungsnachweis _ HTR" at bounding box center [356, 622] width 194 height 17
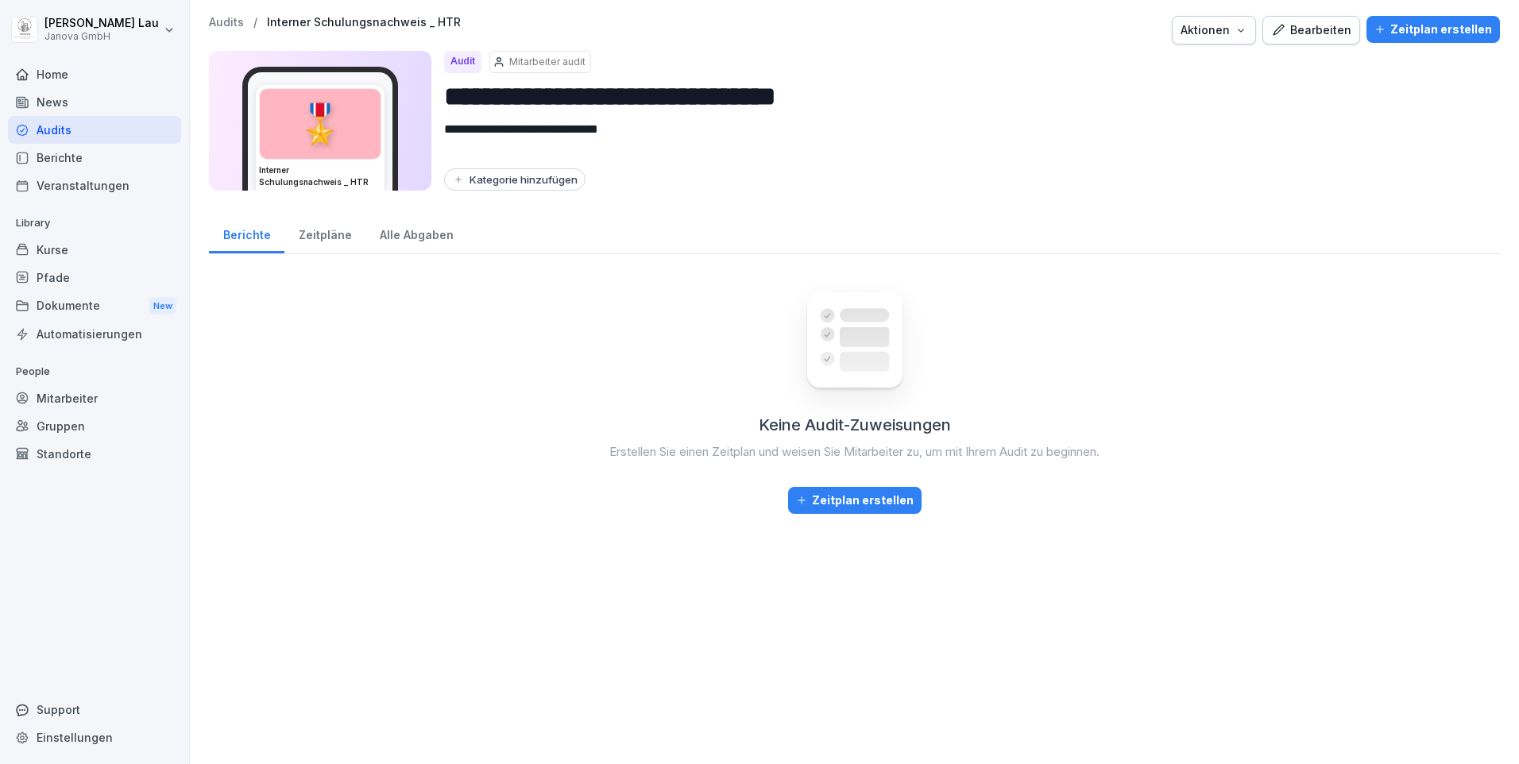
click at [74, 133] on div "Audits" at bounding box center [94, 130] width 173 height 28
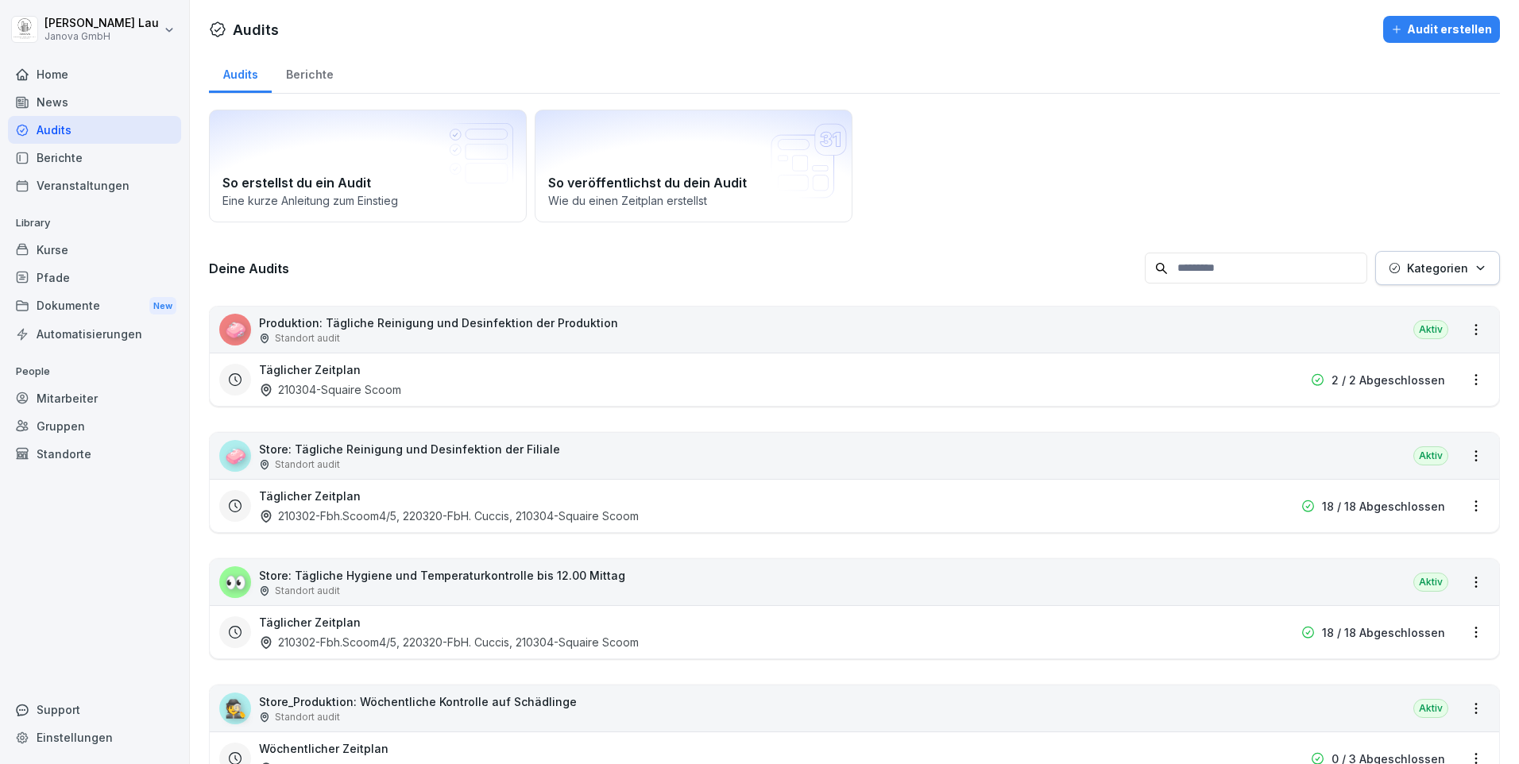
click at [64, 316] on div "Dokumente New" at bounding box center [94, 306] width 173 height 29
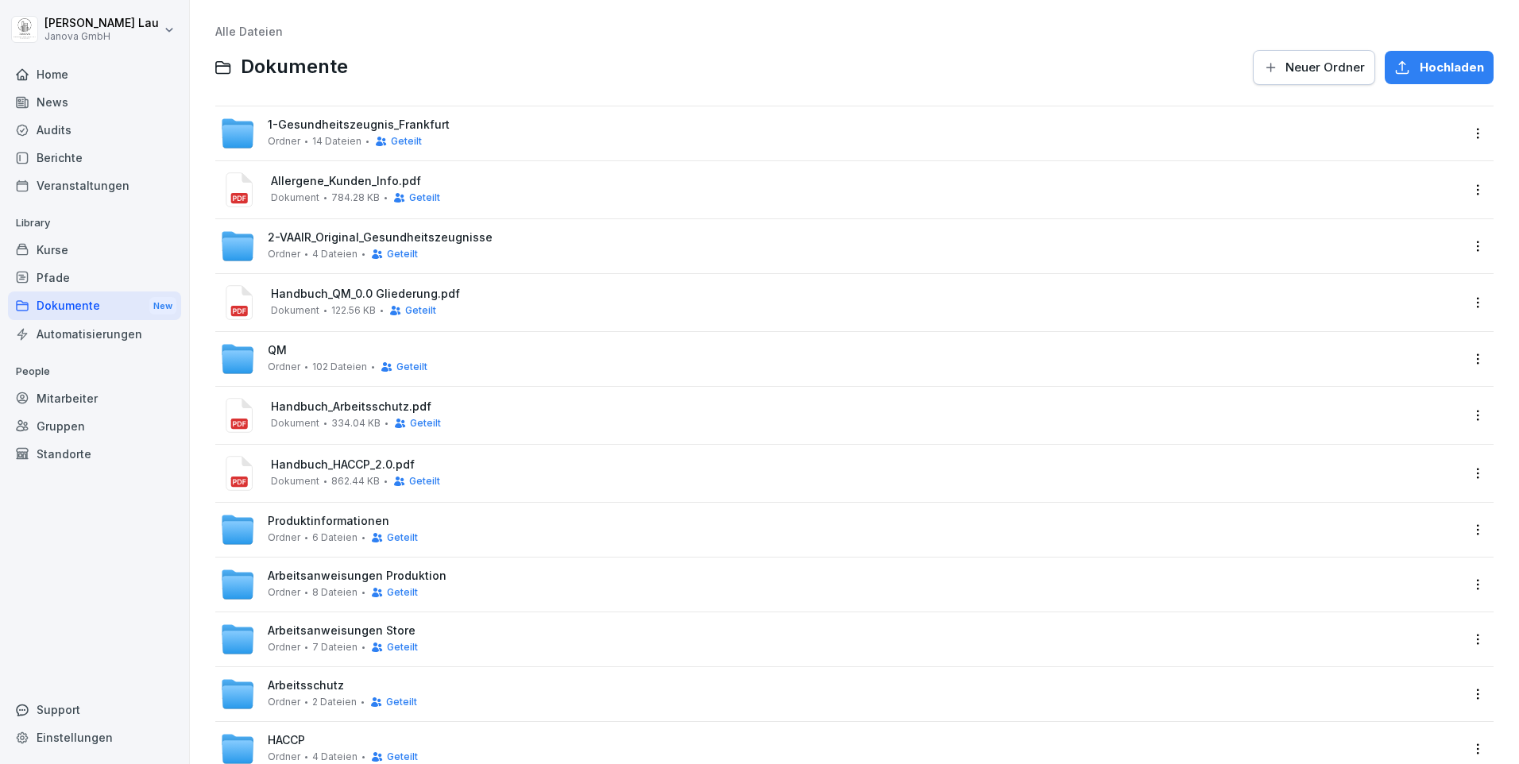
click at [309, 128] on span "1-Gesundheitszeugnis_Frankfurt" at bounding box center [359, 125] width 182 height 14
click at [306, 196] on span "Dokument" at bounding box center [295, 197] width 48 height 11
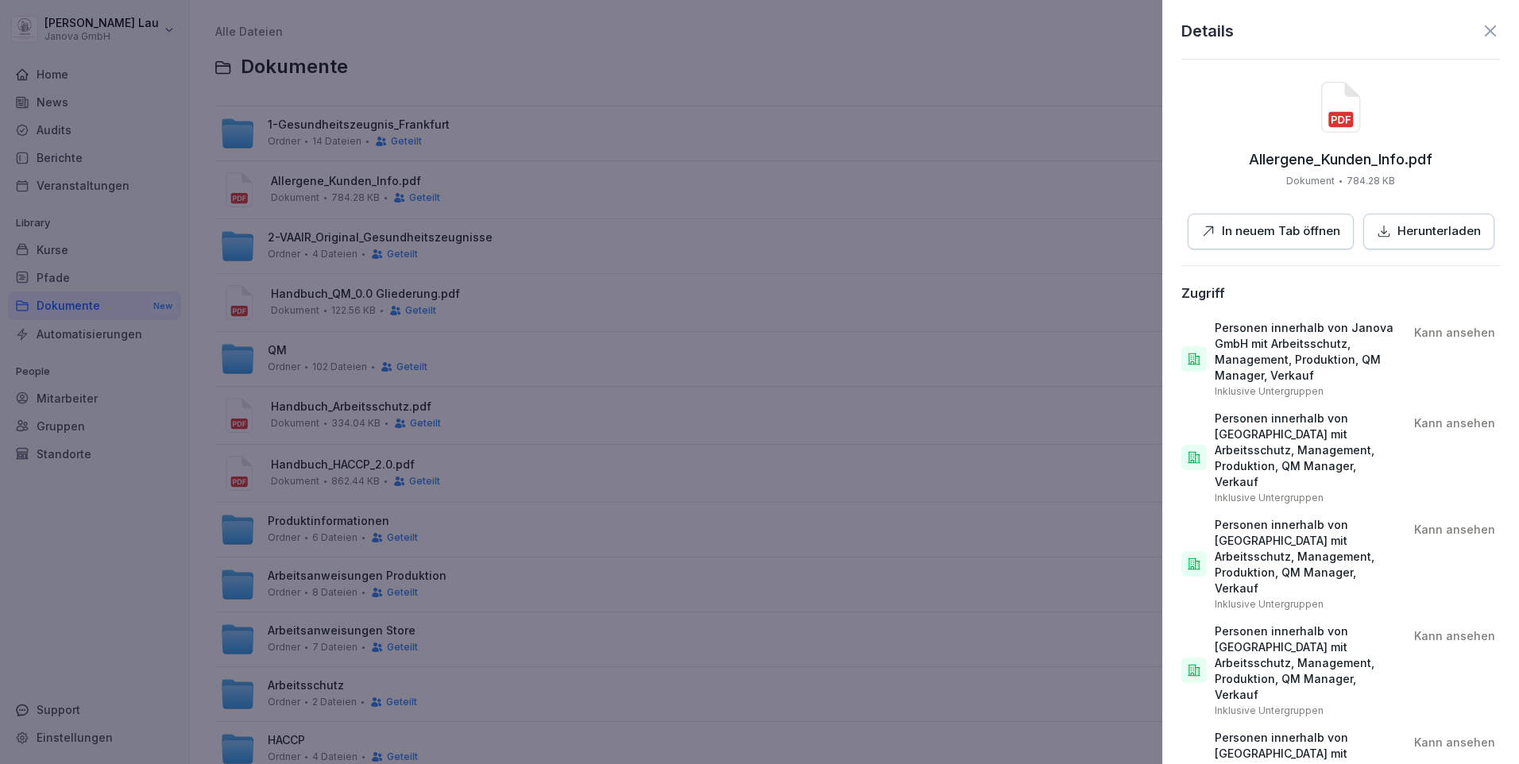
scroll to position [288, 0]
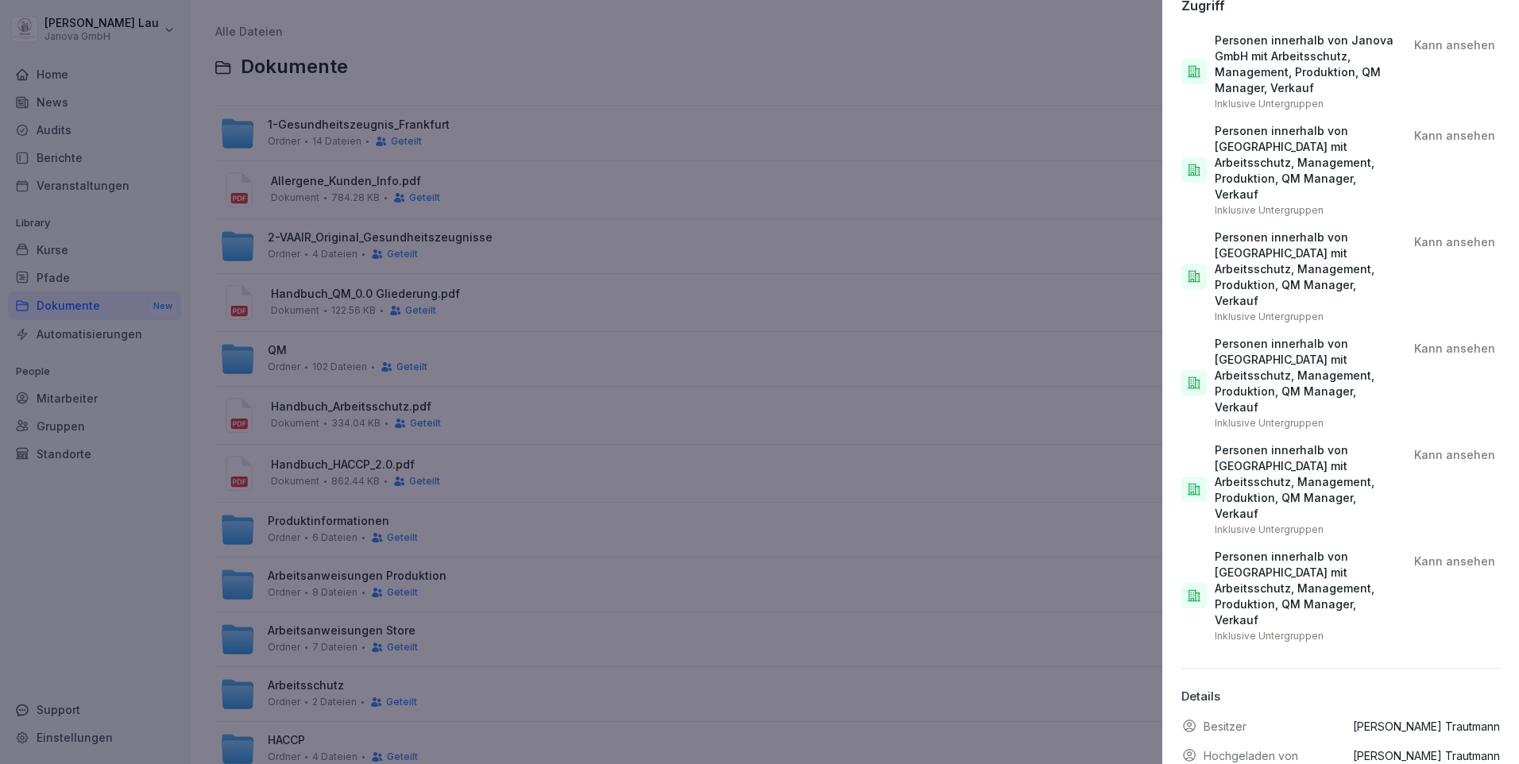
click at [650, 292] on div at bounding box center [759, 382] width 1519 height 764
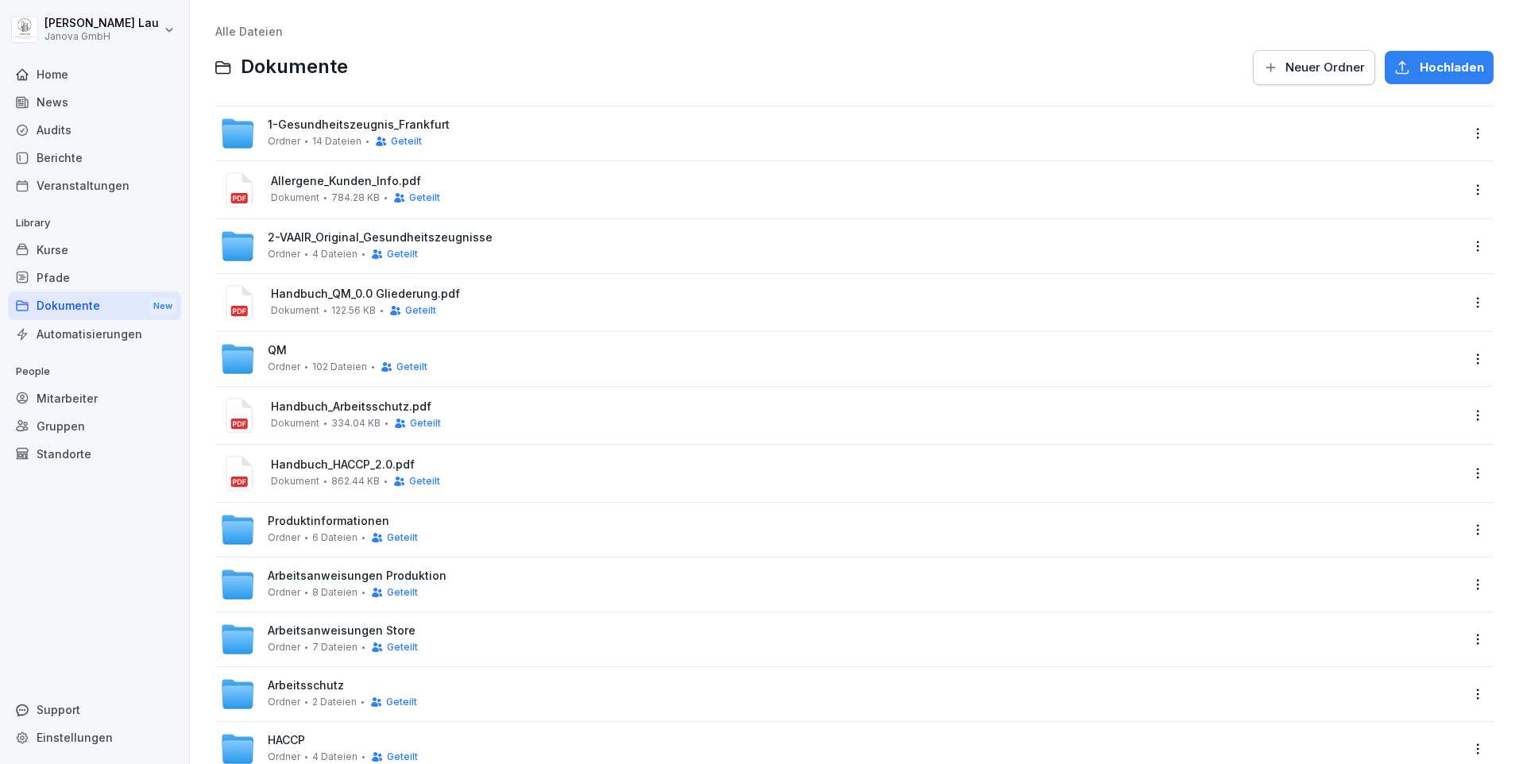
click at [44, 159] on div "Berichte" at bounding box center [94, 158] width 173 height 28
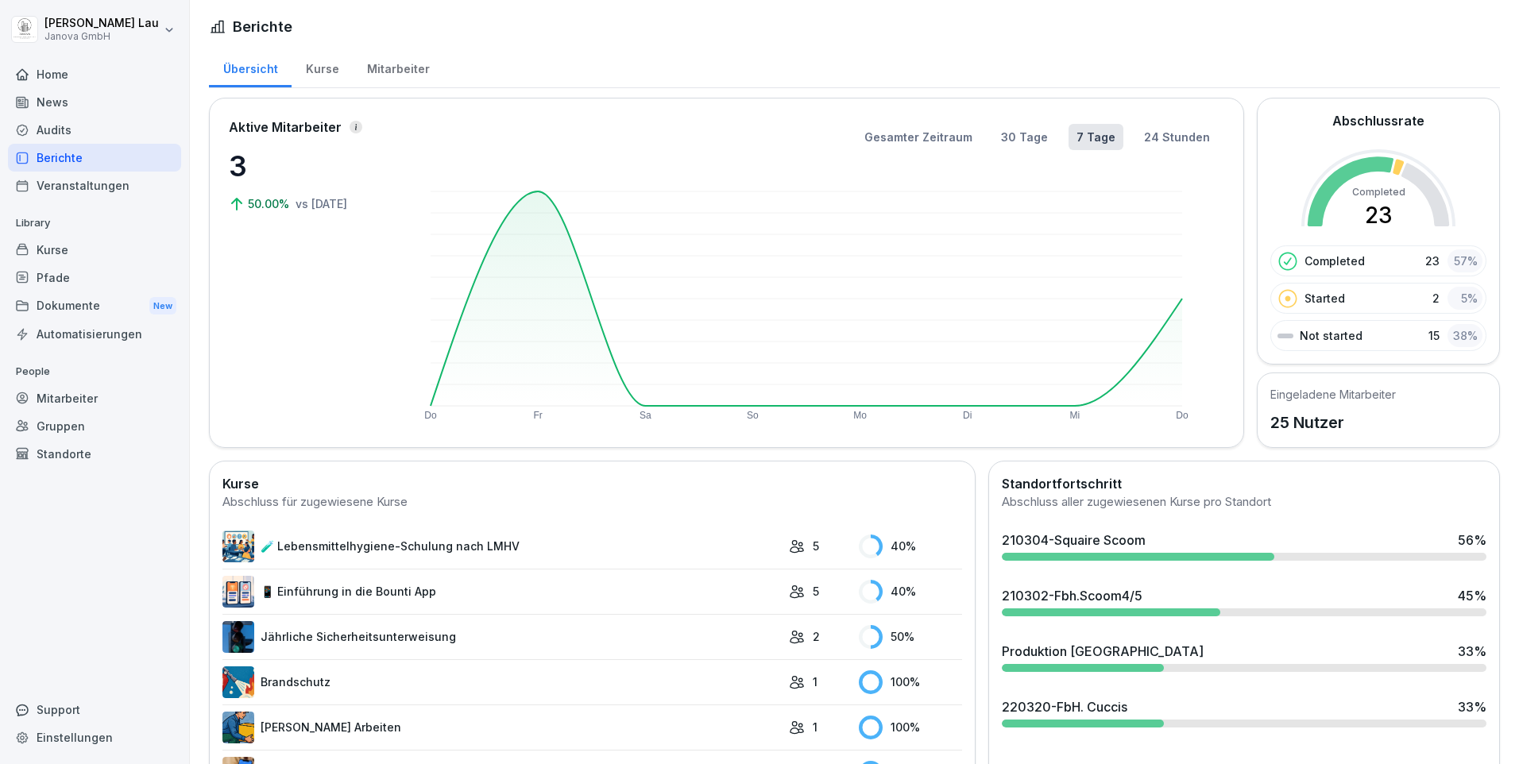
scroll to position [159, 0]
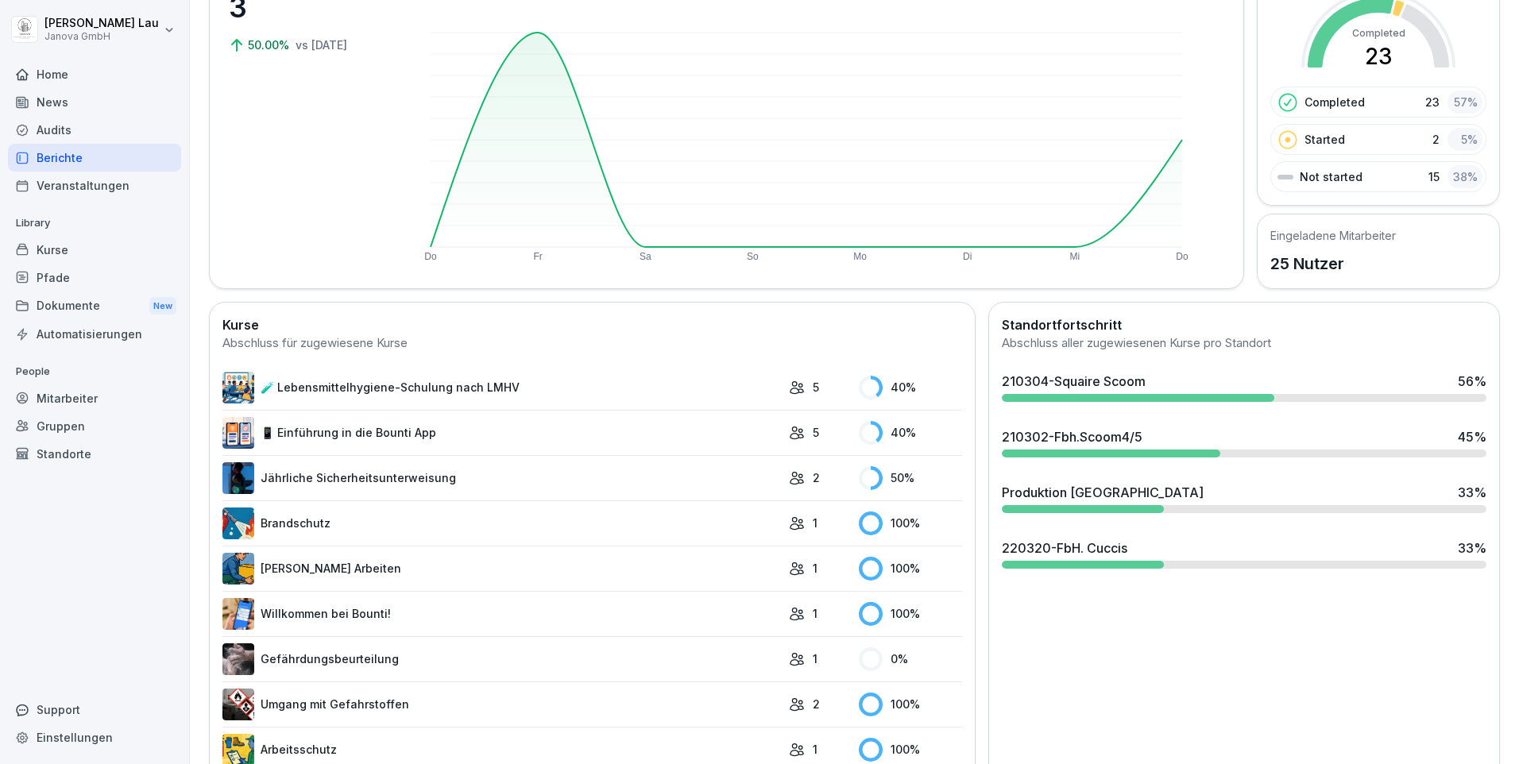
click at [1080, 397] on div at bounding box center [1138, 398] width 273 height 8
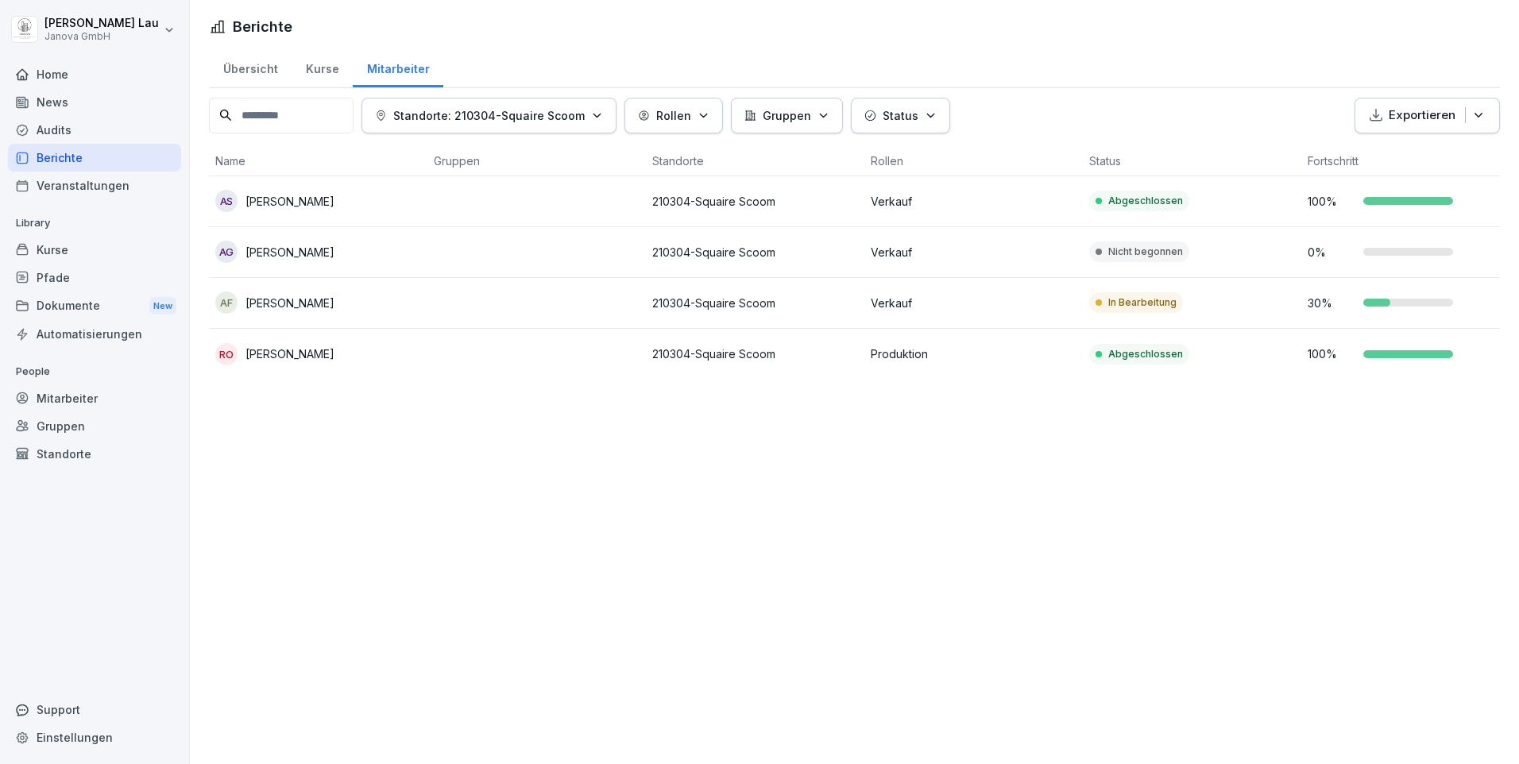
click at [55, 150] on div "Berichte" at bounding box center [94, 158] width 173 height 28
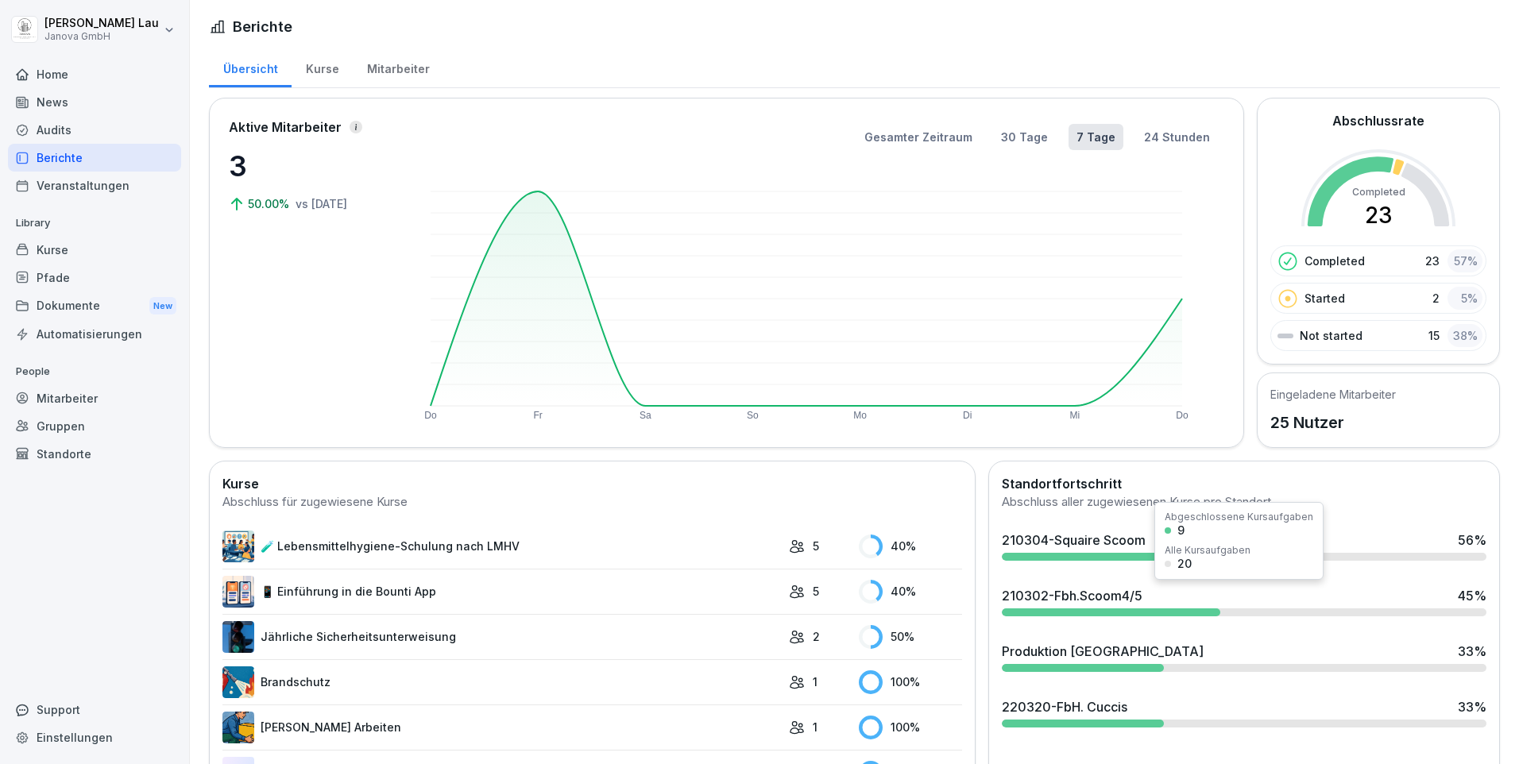
click at [1061, 596] on div "210302-Fbh.Scoom4/5" at bounding box center [1072, 595] width 141 height 19
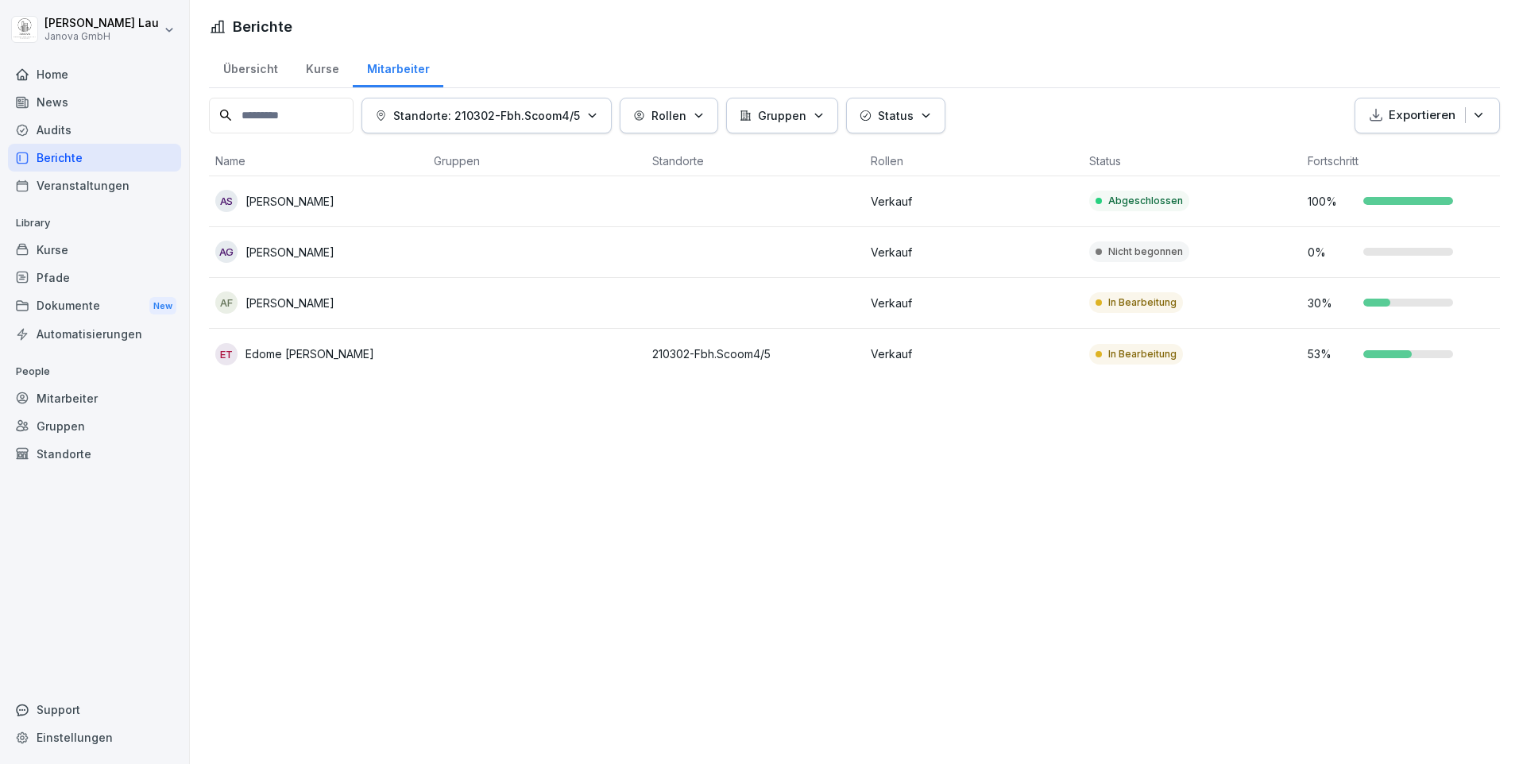
click at [227, 201] on div "AS" at bounding box center [226, 201] width 22 height 22
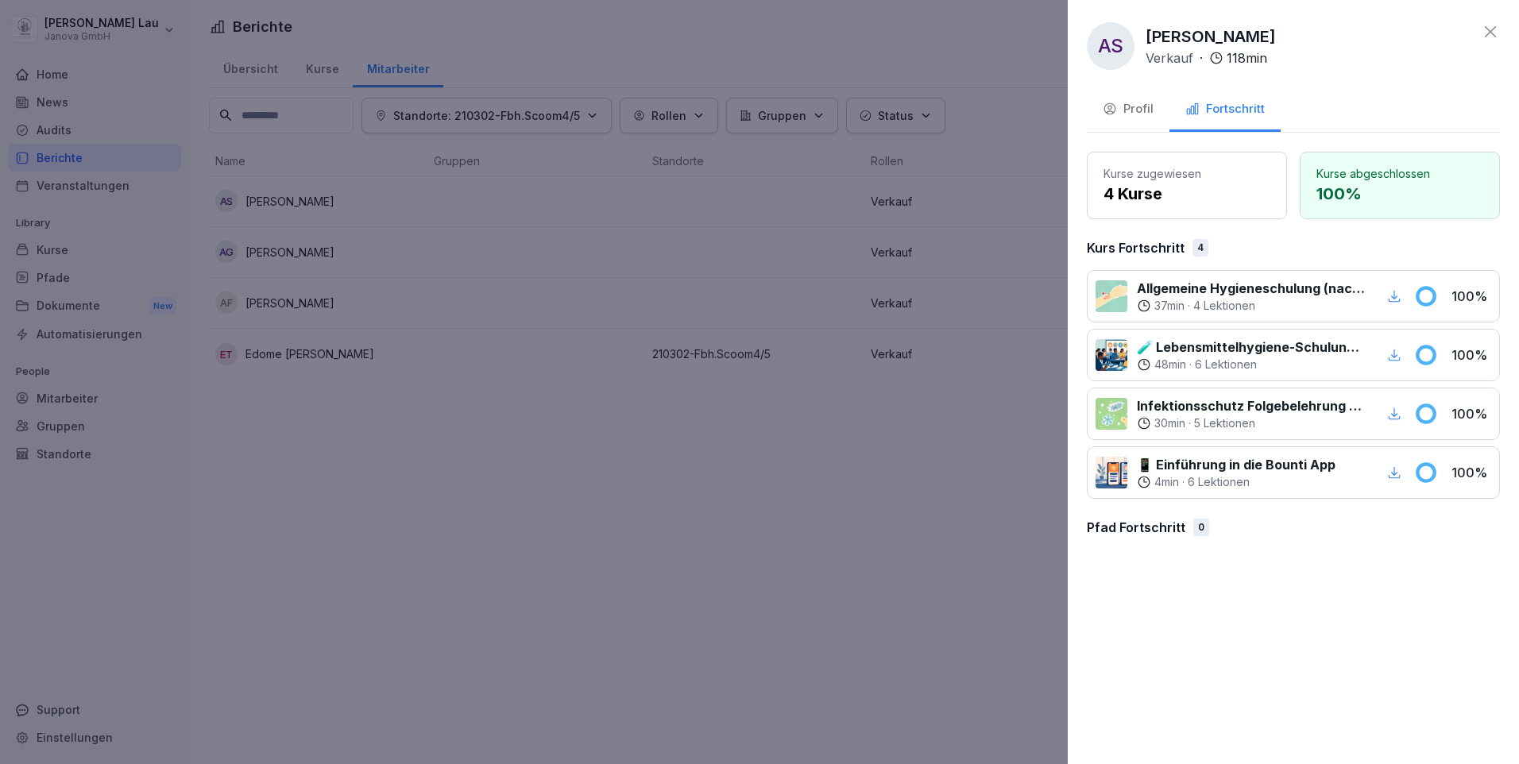
click at [664, 531] on div at bounding box center [759, 382] width 1519 height 764
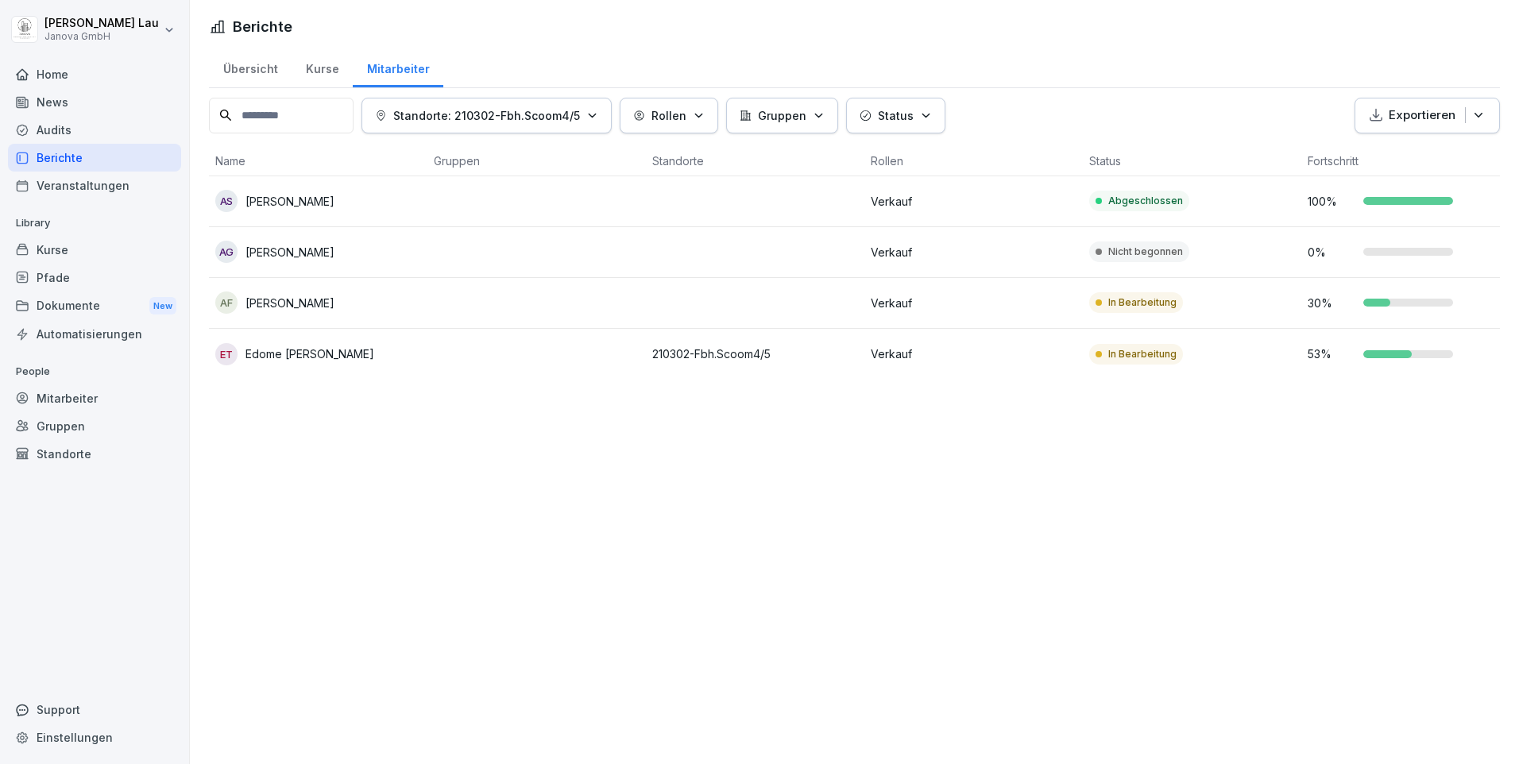
click at [60, 162] on div "Berichte" at bounding box center [94, 158] width 173 height 28
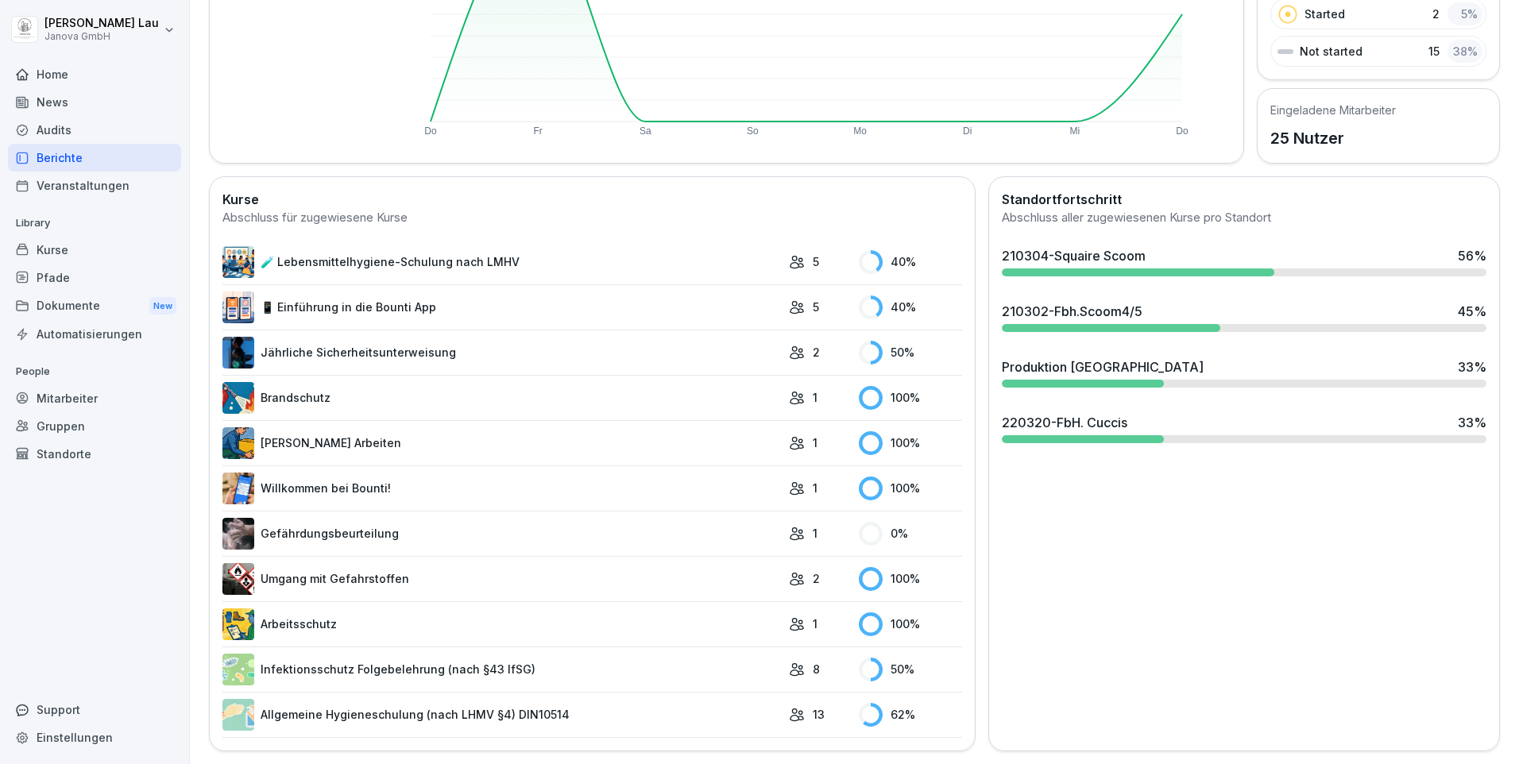
scroll to position [217, 0]
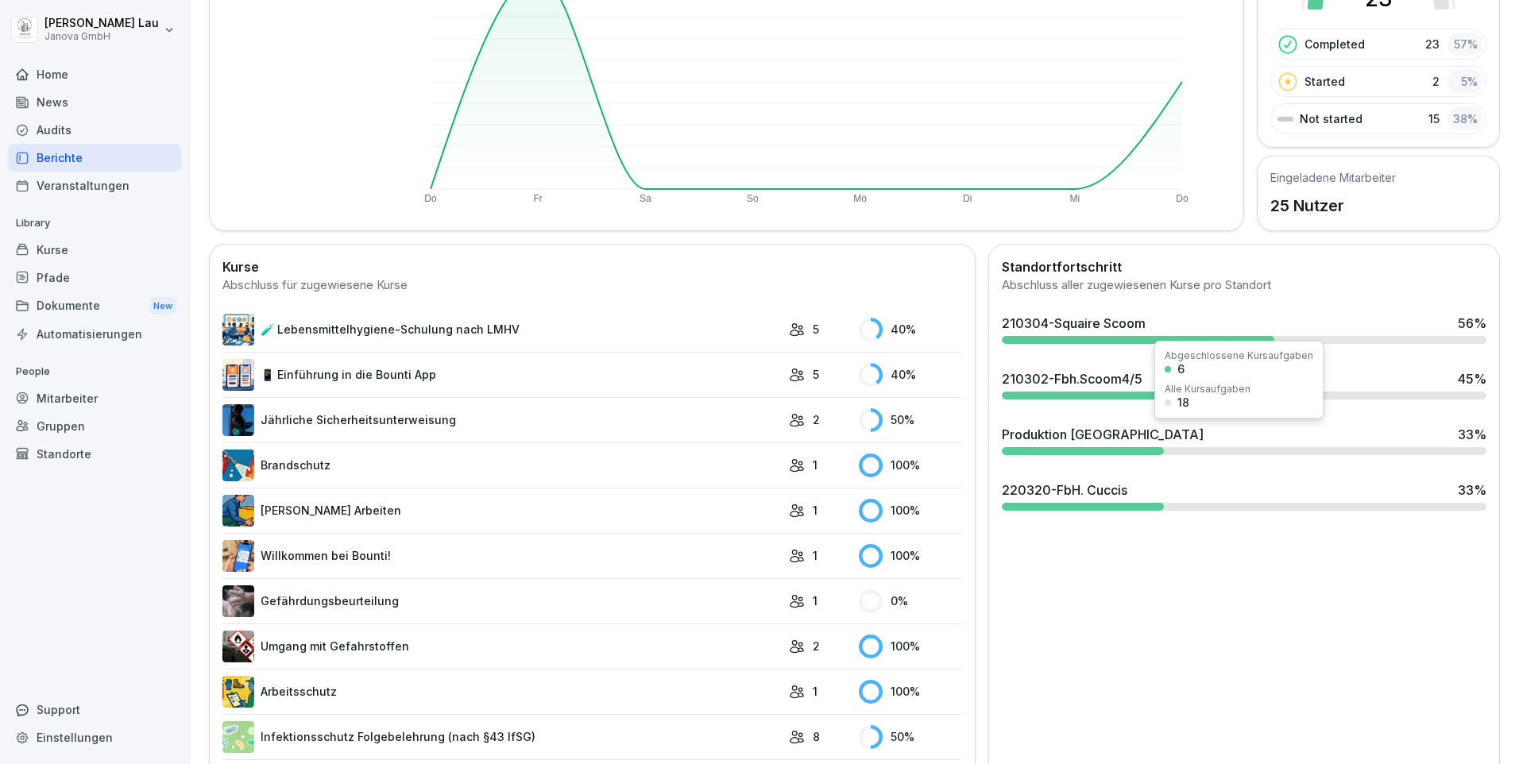
click at [1030, 438] on div "Produktion [GEOGRAPHIC_DATA]" at bounding box center [1103, 434] width 202 height 19
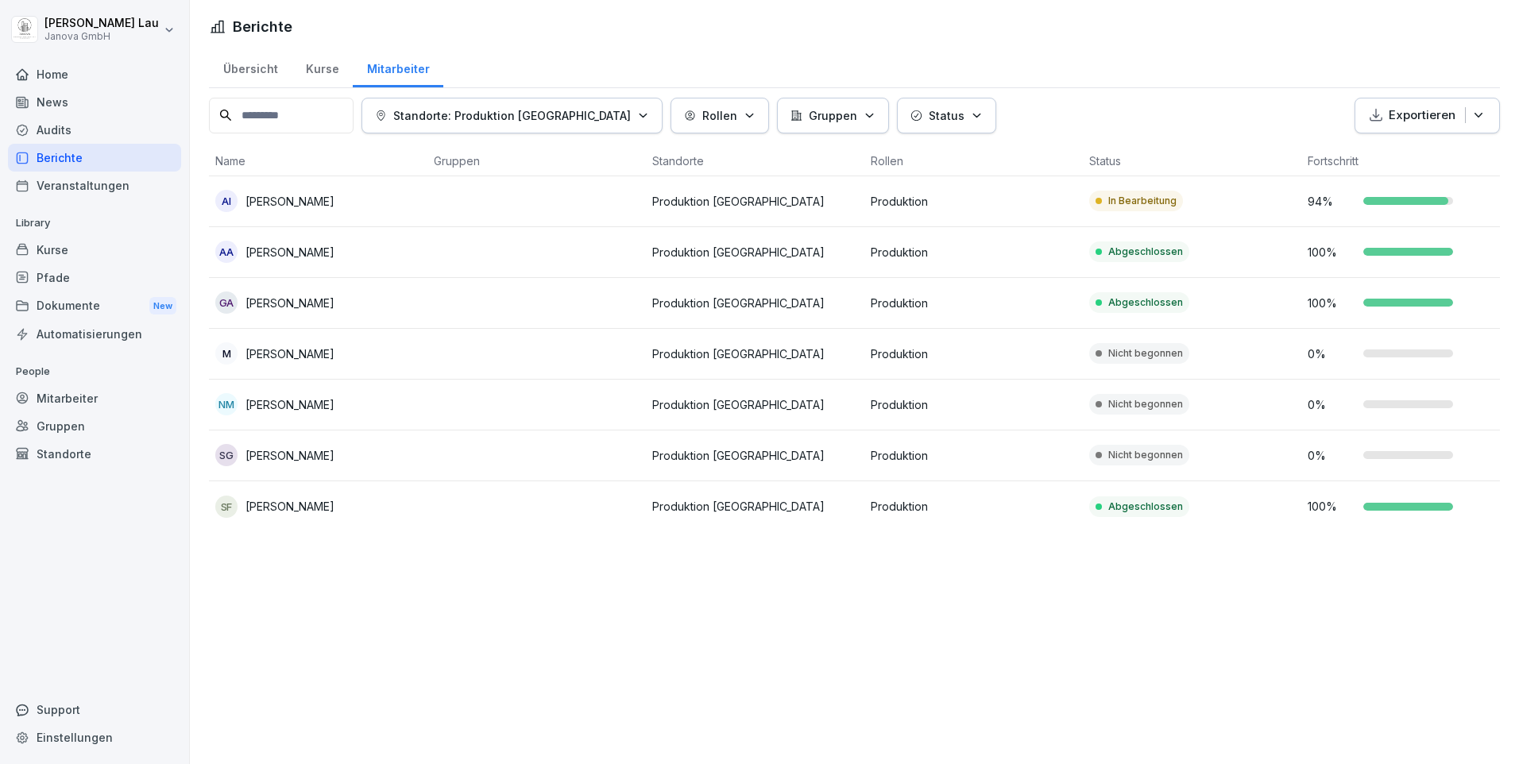
click at [58, 401] on div "Mitarbeiter" at bounding box center [94, 399] width 173 height 28
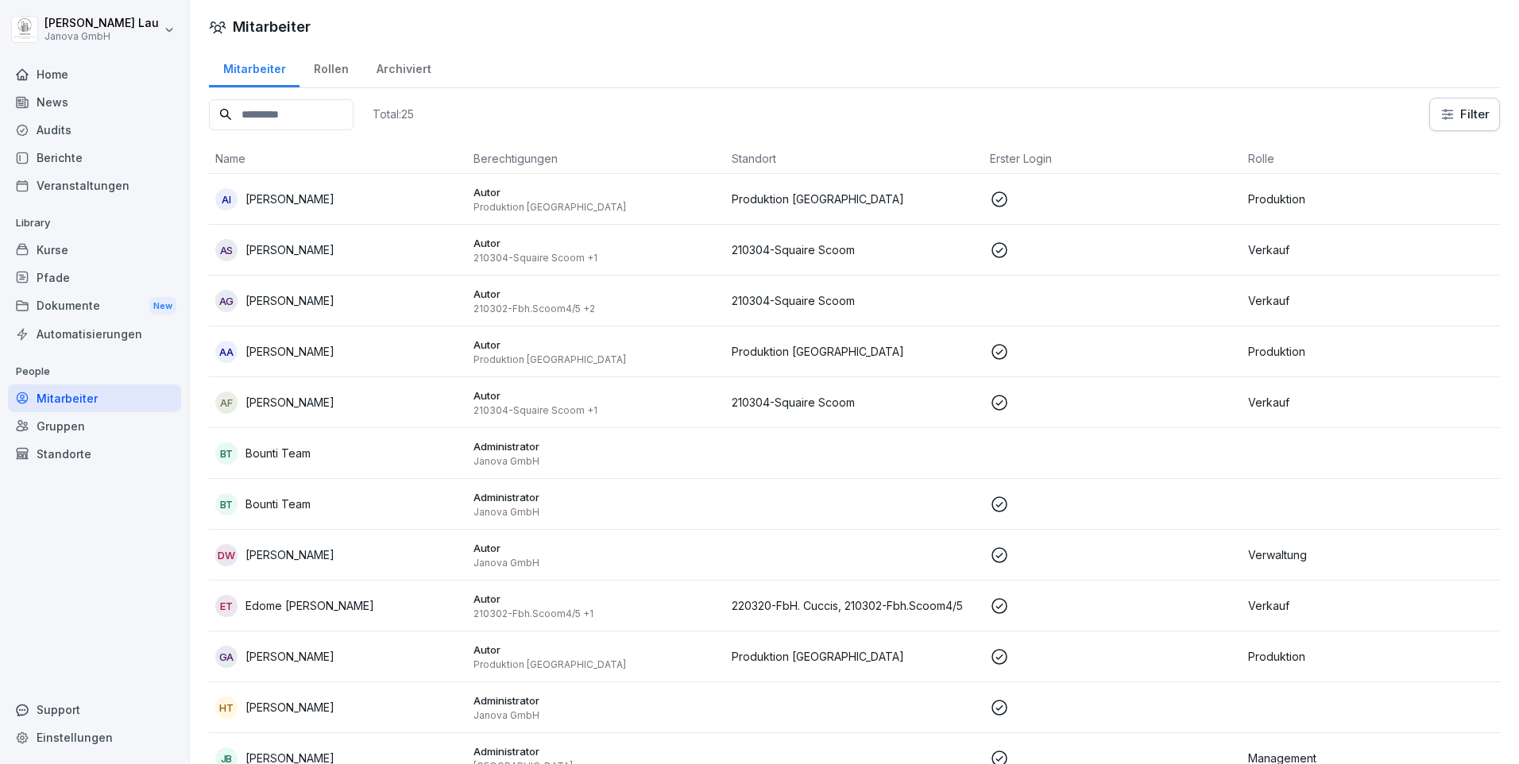
click at [246, 202] on p "[PERSON_NAME]" at bounding box center [290, 199] width 89 height 17
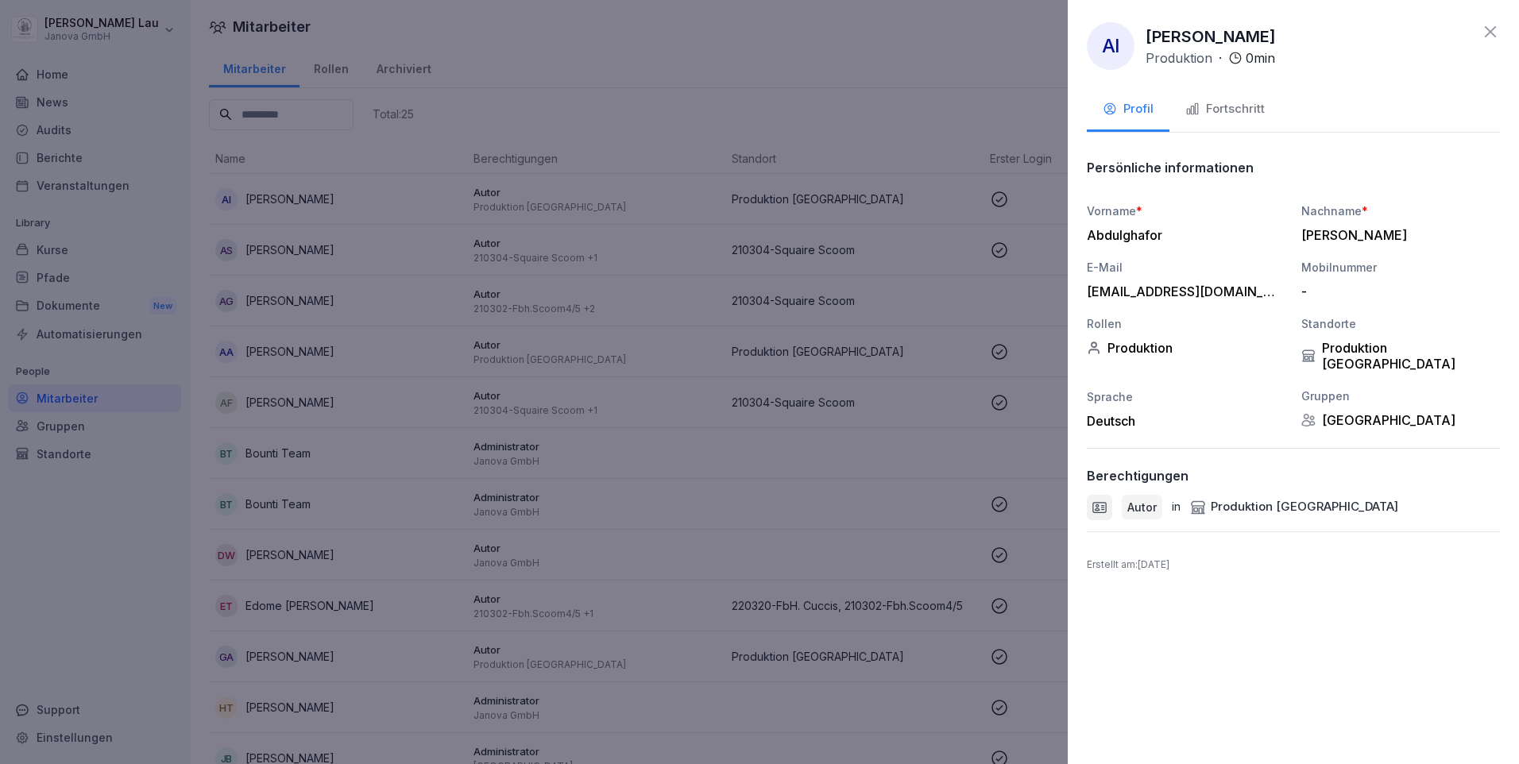
click at [1236, 109] on div "Fortschritt" at bounding box center [1225, 109] width 79 height 18
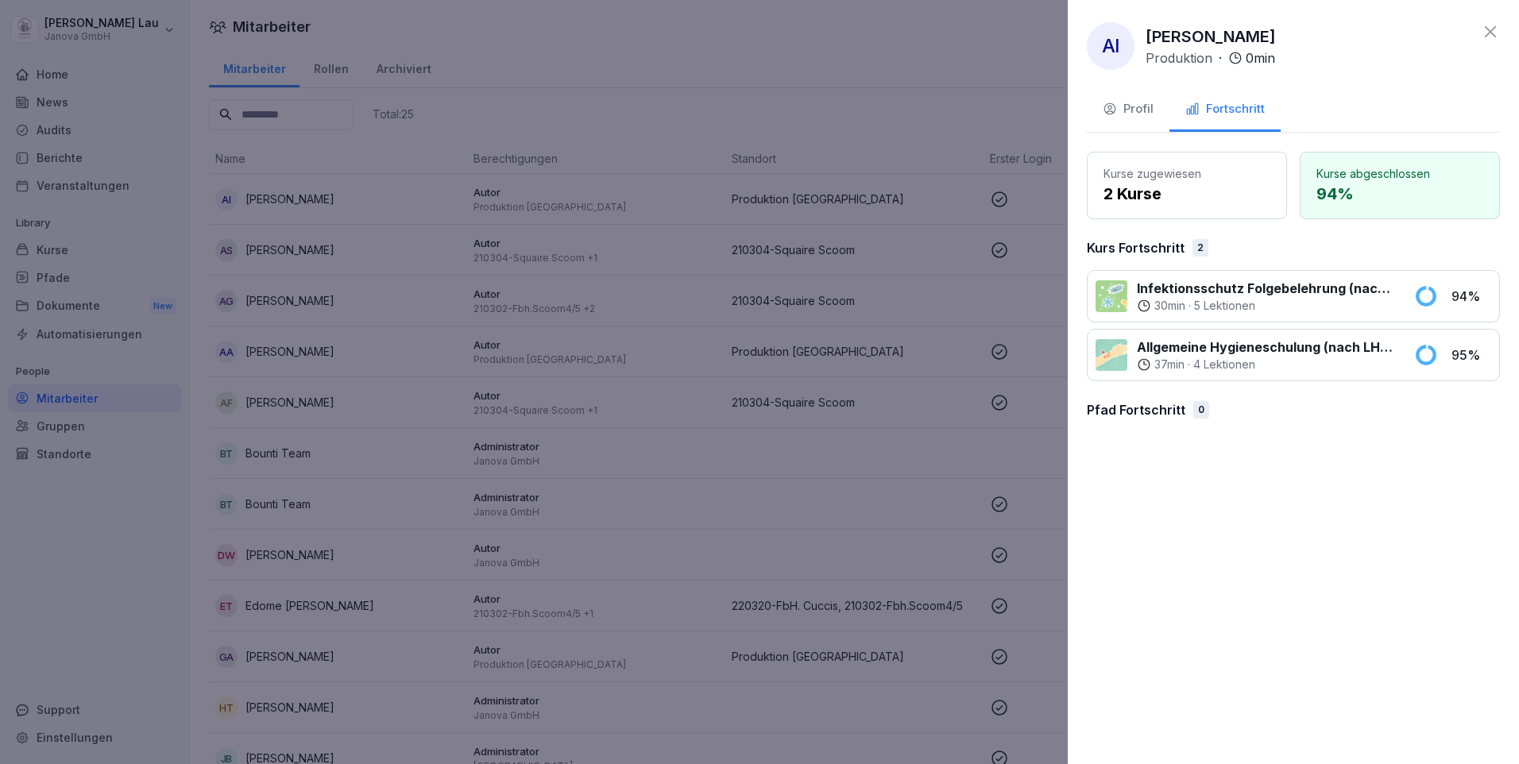
click at [1126, 112] on div "Profil" at bounding box center [1128, 109] width 51 height 18
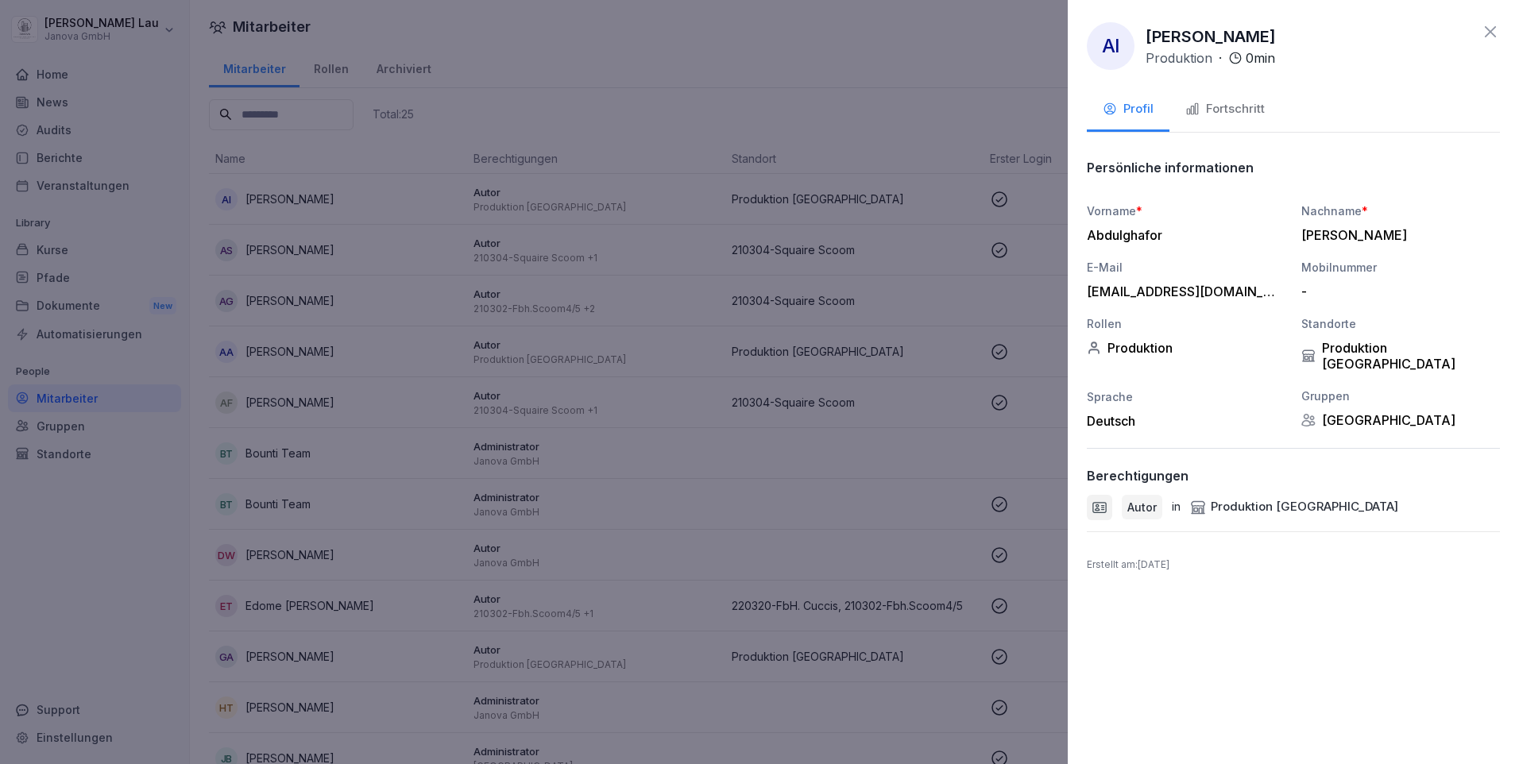
click at [1489, 29] on icon at bounding box center [1490, 31] width 11 height 11
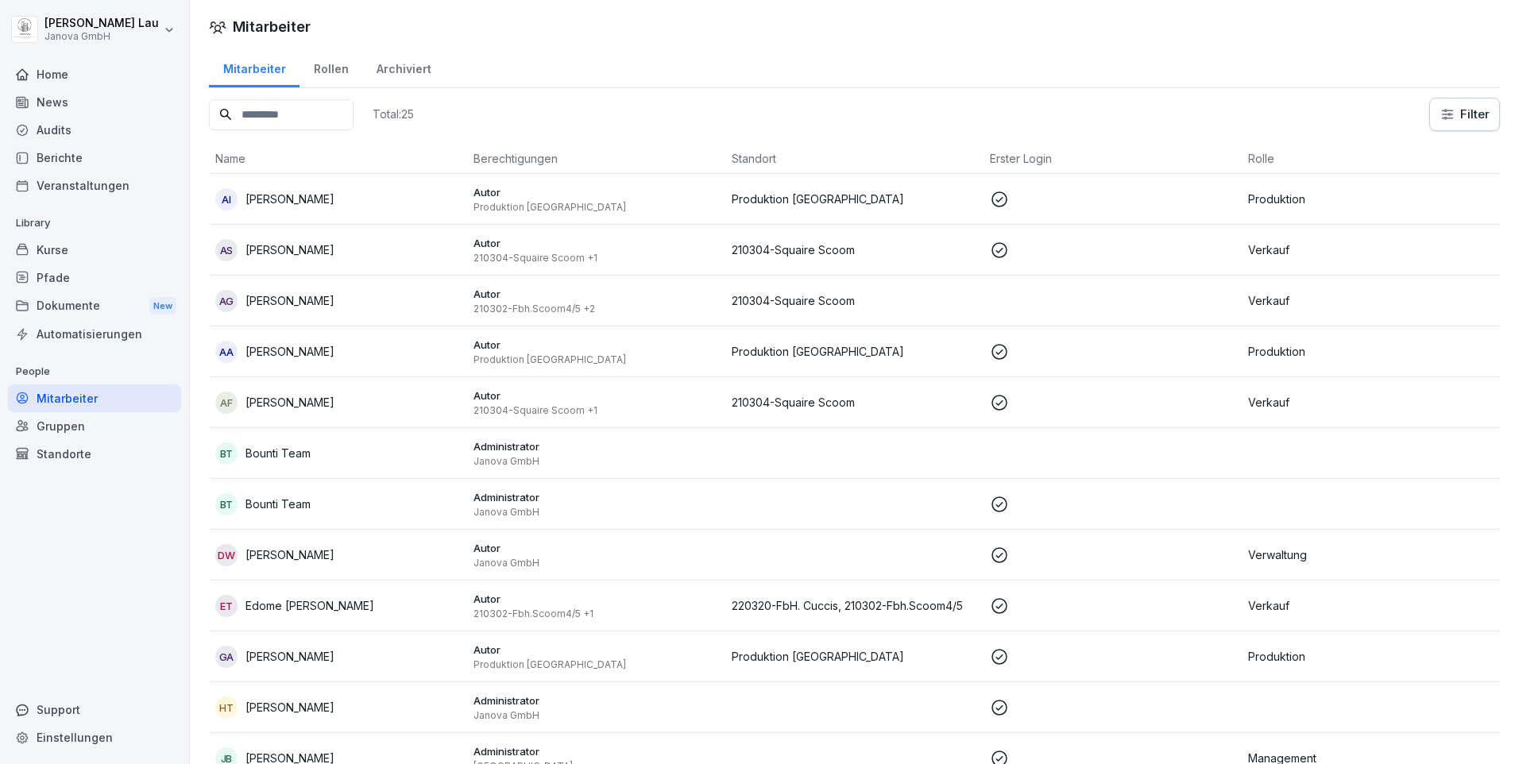
click at [56, 133] on div "Audits" at bounding box center [94, 130] width 173 height 28
